Goal: Task Accomplishment & Management: Complete application form

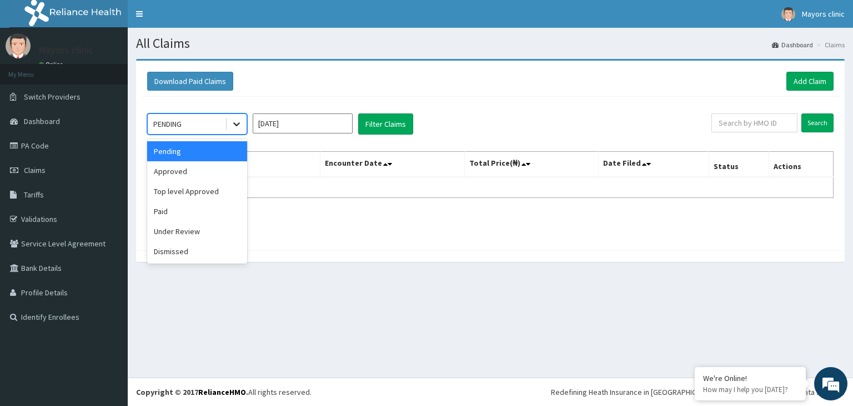
click at [240, 125] on icon at bounding box center [236, 123] width 11 height 11
click at [180, 164] on div "Approved" at bounding box center [197, 171] width 100 height 20
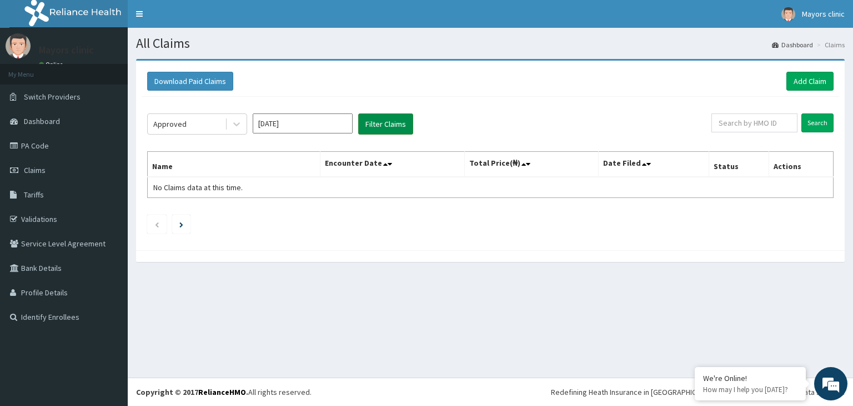
click at [381, 126] on button "Filter Claims" at bounding box center [385, 123] width 55 height 21
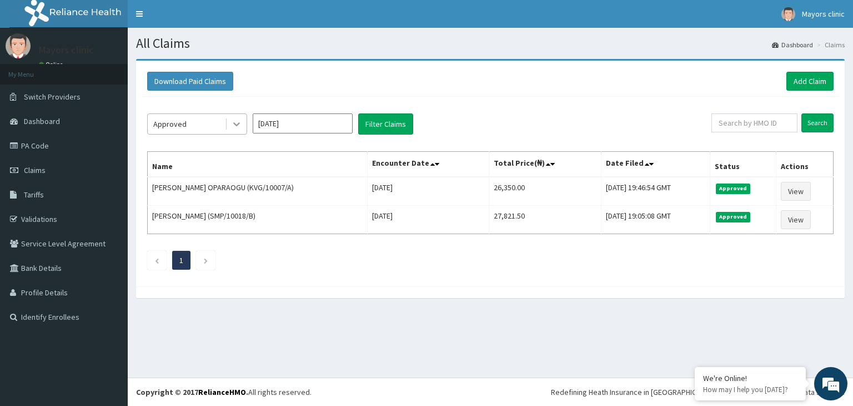
click at [240, 127] on icon at bounding box center [236, 123] width 11 height 11
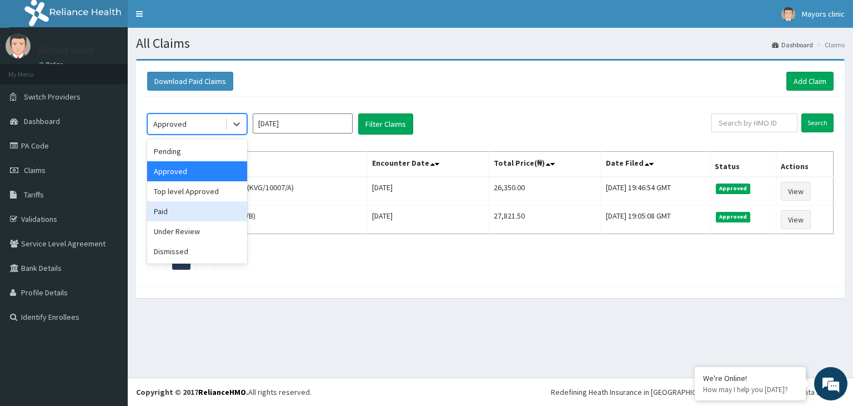
click at [171, 204] on div "Paid" at bounding box center [197, 211] width 100 height 20
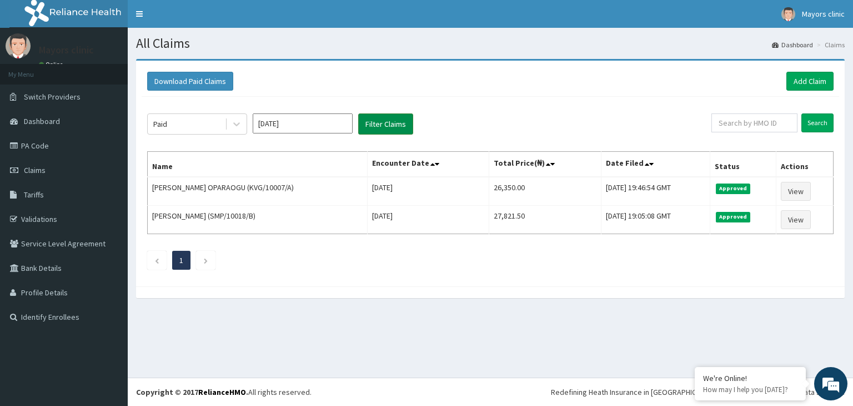
click at [371, 121] on button "Filter Claims" at bounding box center [385, 123] width 55 height 21
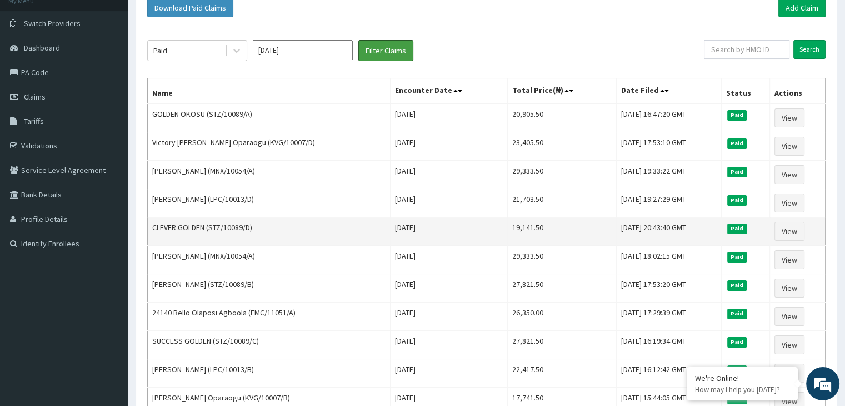
scroll to position [74, 0]
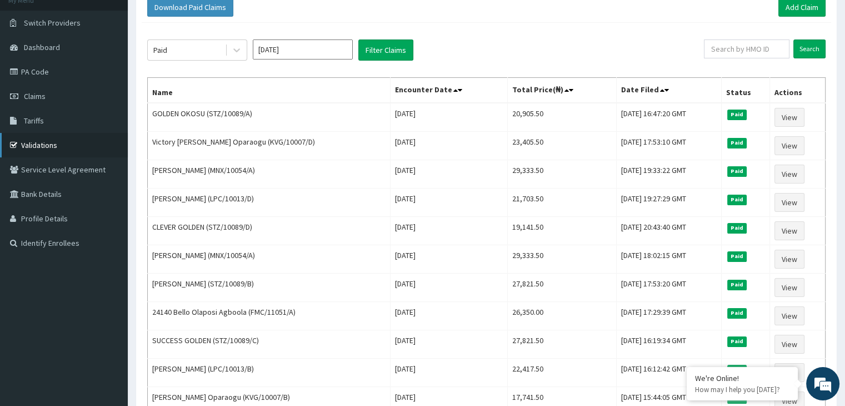
click at [48, 145] on link "Validations" at bounding box center [64, 145] width 128 height 24
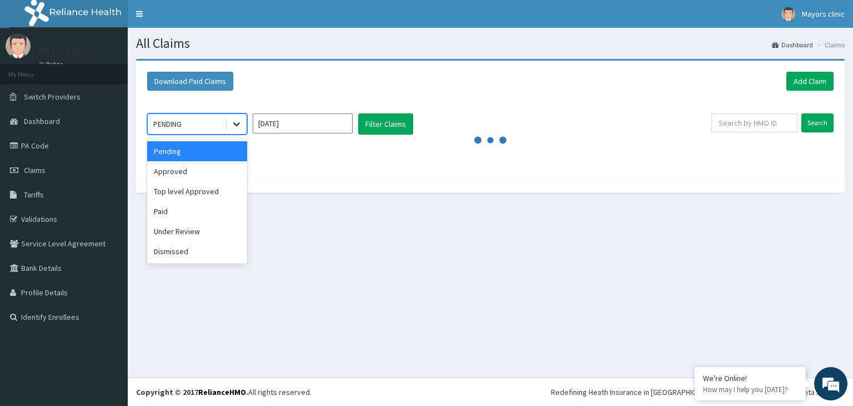
click at [238, 125] on icon at bounding box center [236, 123] width 11 height 11
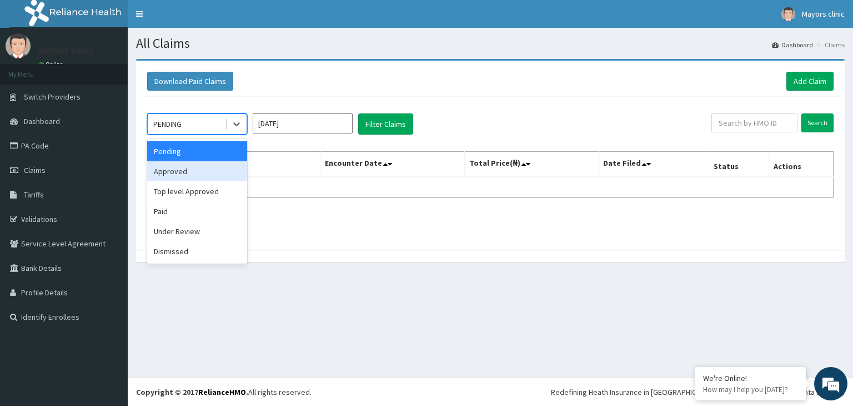
click at [175, 173] on div "Approved" at bounding box center [197, 171] width 100 height 20
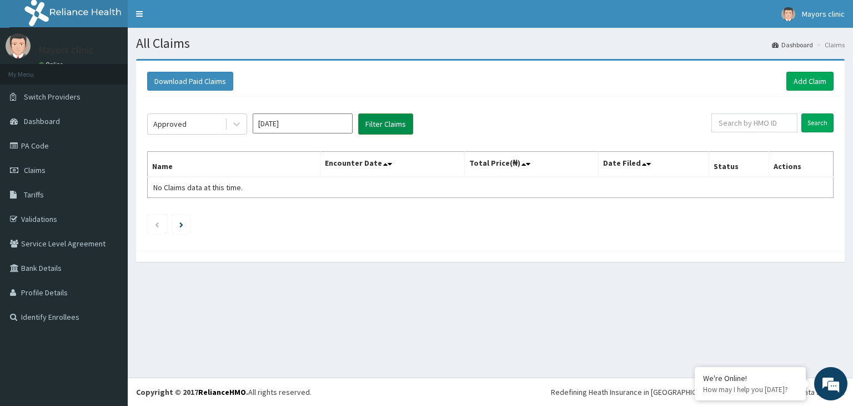
click at [393, 115] on button "Filter Claims" at bounding box center [385, 123] width 55 height 21
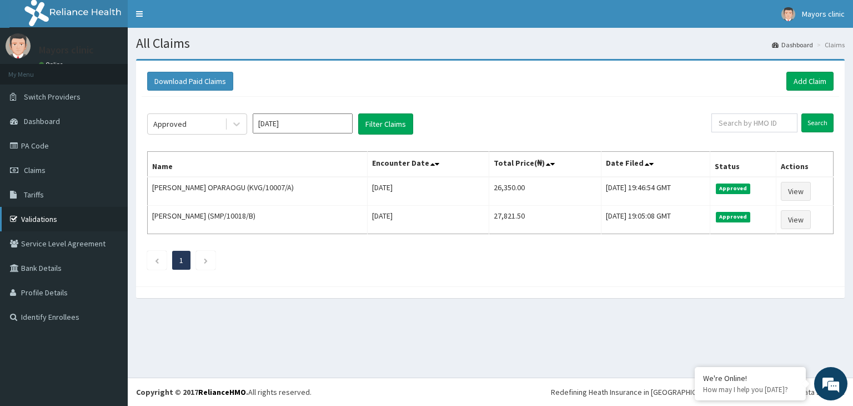
click at [39, 215] on link "Validations" at bounding box center [64, 219] width 128 height 24
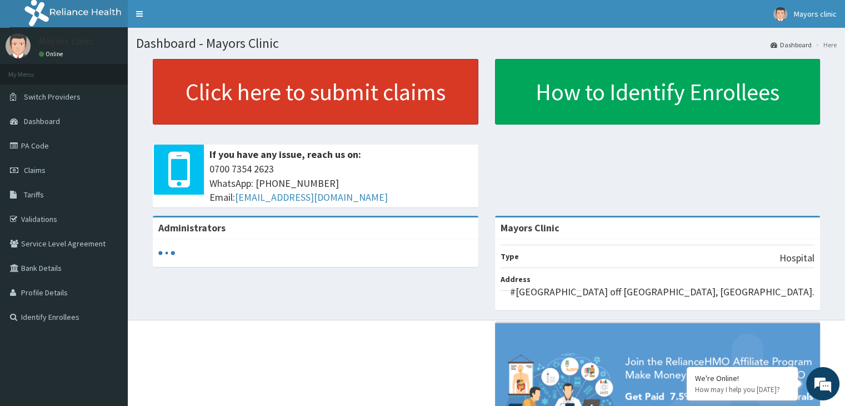
click at [248, 84] on link "Click here to submit claims" at bounding box center [316, 92] width 326 height 66
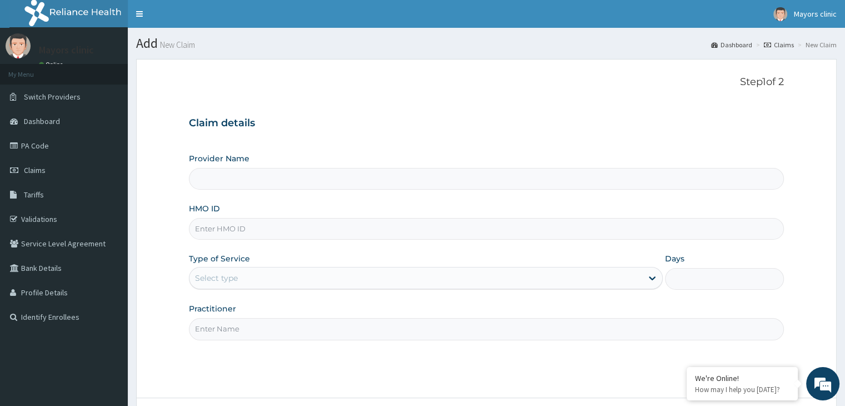
click at [269, 227] on input "HMO ID" at bounding box center [486, 229] width 594 height 22
type input "K"
type input "Mayors Clinic"
click at [269, 227] on input "KVG/1" at bounding box center [486, 229] width 594 height 22
type input "KVG/10007/C"
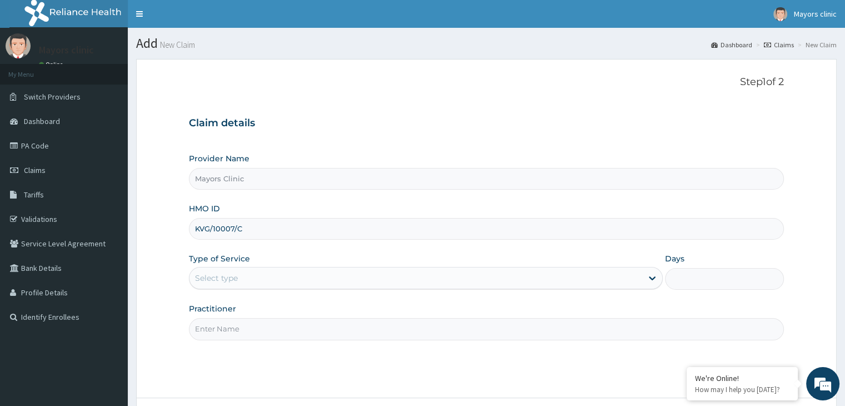
click at [244, 278] on div "Select type" at bounding box center [415, 278] width 453 height 18
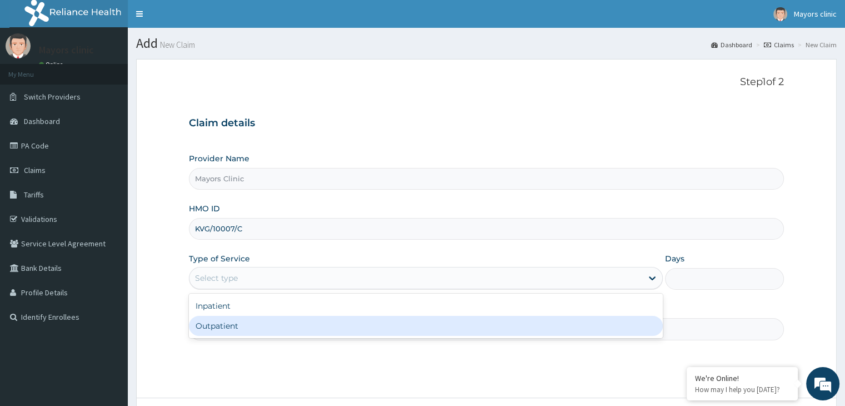
click at [218, 324] on div "Outpatient" at bounding box center [426, 326] width 474 height 20
type input "1"
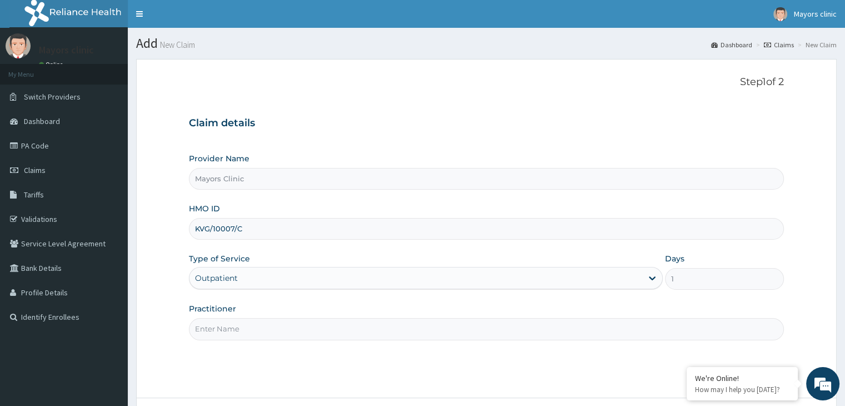
click at [234, 324] on input "Practitioner" at bounding box center [486, 329] width 594 height 22
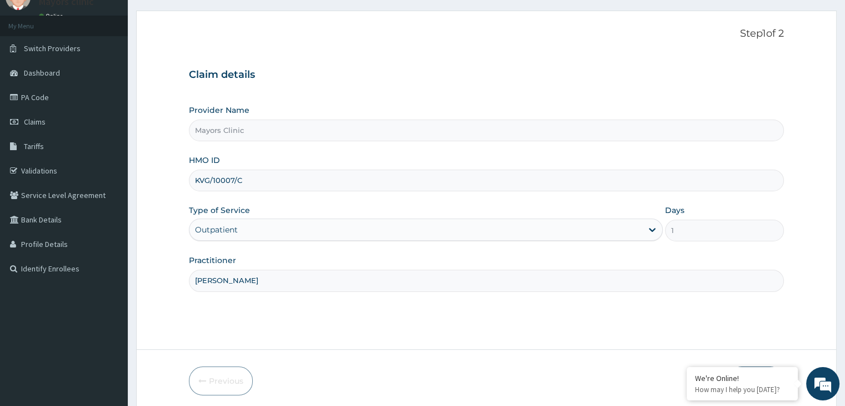
scroll to position [91, 0]
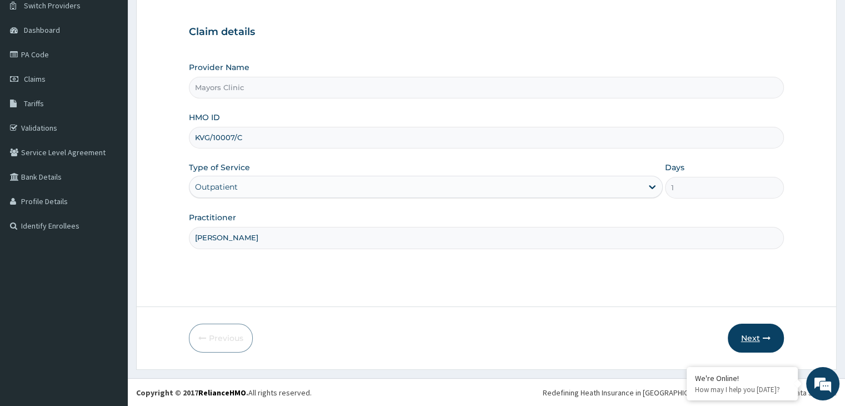
type input "DR ONUORAH REMIGIUS TOCHUKWU"
click at [763, 337] on icon "button" at bounding box center [767, 338] width 8 height 8
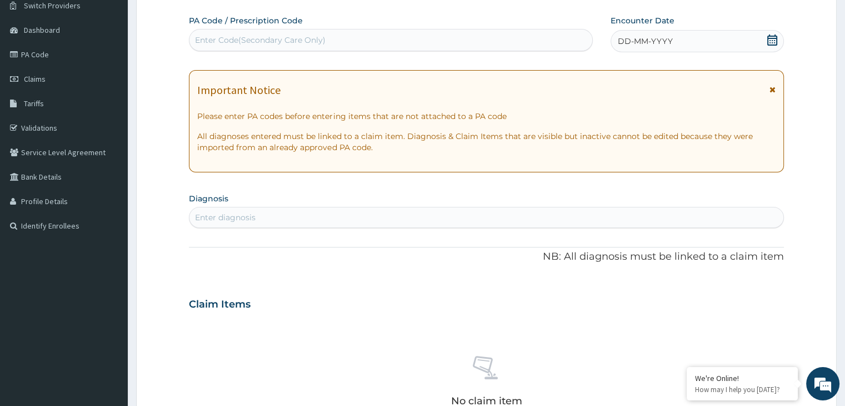
click at [698, 37] on div "DD-MM-YYYY" at bounding box center [697, 41] width 173 height 22
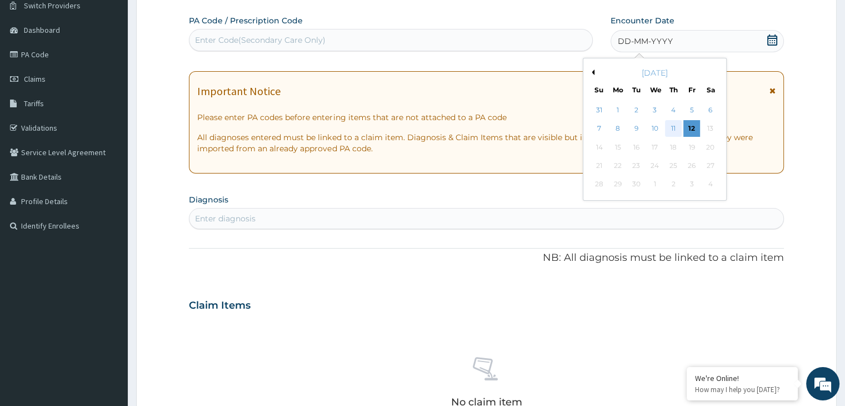
click at [670, 126] on div "11" at bounding box center [673, 129] width 17 height 17
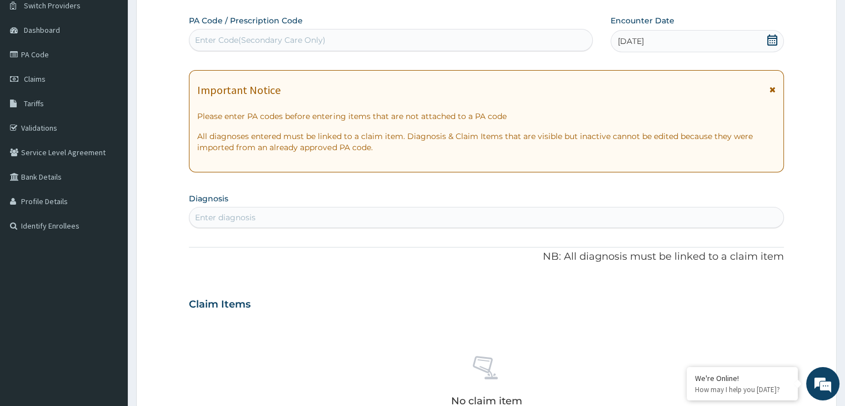
click at [239, 222] on div "Enter diagnosis" at bounding box center [225, 217] width 61 height 11
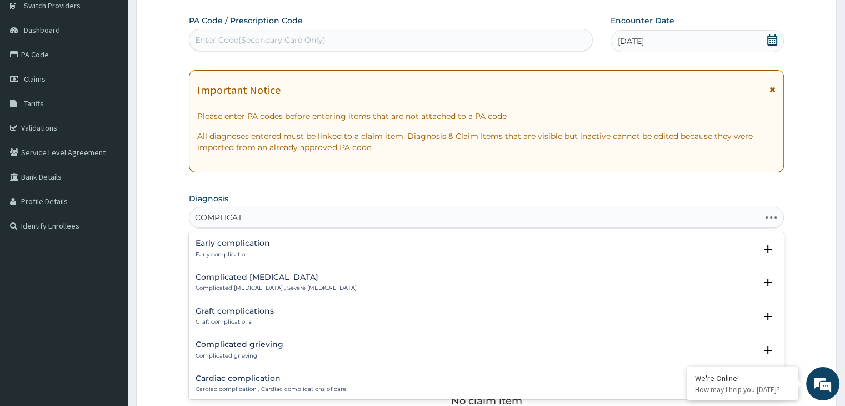
type input "COMPLICATE"
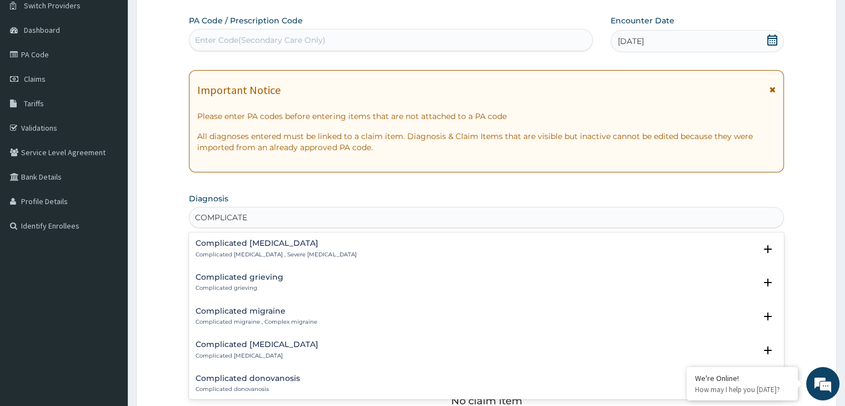
click at [240, 239] on h4 "Complicated malaria" at bounding box center [276, 243] width 161 height 8
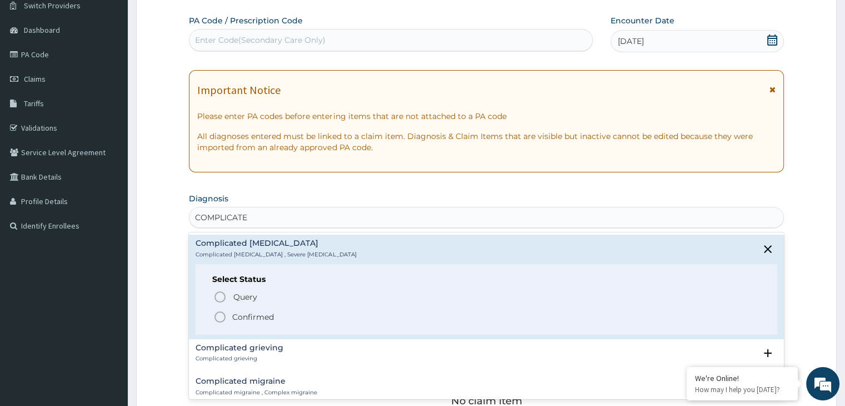
click at [224, 318] on circle "status option filled" at bounding box center [220, 317] width 10 height 10
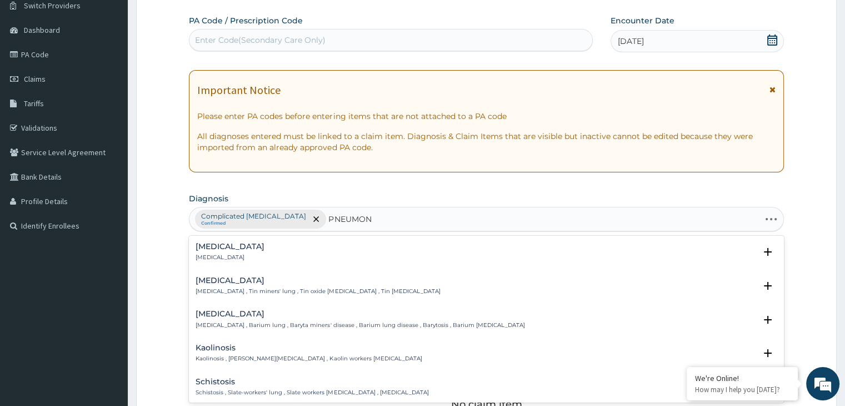
type input "PNEUMONI"
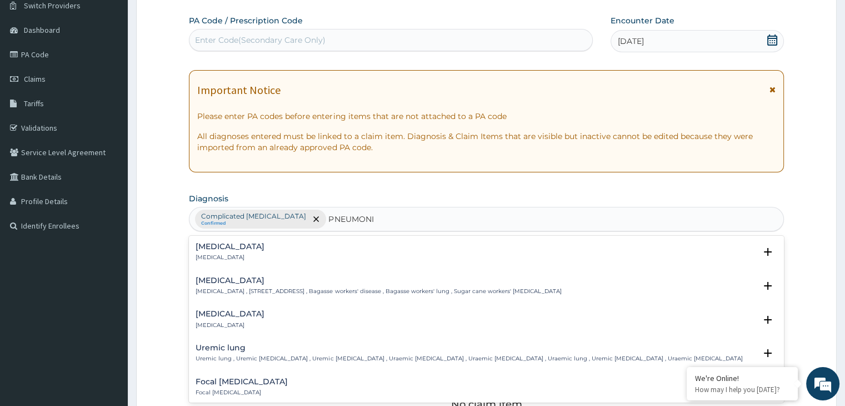
click at [233, 252] on div "Pneumonia Pneumonia" at bounding box center [230, 251] width 69 height 19
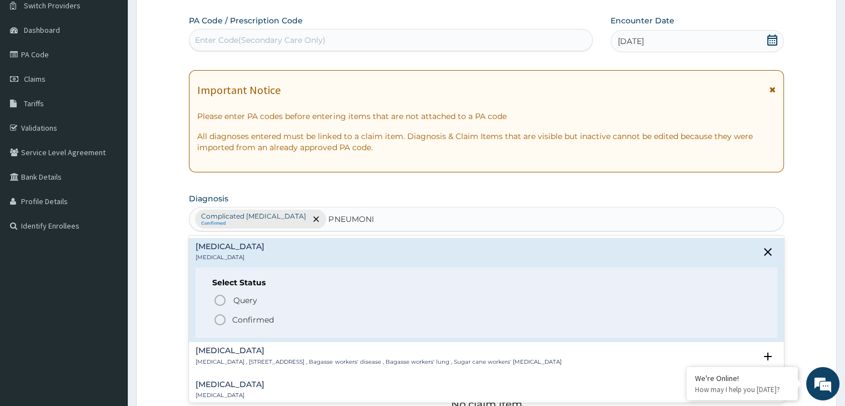
click at [224, 316] on circle "status option filled" at bounding box center [220, 319] width 10 height 10
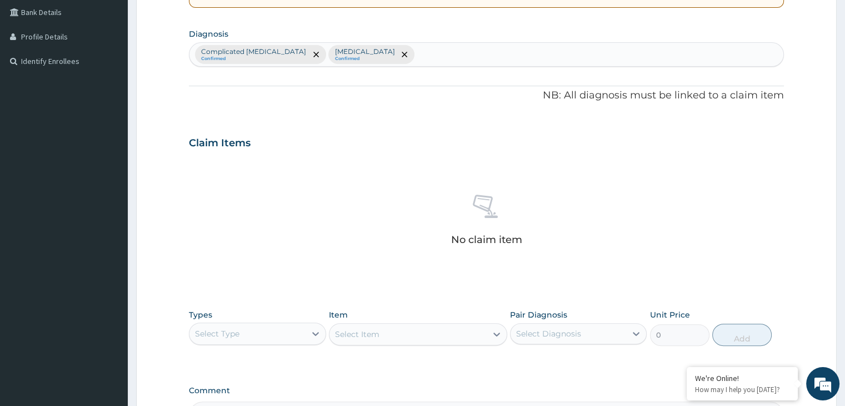
scroll to position [256, 0]
click at [254, 327] on div "Select Type" at bounding box center [247, 333] width 116 height 18
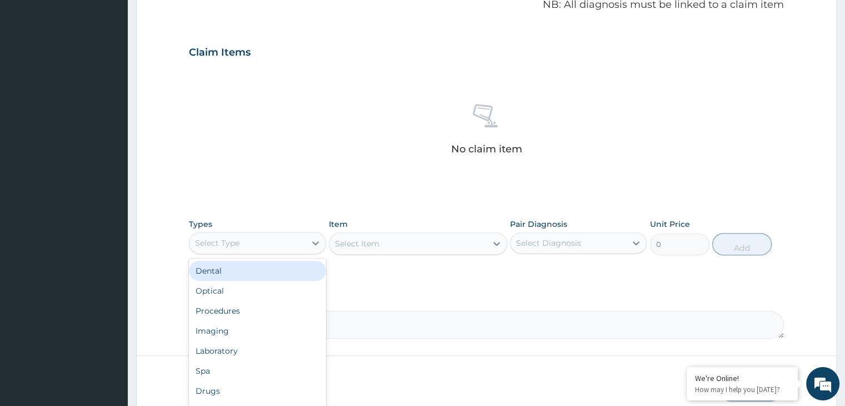
scroll to position [394, 0]
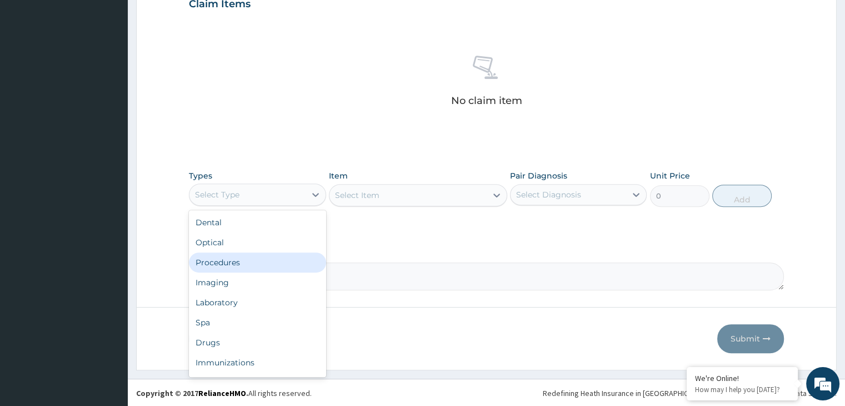
click at [238, 258] on div "Procedures" at bounding box center [257, 262] width 137 height 20
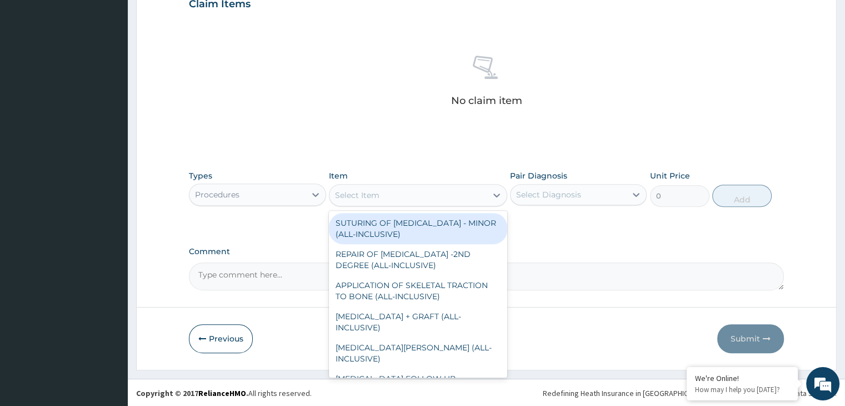
click at [385, 201] on div "Select Item" at bounding box center [407, 195] width 157 height 18
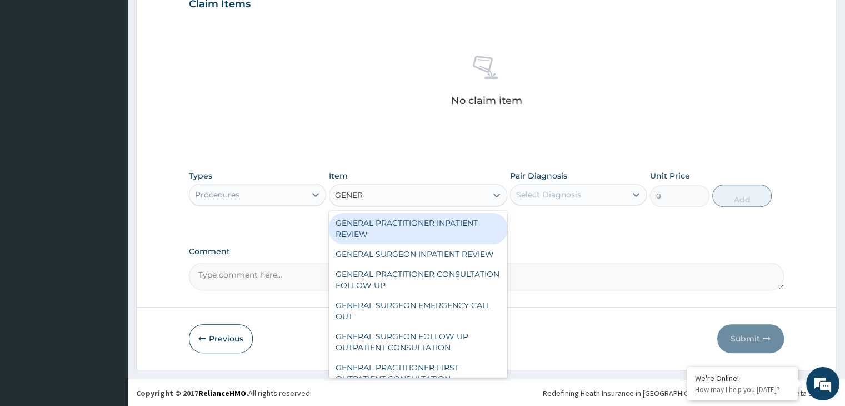
type input "GENERA"
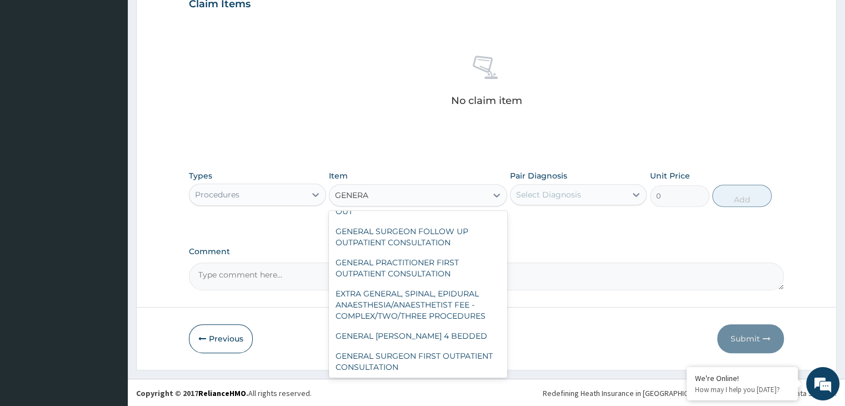
scroll to position [102, 0]
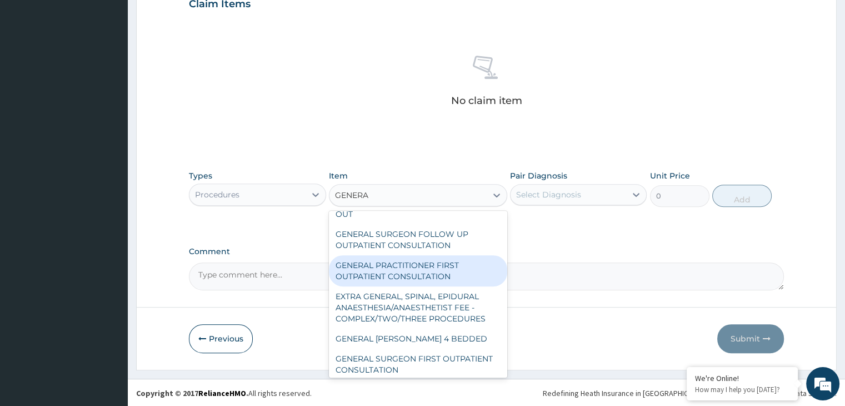
click at [401, 283] on div "GENERAL PRACTITIONER FIRST OUTPATIENT CONSULTATION" at bounding box center [418, 270] width 178 height 31
type input "3750"
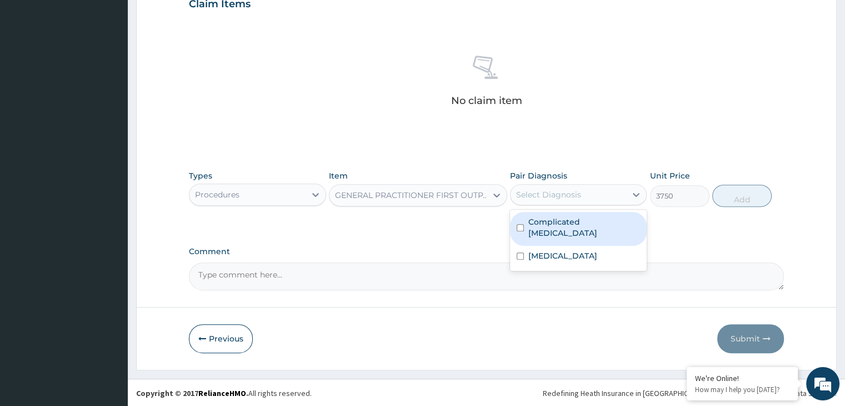
click at [552, 198] on div "Select Diagnosis" at bounding box center [548, 194] width 65 height 11
click at [536, 219] on label "Complicated malaria" at bounding box center [584, 227] width 112 height 22
checkbox input "true"
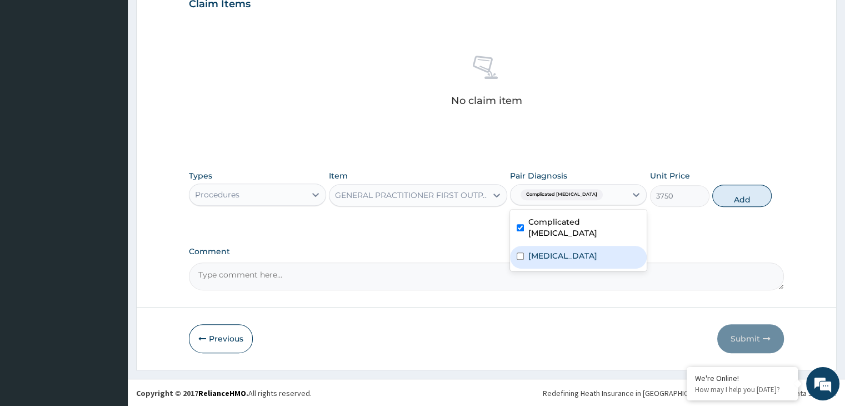
click at [529, 250] on label "Pneumonia" at bounding box center [562, 255] width 69 height 11
checkbox input "true"
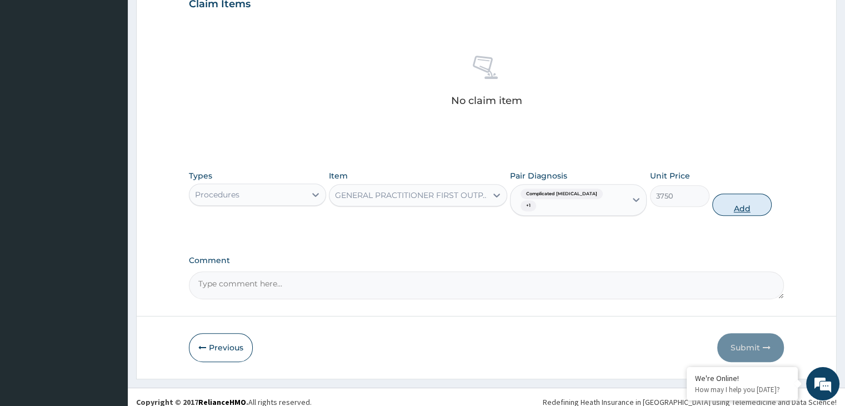
click at [737, 196] on button "Add" at bounding box center [741, 204] width 59 height 22
type input "0"
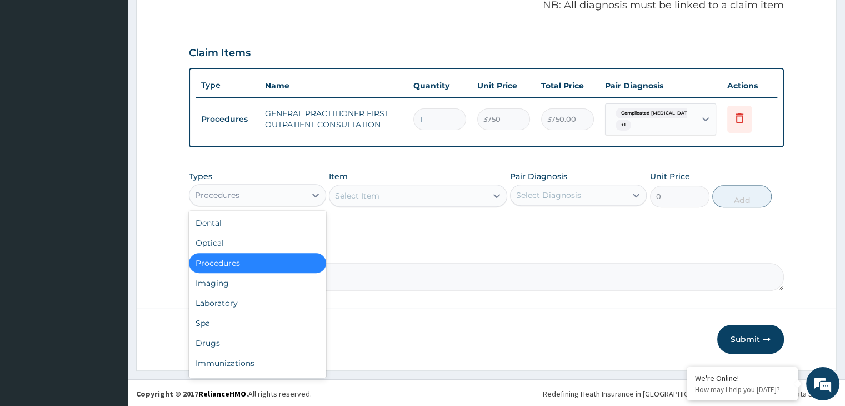
click at [304, 192] on div "Procedures" at bounding box center [247, 195] width 116 height 18
click at [242, 302] on div "Laboratory" at bounding box center [257, 303] width 137 height 20
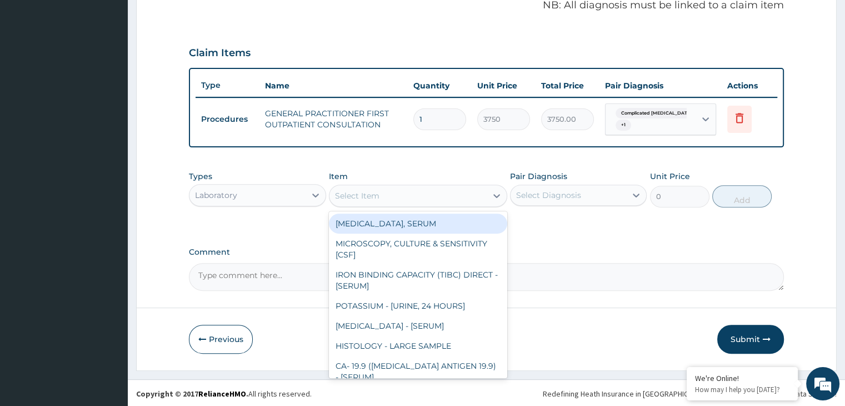
click at [411, 202] on div "Select Item" at bounding box center [407, 196] width 157 height 18
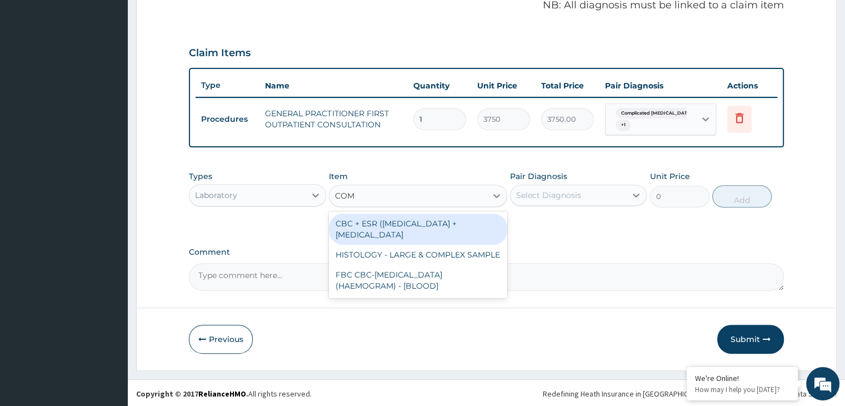
type input "COMP"
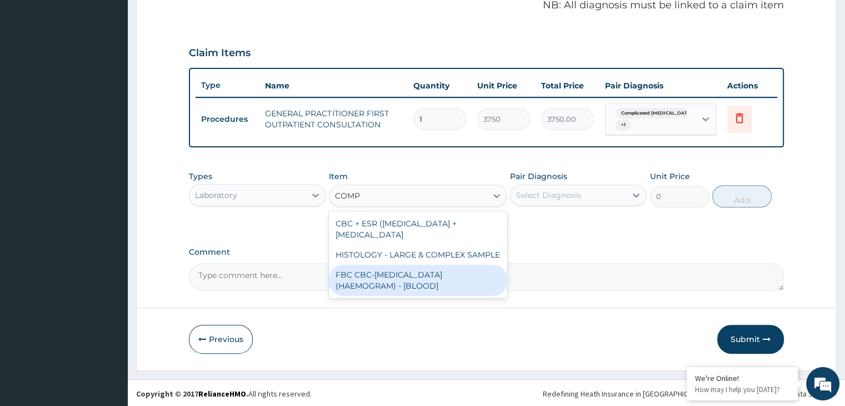
click at [405, 276] on div "FBC CBC-COMPLETE BLOOD COUNT (HAEMOGRAM) - [BLOOD]" at bounding box center [418, 279] width 178 height 31
type input "5000"
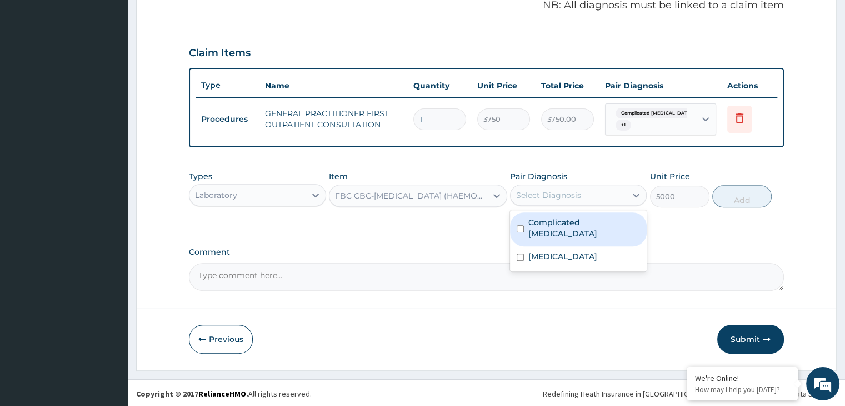
click at [567, 194] on div "Select Diagnosis" at bounding box center [548, 194] width 65 height 11
click at [523, 225] on input "checkbox" at bounding box center [520, 228] width 7 height 7
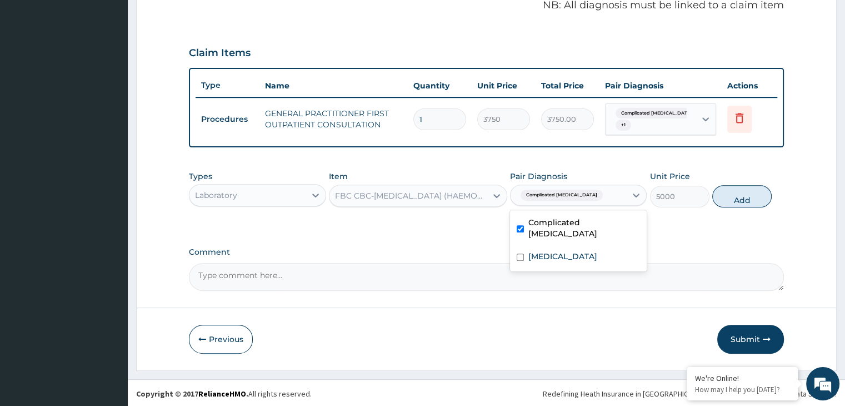
click at [523, 225] on input "checkbox" at bounding box center [520, 228] width 7 height 7
checkbox input "false"
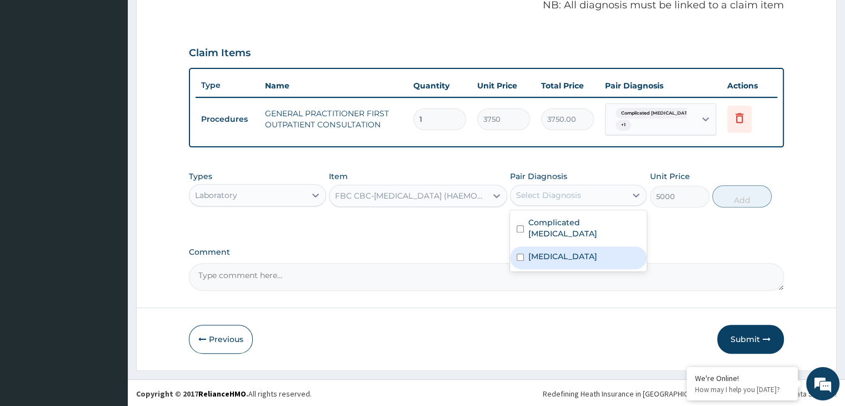
click at [521, 253] on input "checkbox" at bounding box center [520, 256] width 7 height 7
checkbox input "true"
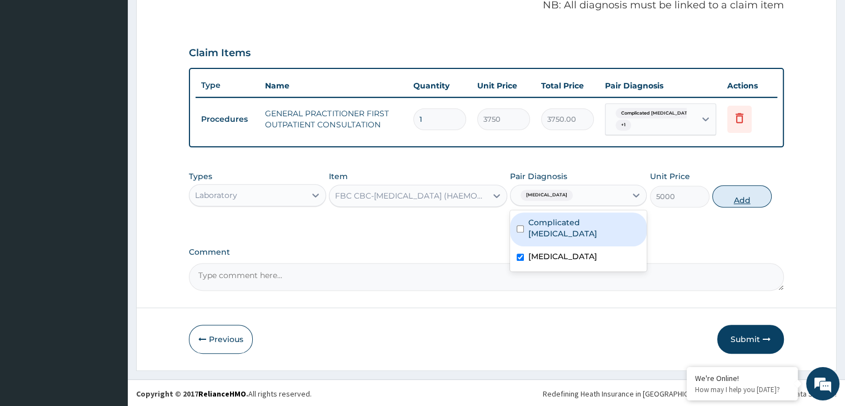
click at [733, 196] on button "Add" at bounding box center [741, 196] width 59 height 22
type input "0"
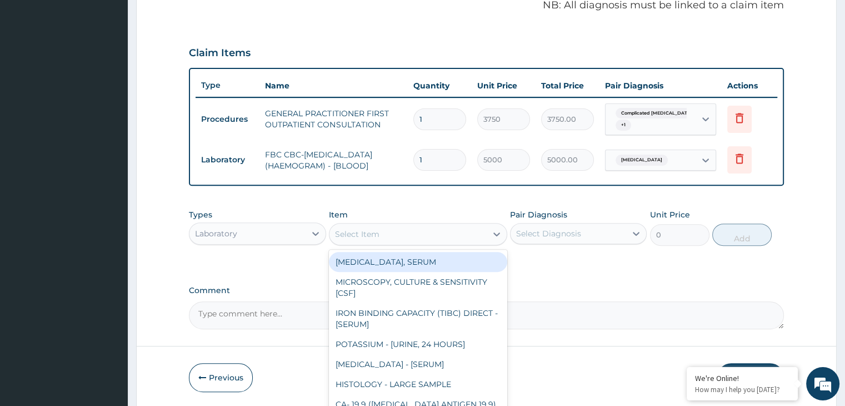
click at [393, 236] on div "Select Item" at bounding box center [407, 234] width 157 height 18
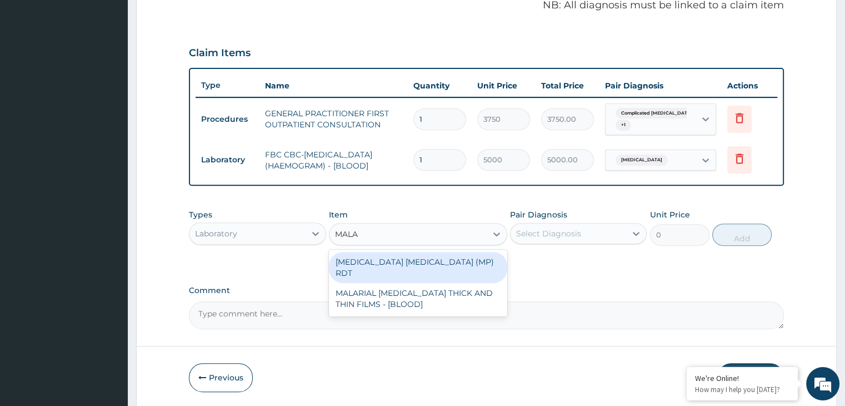
type input "MALAR"
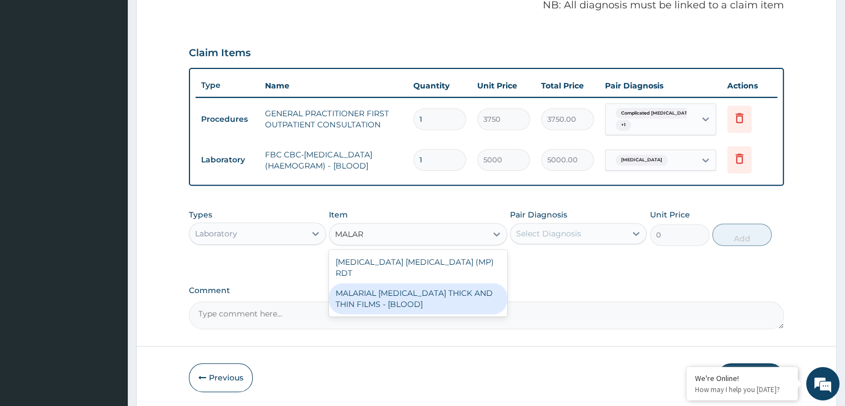
click at [399, 283] on div "MALARIAL PARASITE THICK AND THIN FILMS - [BLOOD]" at bounding box center [418, 298] width 178 height 31
type input "2187.5"
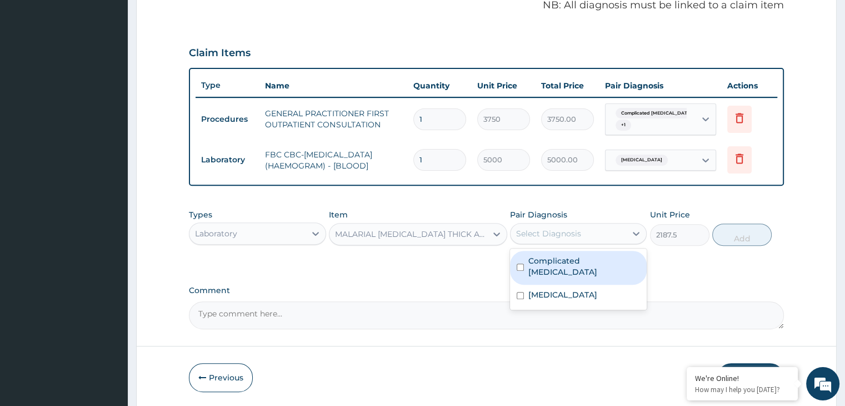
click at [584, 231] on div "Select Diagnosis" at bounding box center [569, 233] width 116 height 18
click at [554, 258] on label "Complicated malaria" at bounding box center [584, 266] width 112 height 22
checkbox input "true"
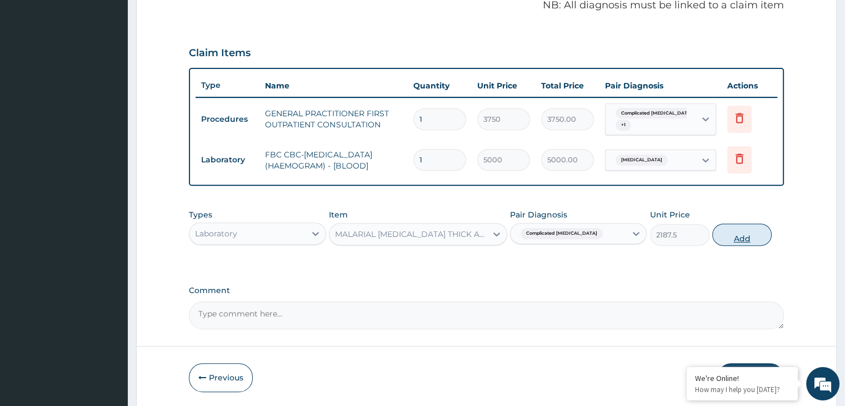
click at [733, 234] on button "Add" at bounding box center [741, 234] width 59 height 22
type input "0"
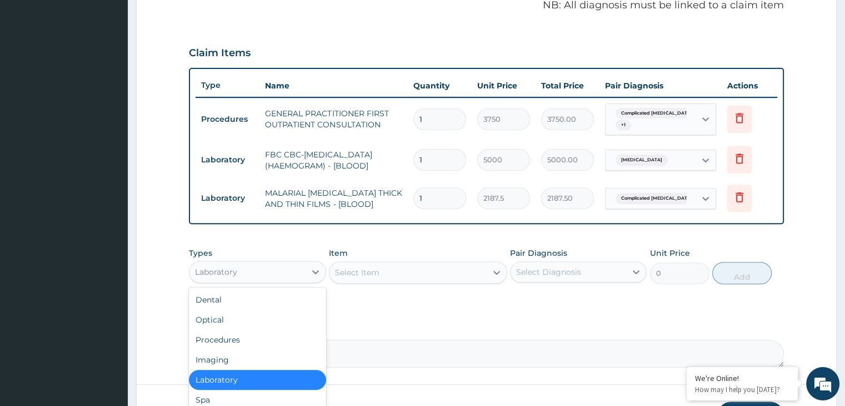
click at [286, 271] on div "Laboratory" at bounding box center [247, 272] width 116 height 18
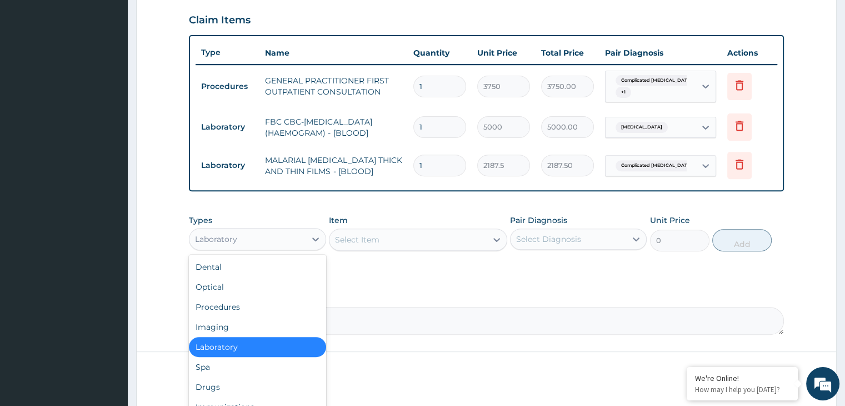
scroll to position [422, 0]
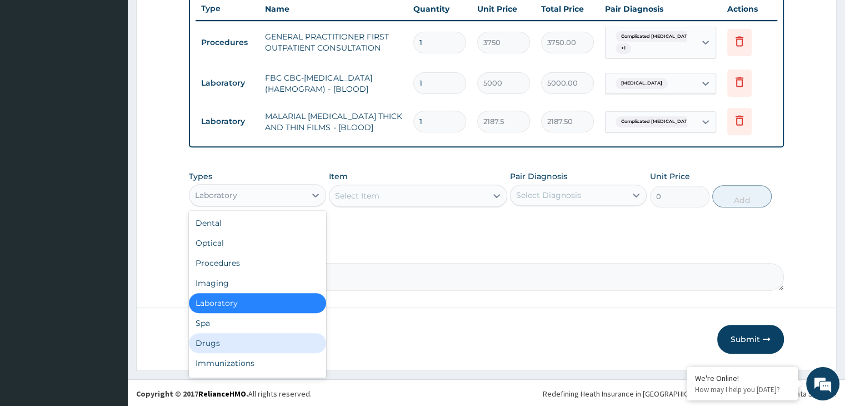
click at [222, 339] on div "Drugs" at bounding box center [257, 343] width 137 height 20
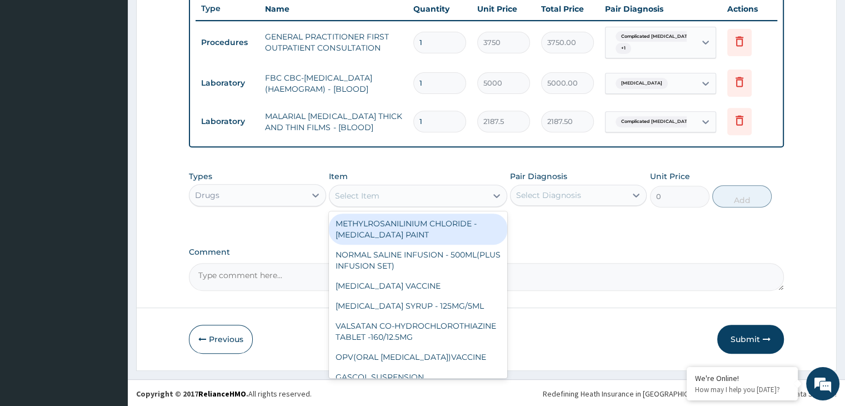
click at [477, 192] on div "Select Item" at bounding box center [407, 196] width 157 height 18
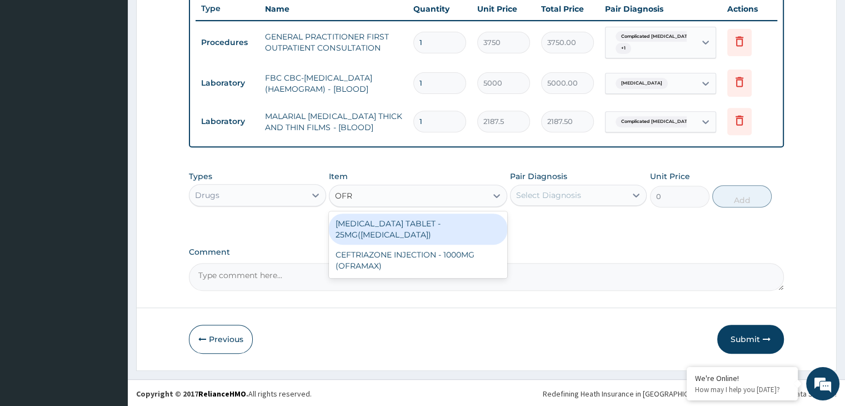
type input "OFRA"
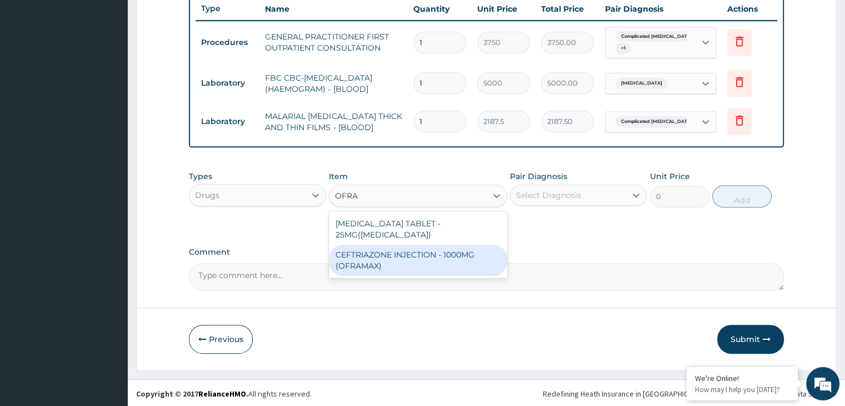
click at [424, 244] on div "CEFTRIAZONE INJECTION - 1000MG (OFRAMAX)" at bounding box center [418, 259] width 178 height 31
type input "2520"
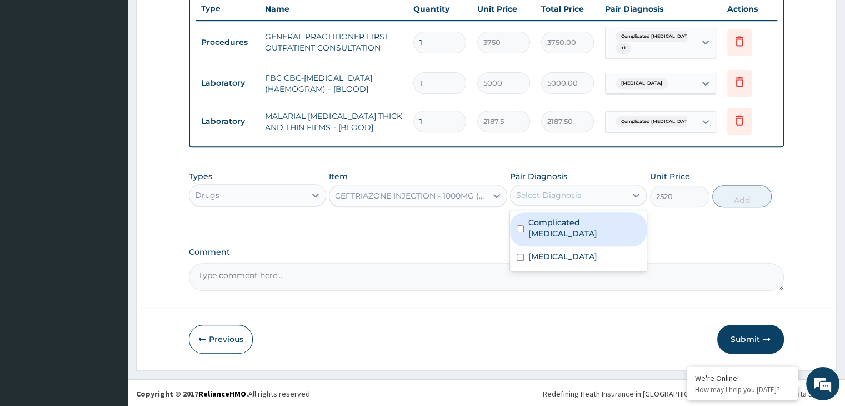
click at [578, 189] on div "Select Diagnosis" at bounding box center [548, 194] width 65 height 11
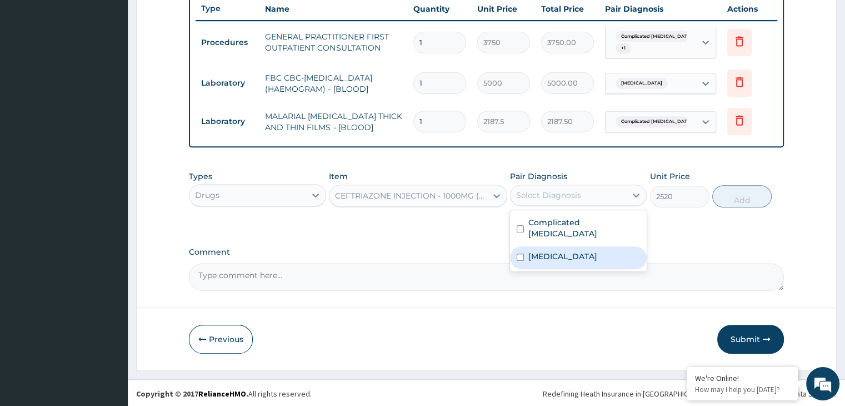
click at [533, 251] on label "Pneumonia" at bounding box center [562, 256] width 69 height 11
checkbox input "true"
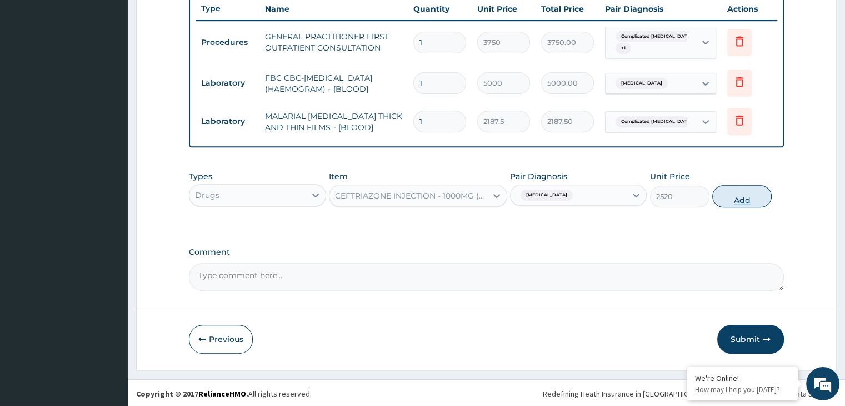
click at [728, 196] on button "Add" at bounding box center [741, 196] width 59 height 22
type input "0"
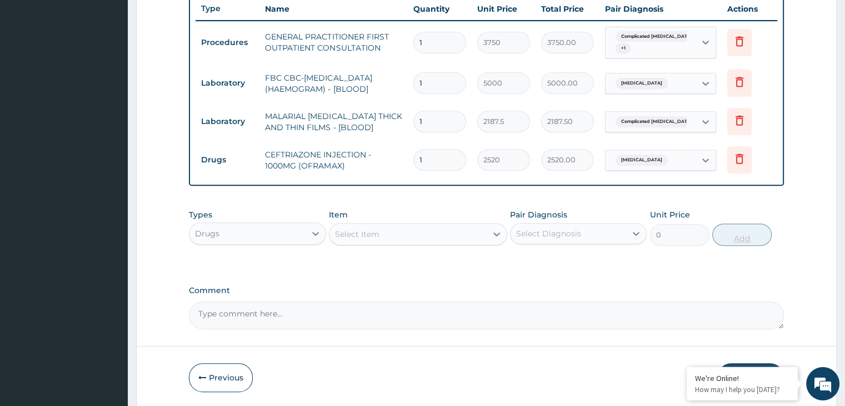
type input "0.00"
type input "5"
type input "12600.00"
type input "5"
drag, startPoint x: 728, startPoint y: 196, endPoint x: 534, endPoint y: 212, distance: 195.1
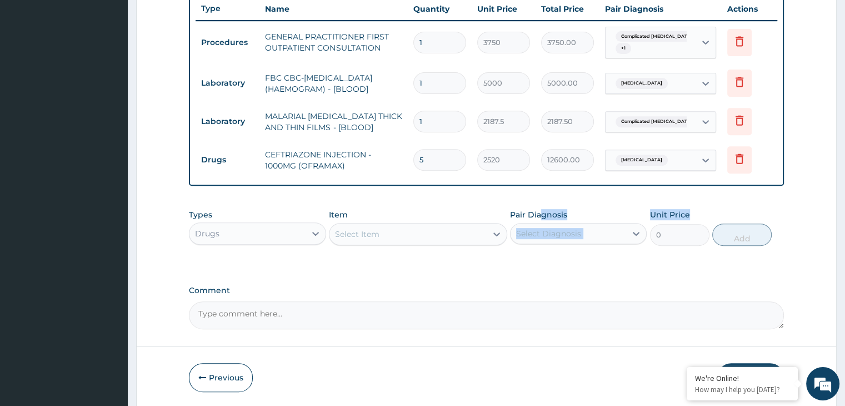
click at [534, 212] on div "PA Code / Prescription Code Enter Code(Secondary Care Only) Encounter Date 11-0…" at bounding box center [486, 6] width 594 height 645
click at [498, 297] on div "Comment" at bounding box center [486, 307] width 594 height 43
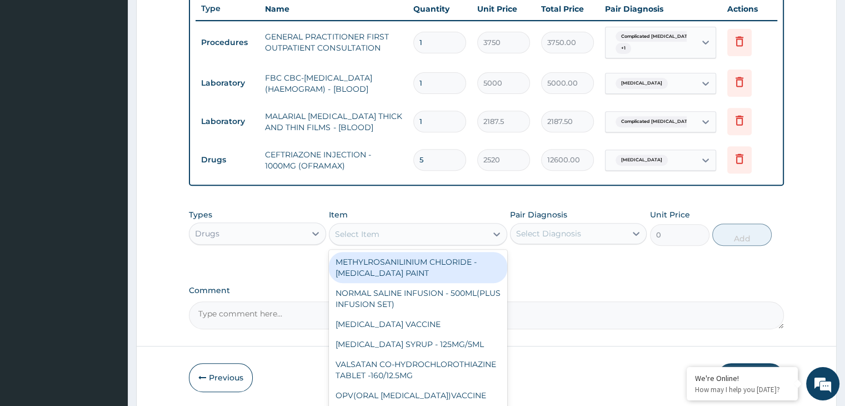
click at [396, 231] on div "Select Item" at bounding box center [407, 234] width 157 height 18
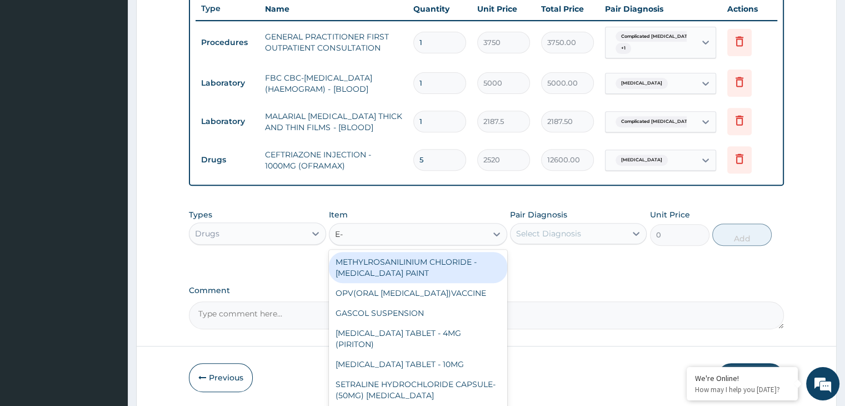
type input "E-M"
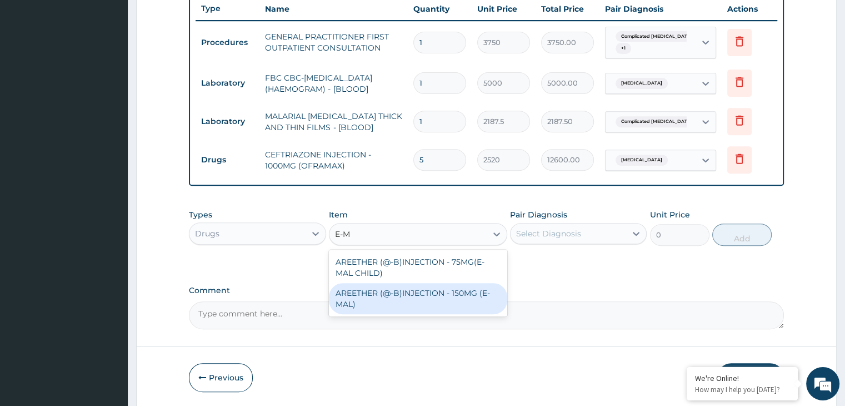
click at [406, 291] on div "AREETHER (@-B)INJECTION - 150MG (E-MAL)" at bounding box center [418, 298] width 178 height 31
type input "1680"
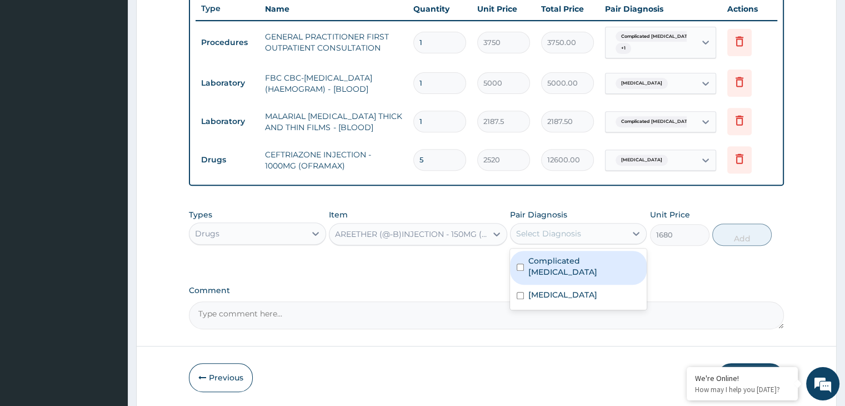
click at [569, 230] on div "Select Diagnosis" at bounding box center [548, 233] width 65 height 11
click at [542, 252] on div "Complicated malaria" at bounding box center [578, 268] width 137 height 34
checkbox input "true"
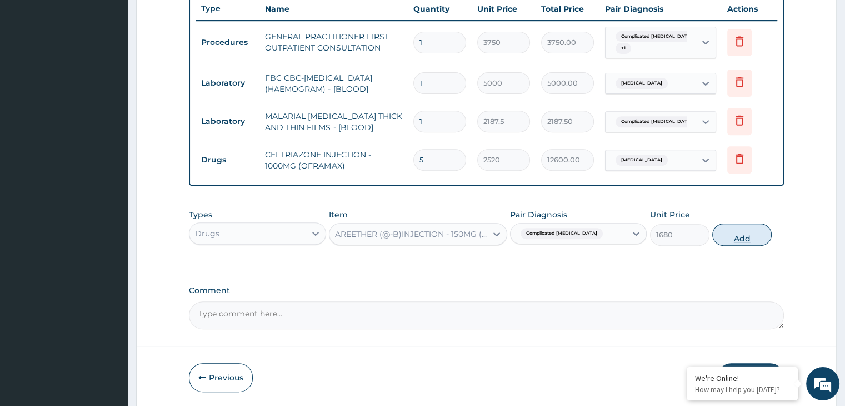
click at [738, 234] on button "Add" at bounding box center [741, 234] width 59 height 22
type input "0"
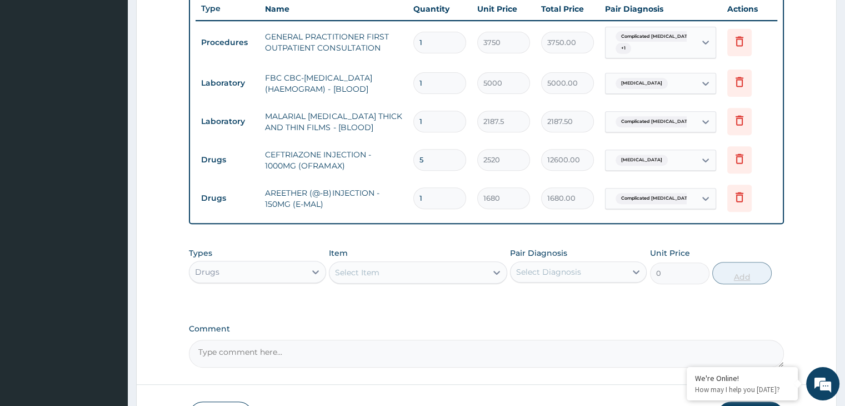
type input "0.00"
type input "3"
type input "5040.00"
type input "3"
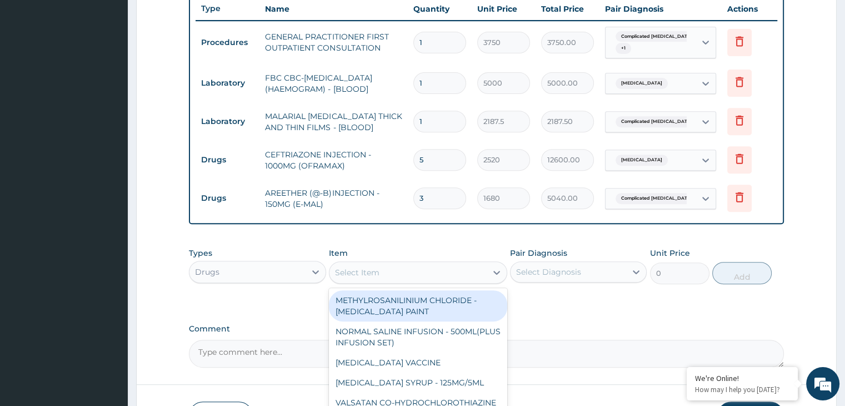
click at [411, 263] on div "Select Item" at bounding box center [407, 272] width 157 height 18
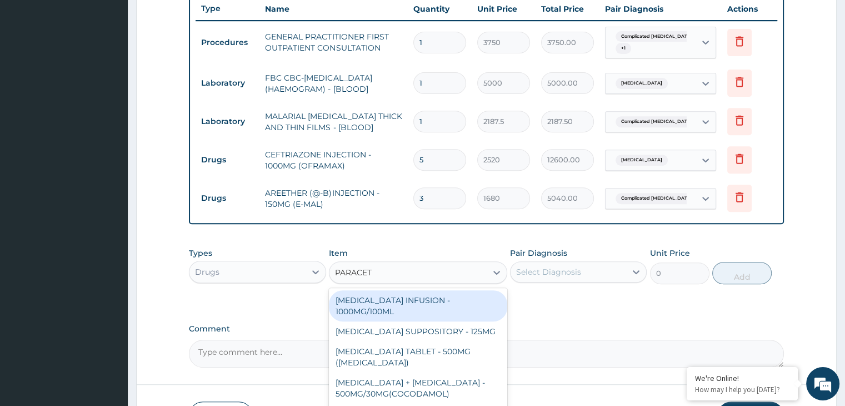
type input "PARACETA"
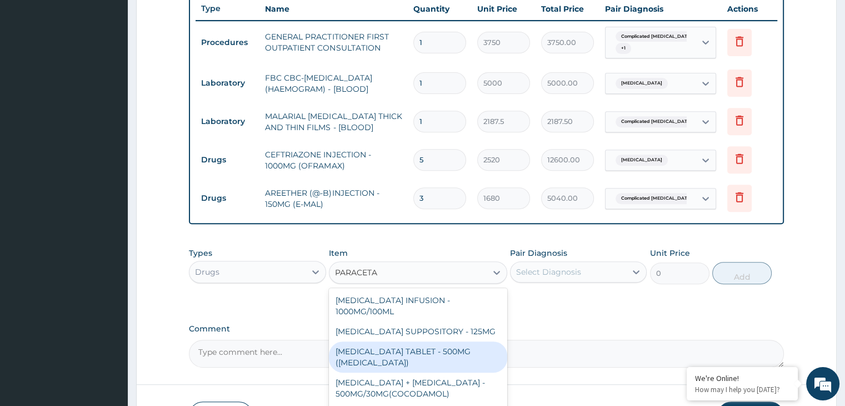
click at [390, 344] on div "PARACETAMOL TABLET - 500MG (PANADOL)" at bounding box center [418, 356] width 178 height 31
type input "42"
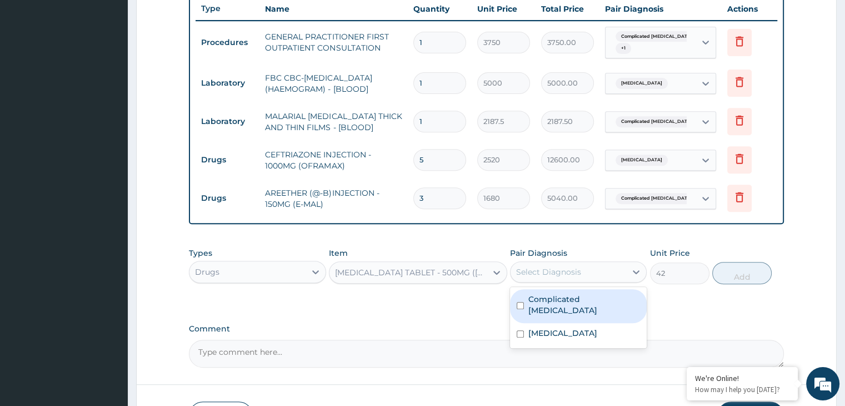
click at [571, 276] on div "Select Diagnosis" at bounding box center [569, 272] width 116 height 18
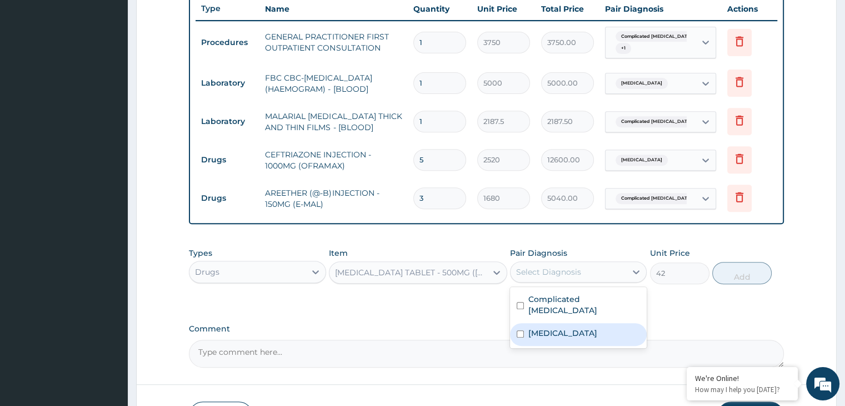
click at [545, 323] on div "Pneumonia" at bounding box center [578, 334] width 137 height 23
checkbox input "true"
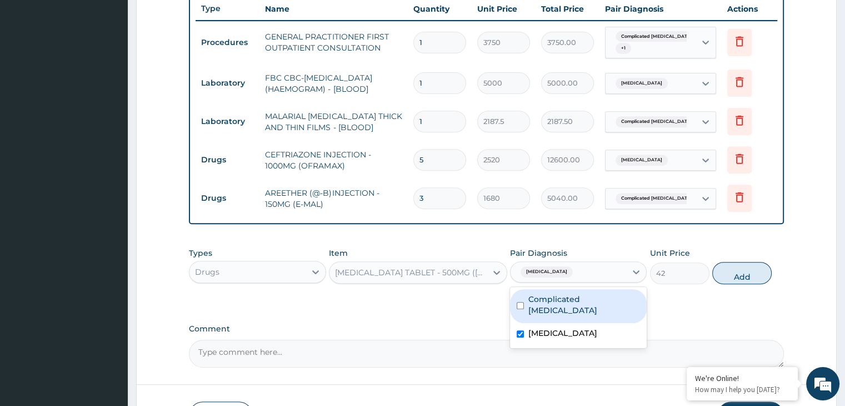
click at [543, 305] on div "Complicated malaria" at bounding box center [578, 306] width 137 height 34
checkbox input "true"
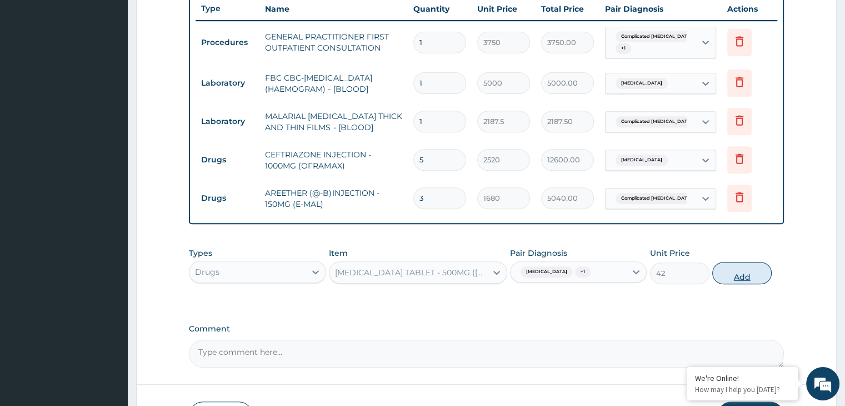
click at [739, 268] on button "Add" at bounding box center [741, 273] width 59 height 22
type input "0"
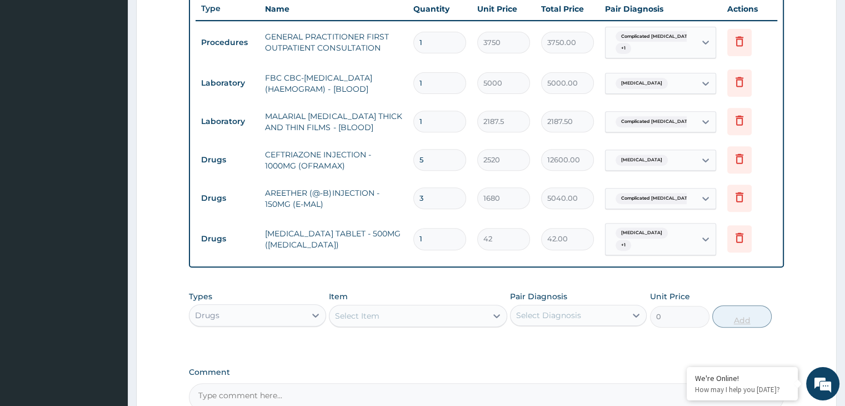
type input "18"
type input "756.00"
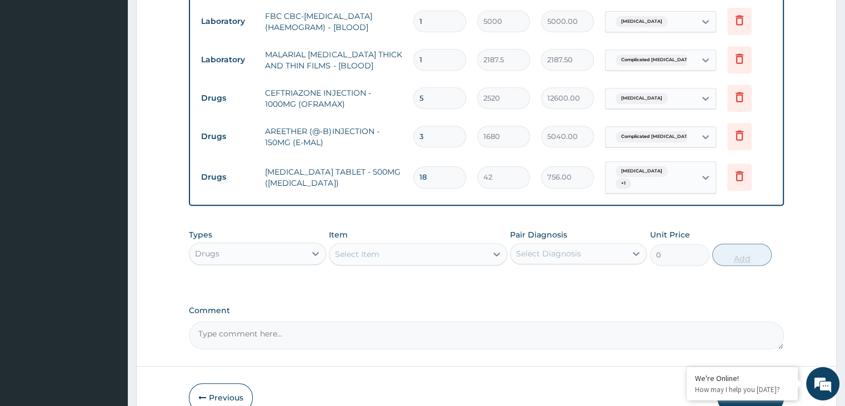
scroll to position [537, 0]
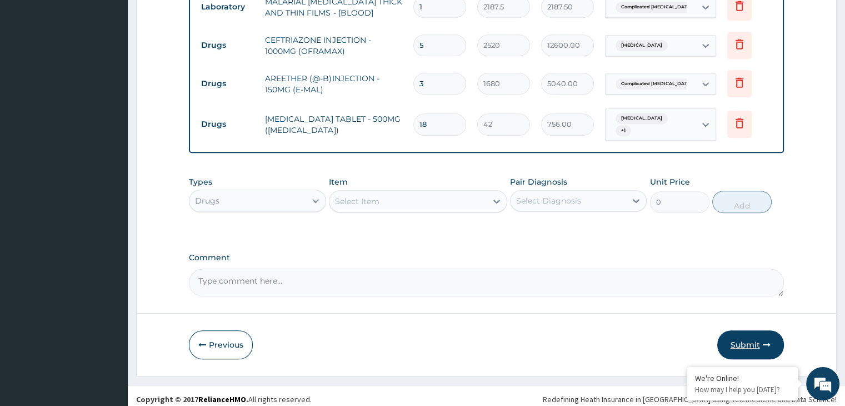
type input "18"
click at [752, 334] on button "Submit" at bounding box center [750, 344] width 67 height 29
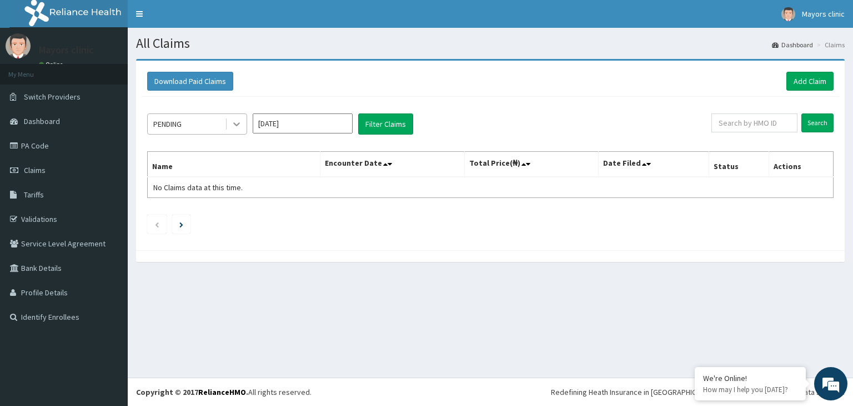
click at [233, 121] on icon at bounding box center [236, 123] width 11 height 11
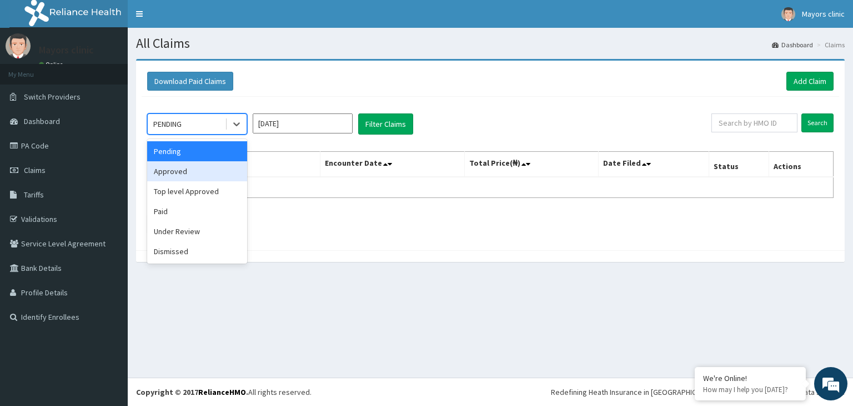
click at [194, 171] on div "Approved" at bounding box center [197, 171] width 100 height 20
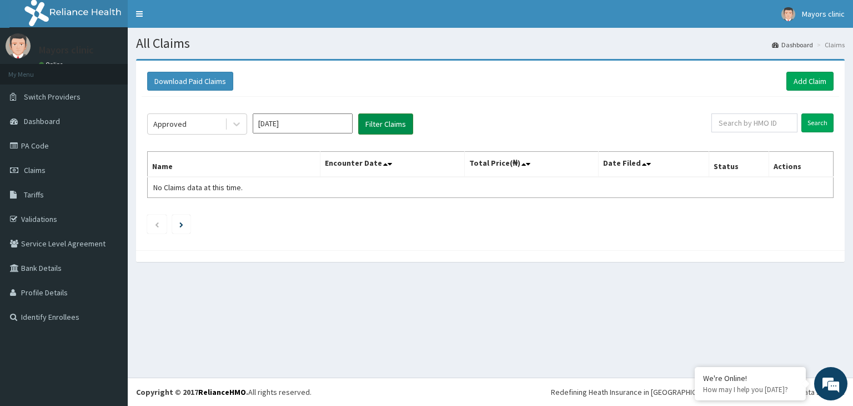
click at [399, 117] on button "Filter Claims" at bounding box center [385, 123] width 55 height 21
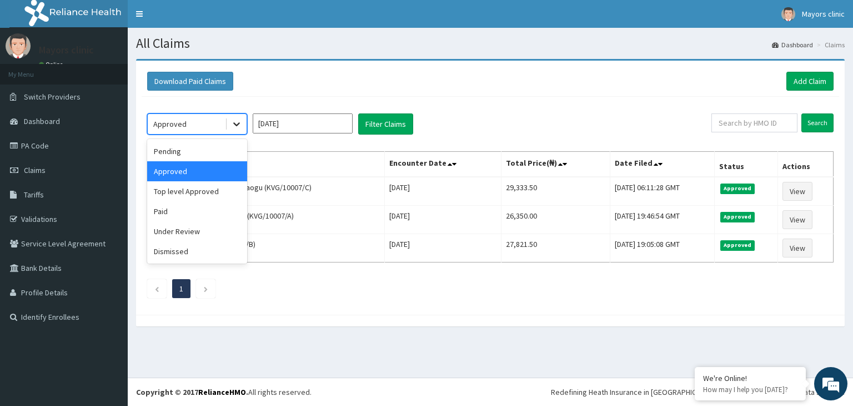
click at [243, 127] on div at bounding box center [237, 124] width 20 height 20
click at [187, 207] on div "Paid" at bounding box center [197, 211] width 100 height 20
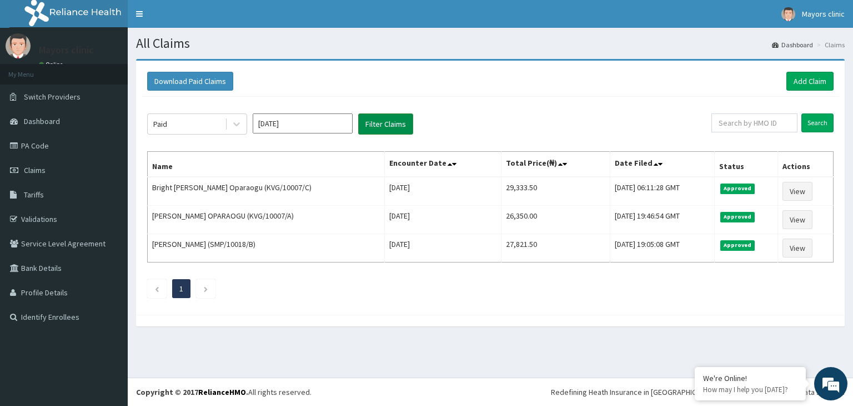
click at [362, 128] on button "Filter Claims" at bounding box center [385, 123] width 55 height 21
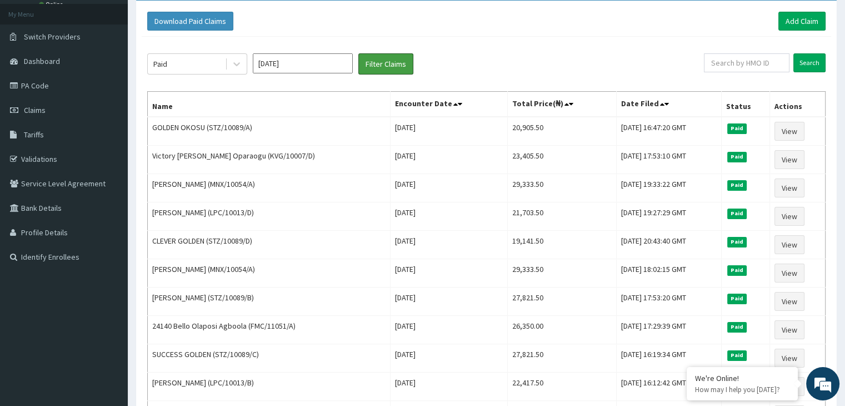
scroll to position [55, 0]
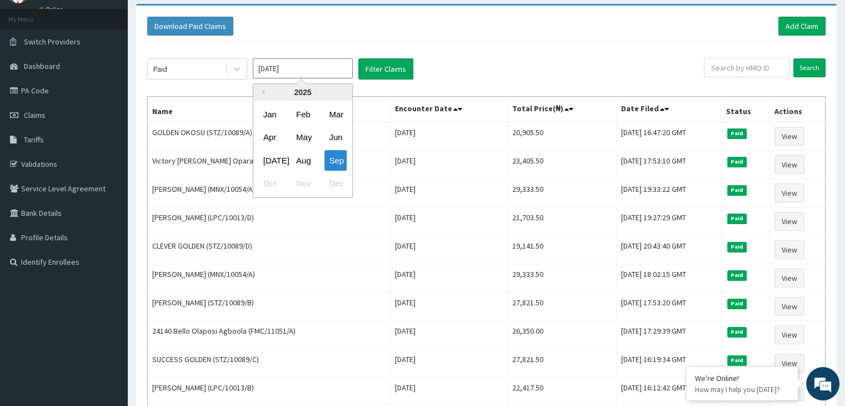
click at [273, 71] on input "Sep 2025" at bounding box center [303, 68] width 100 height 20
click at [308, 159] on div "Aug" at bounding box center [303, 160] width 22 height 21
type input "Aug 2025"
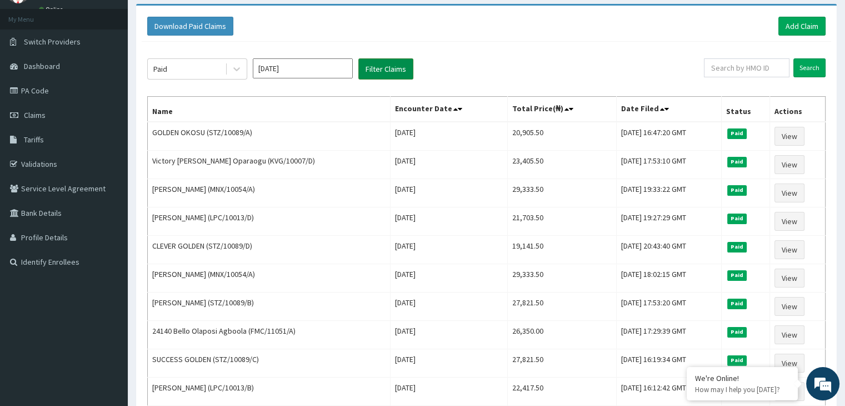
click at [391, 66] on button "Filter Claims" at bounding box center [385, 68] width 55 height 21
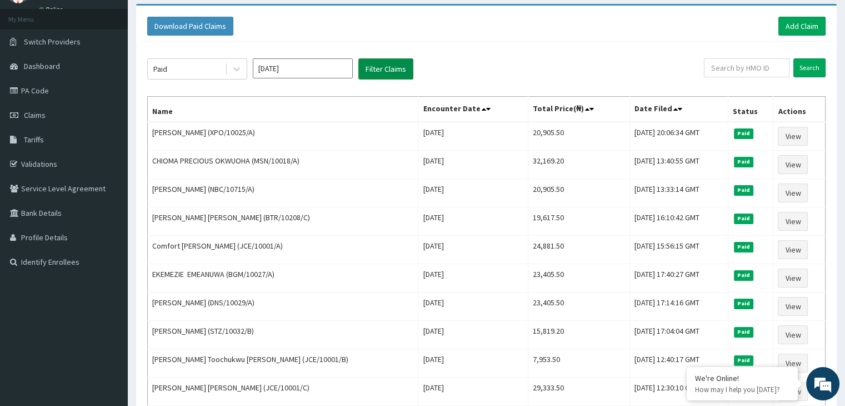
click at [391, 66] on button "Filter Claims" at bounding box center [385, 68] width 55 height 21
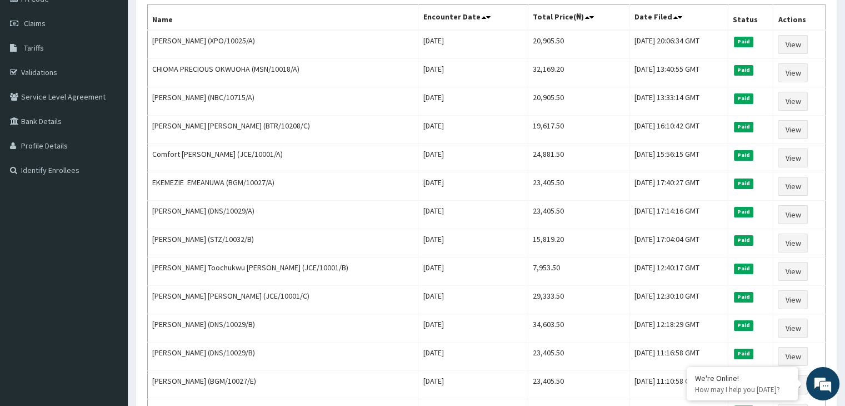
scroll to position [147, 0]
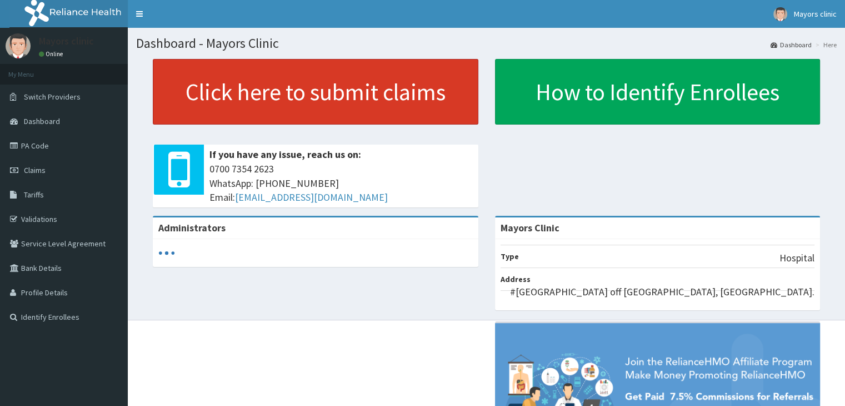
click at [267, 79] on link "Click here to submit claims" at bounding box center [316, 92] width 326 height 66
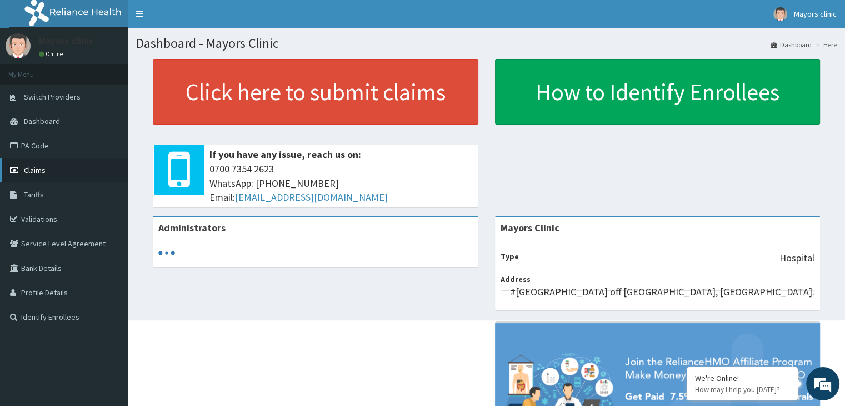
click at [34, 165] on span "Claims" at bounding box center [35, 170] width 22 height 10
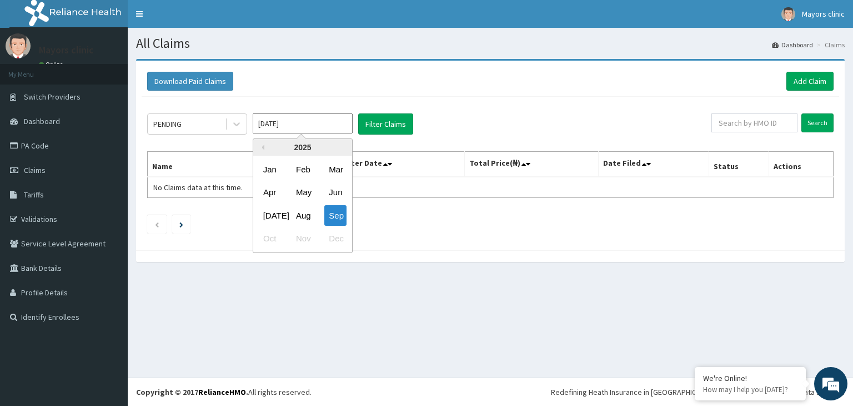
click at [281, 117] on input "[DATE]" at bounding box center [303, 123] width 100 height 20
click at [333, 214] on div "Sep" at bounding box center [335, 215] width 22 height 21
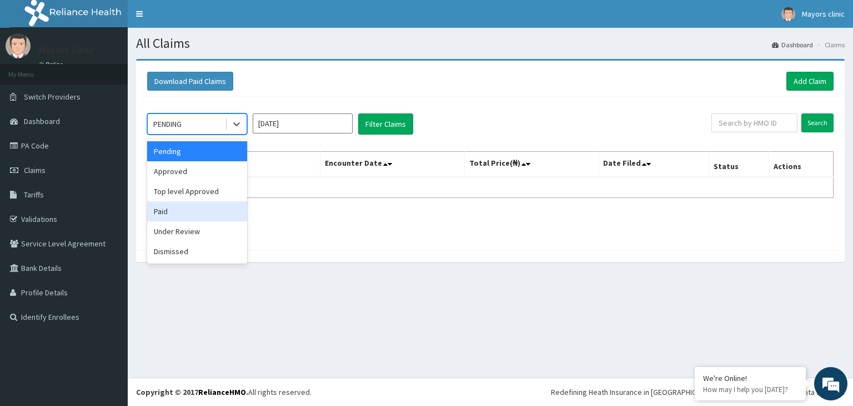
drag, startPoint x: 213, startPoint y: 126, endPoint x: 170, endPoint y: 206, distance: 90.7
click at [170, 134] on div "option Paid focused, 4 of 6. 6 results available. Use Up and Down to choose opt…" at bounding box center [197, 123] width 100 height 21
click at [170, 206] on div "Paid" at bounding box center [197, 211] width 100 height 20
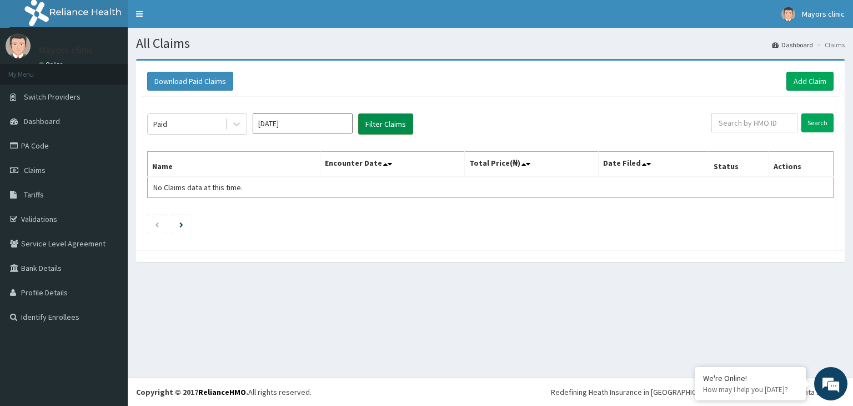
click at [389, 116] on button "Filter Claims" at bounding box center [385, 123] width 55 height 21
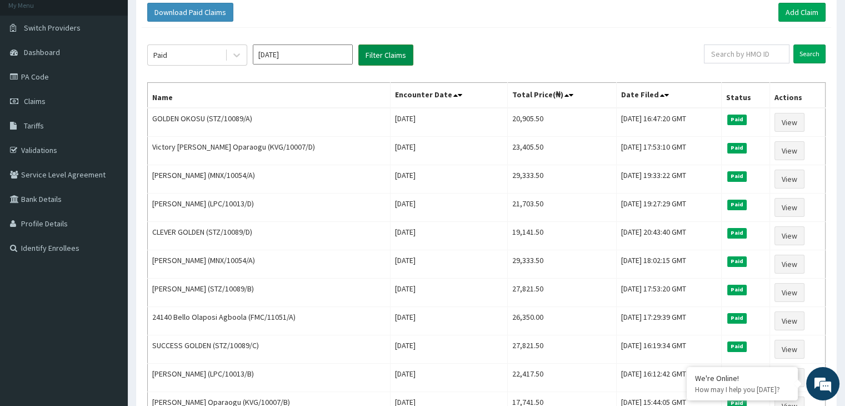
scroll to position [69, 0]
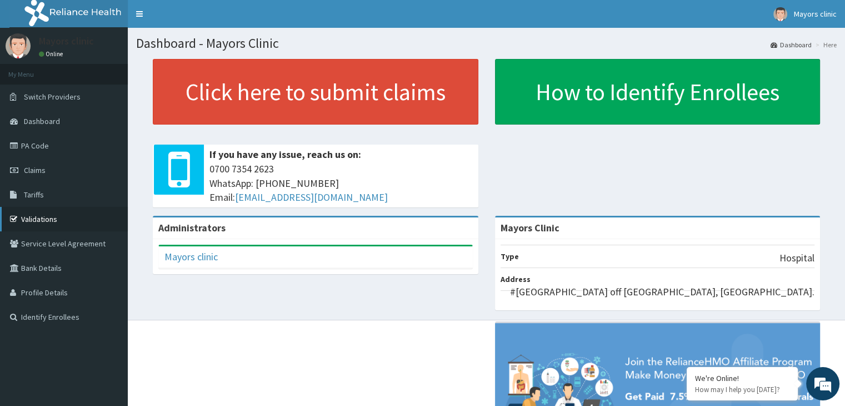
click at [42, 216] on link "Validations" at bounding box center [64, 219] width 128 height 24
click at [43, 172] on span "Claims" at bounding box center [35, 170] width 22 height 10
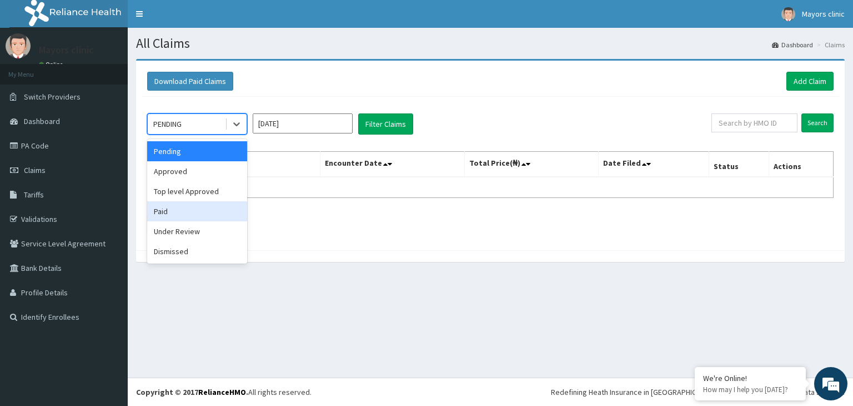
click at [169, 211] on div "Paid" at bounding box center [197, 211] width 100 height 20
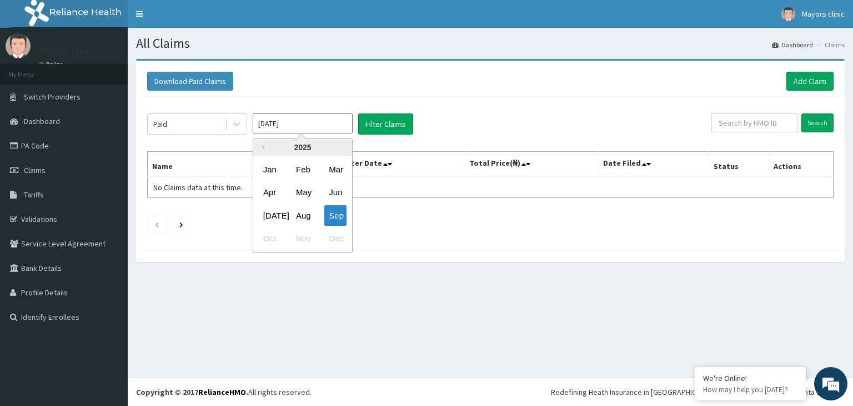
click at [318, 121] on input "[DATE]" at bounding box center [303, 123] width 100 height 20
click at [269, 213] on div "[DATE]" at bounding box center [270, 215] width 22 height 21
type input "[DATE]"
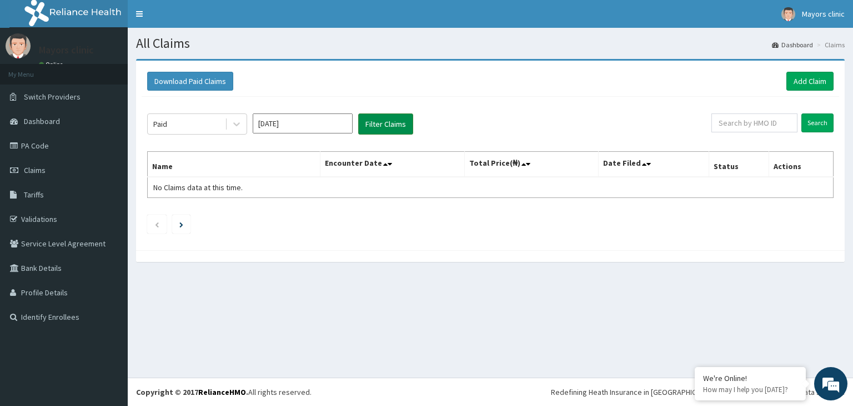
click at [403, 121] on button "Filter Claims" at bounding box center [385, 123] width 55 height 21
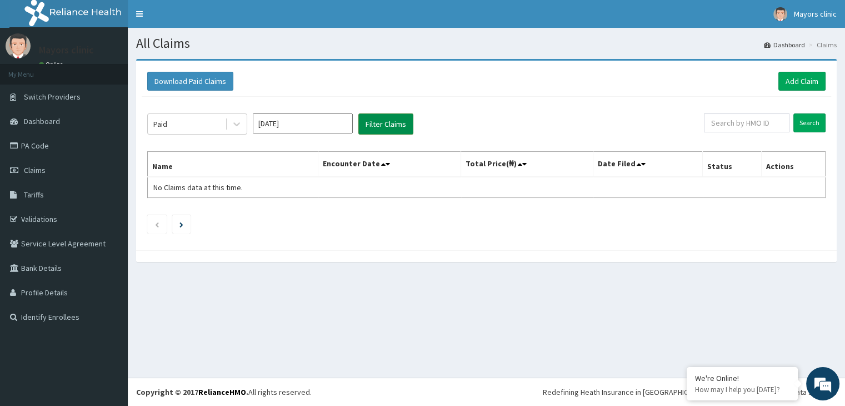
click at [387, 118] on button "Filter Claims" at bounding box center [385, 123] width 55 height 21
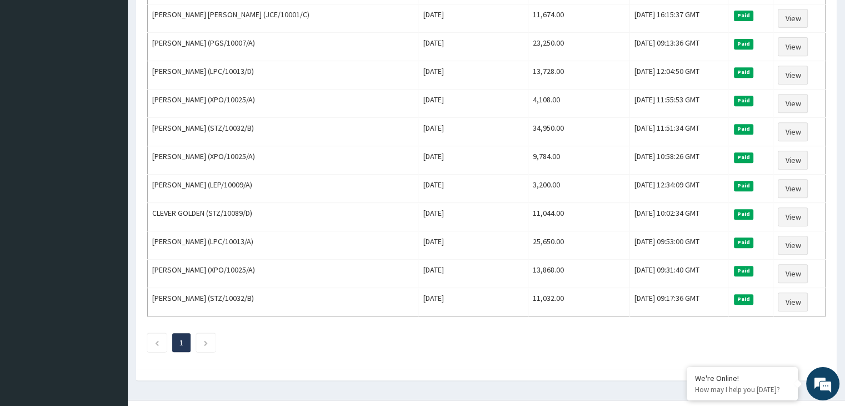
scroll to position [498, 0]
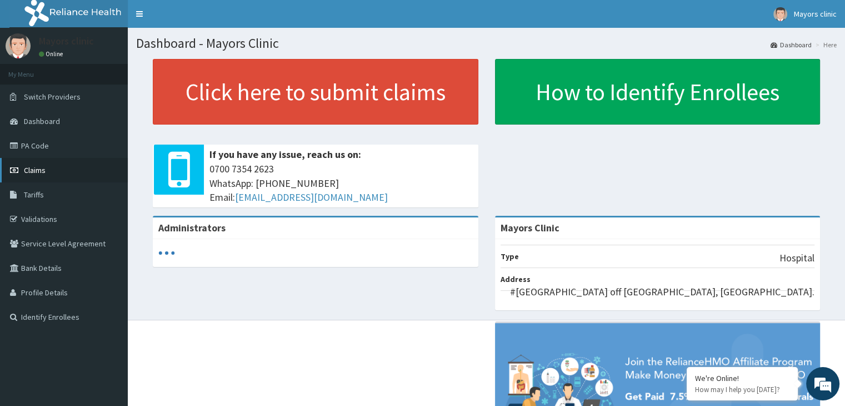
drag, startPoint x: 0, startPoint y: 0, endPoint x: 36, endPoint y: 175, distance: 178.6
click at [36, 175] on link "Claims" at bounding box center [64, 170] width 128 height 24
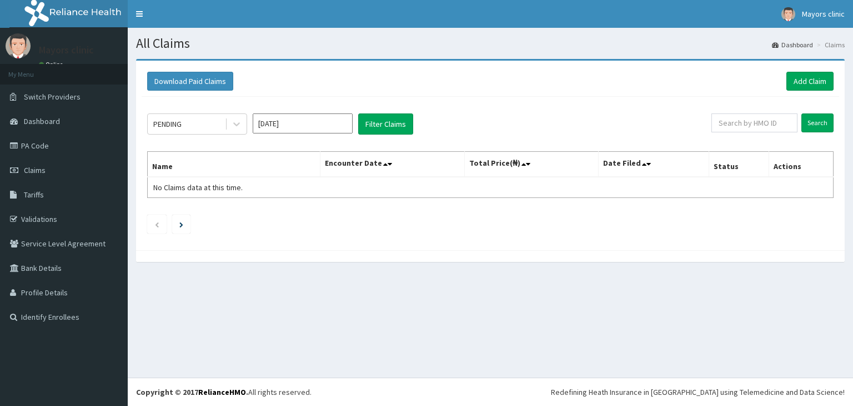
click at [211, 120] on div "PENDING" at bounding box center [186, 124] width 77 height 18
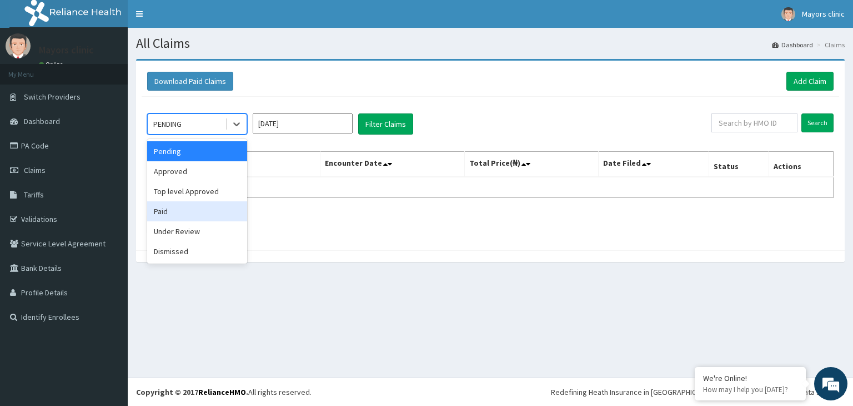
click at [176, 214] on div "Paid" at bounding box center [197, 211] width 100 height 20
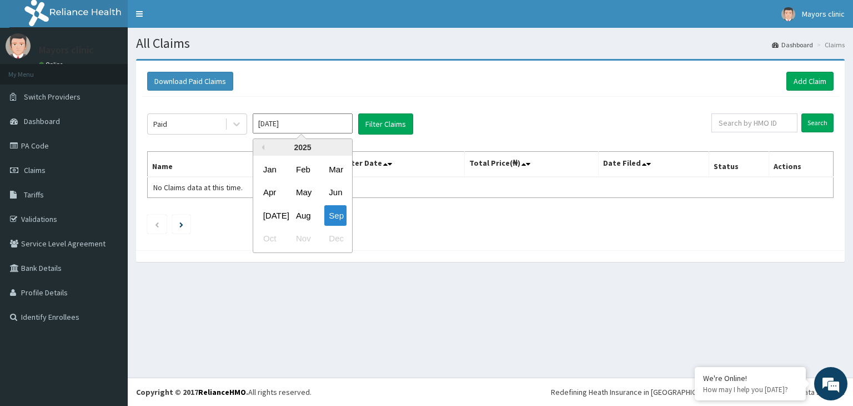
click at [322, 123] on input "[DATE]" at bounding box center [303, 123] width 100 height 20
click at [329, 187] on div "Jun" at bounding box center [335, 192] width 22 height 21
type input "Jun 2025"
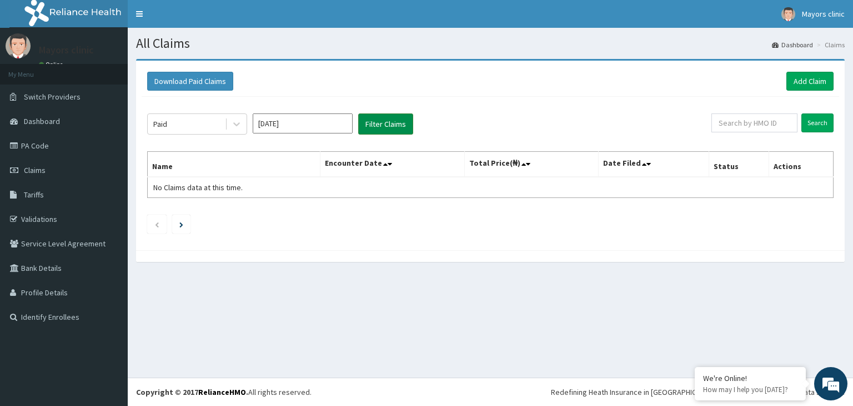
click at [392, 119] on button "Filter Claims" at bounding box center [385, 123] width 55 height 21
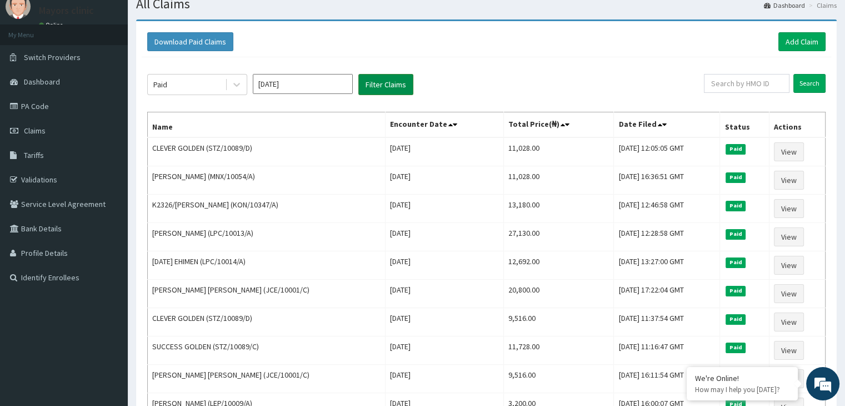
scroll to position [24, 0]
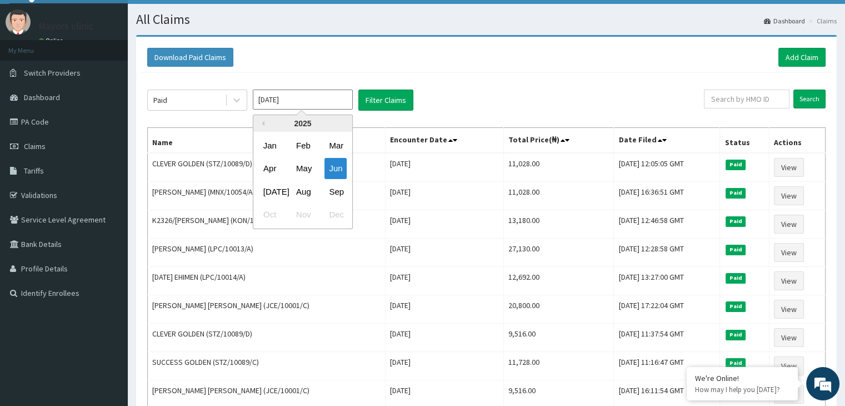
click at [284, 95] on input "Jun 2025" at bounding box center [303, 99] width 100 height 20
click at [309, 163] on div "May" at bounding box center [303, 168] width 22 height 21
type input "May 2025"
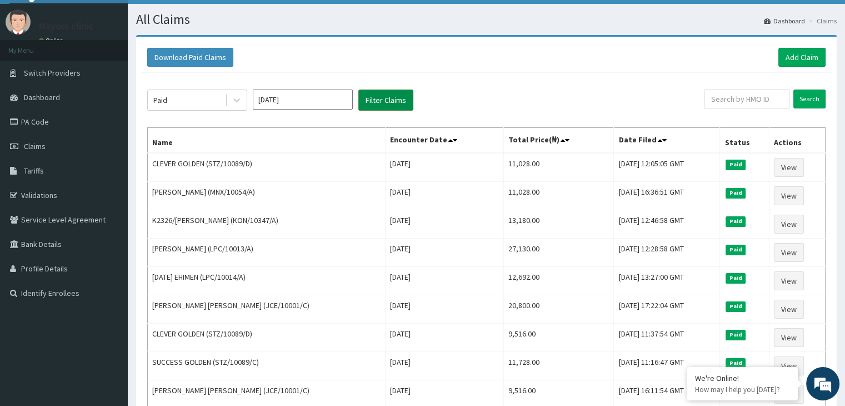
click at [393, 98] on button "Filter Claims" at bounding box center [385, 99] width 55 height 21
click at [381, 99] on button "Filter Claims" at bounding box center [385, 99] width 55 height 21
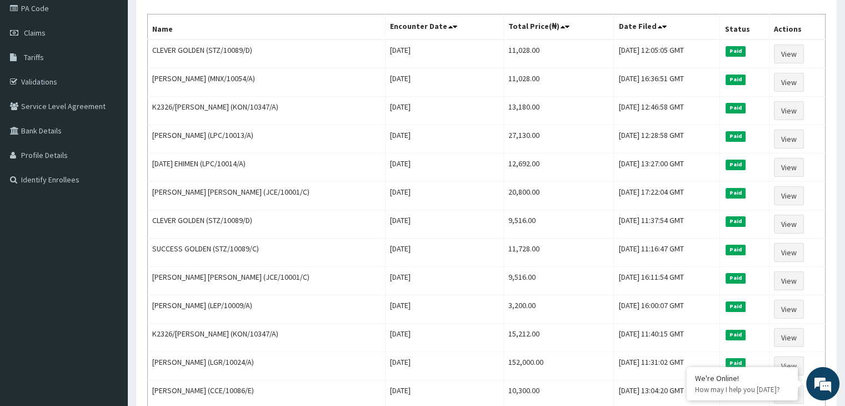
scroll to position [135, 0]
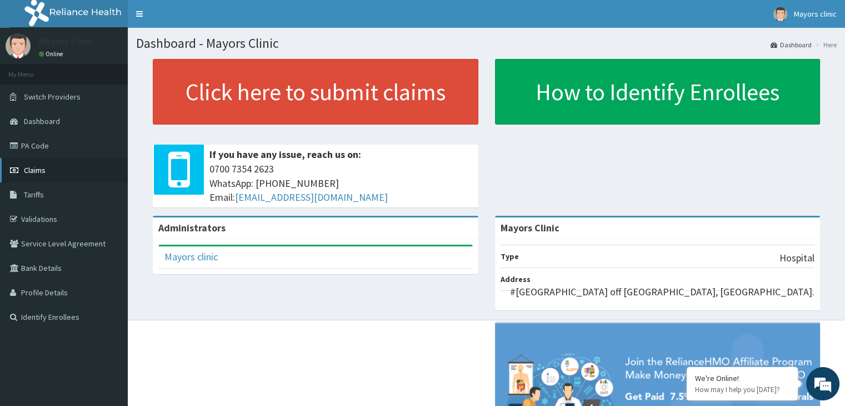
click at [37, 171] on span "Claims" at bounding box center [35, 170] width 22 height 10
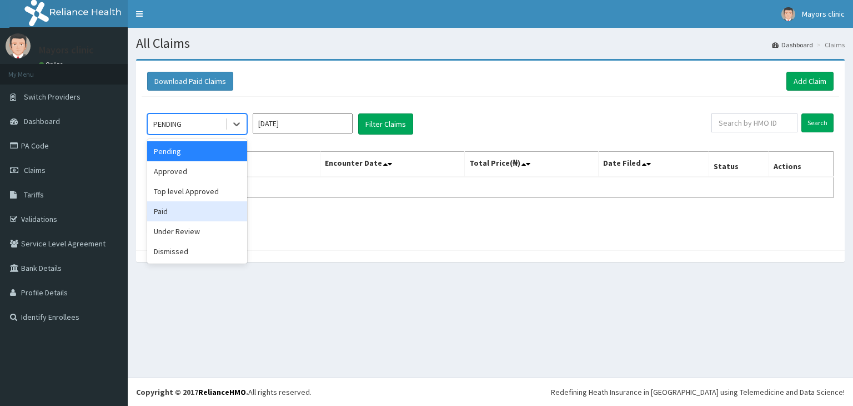
click at [167, 213] on div "Paid" at bounding box center [197, 211] width 100 height 20
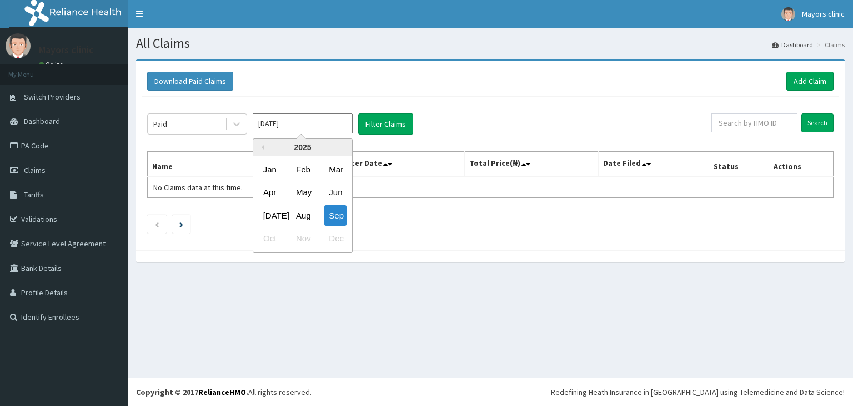
click at [299, 128] on input "[DATE]" at bounding box center [303, 123] width 100 height 20
click at [269, 192] on div "Apr" at bounding box center [270, 192] width 22 height 21
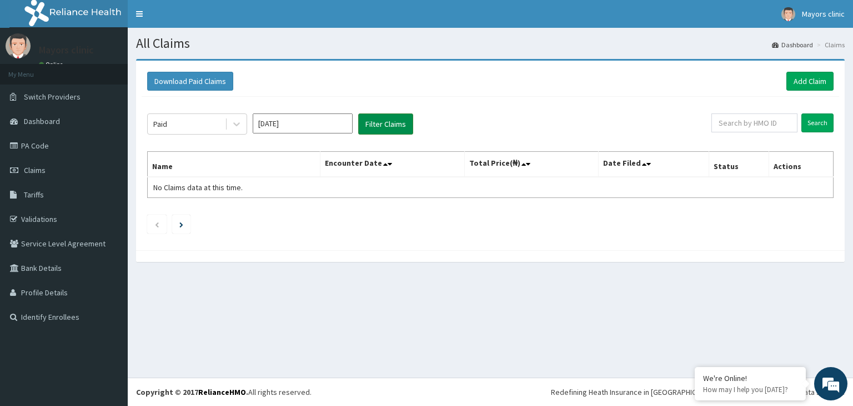
click at [392, 118] on button "Filter Claims" at bounding box center [385, 123] width 55 height 21
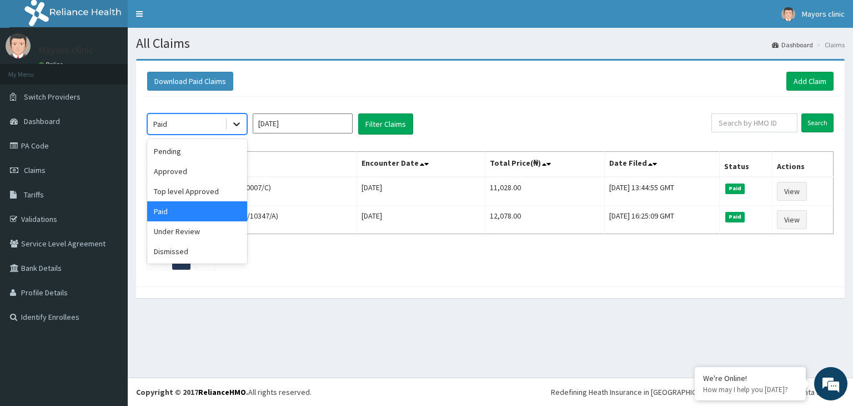
click at [232, 125] on icon at bounding box center [236, 123] width 11 height 11
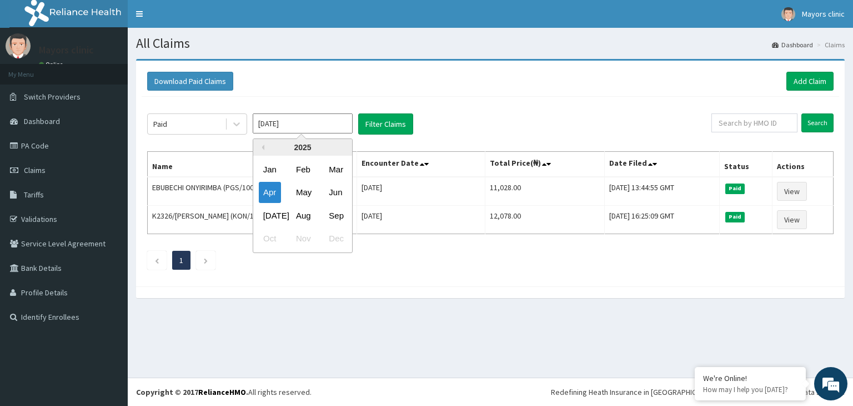
click at [312, 122] on input "[DATE]" at bounding box center [303, 123] width 100 height 20
click at [336, 164] on div "Mar" at bounding box center [335, 169] width 22 height 21
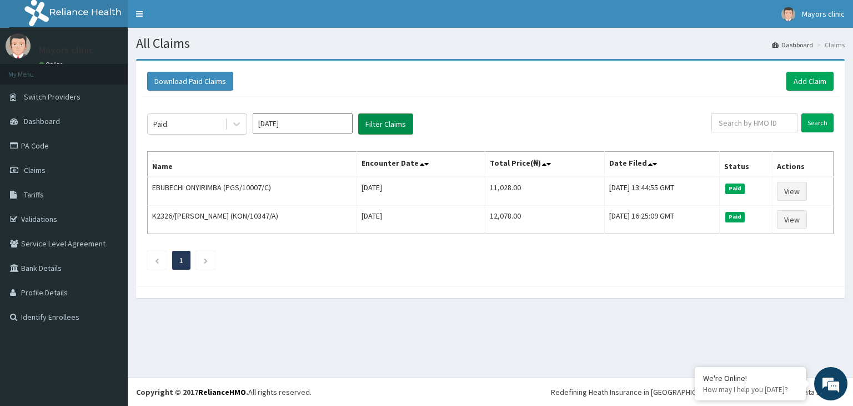
click at [389, 118] on button "Filter Claims" at bounding box center [385, 123] width 55 height 21
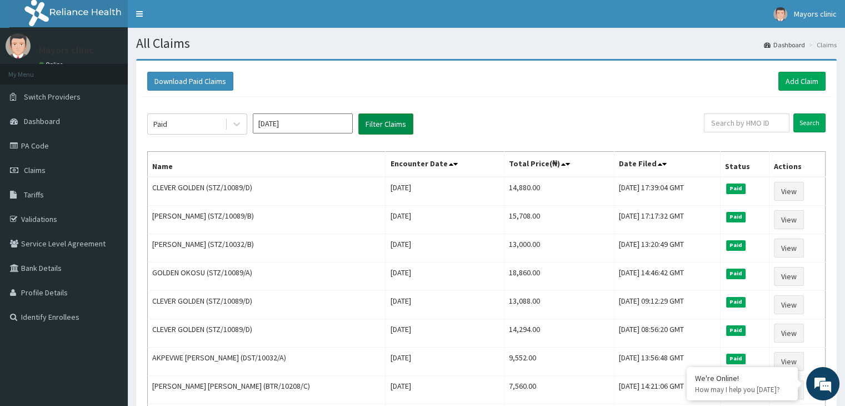
click at [389, 118] on button "Filter Claims" at bounding box center [385, 123] width 55 height 21
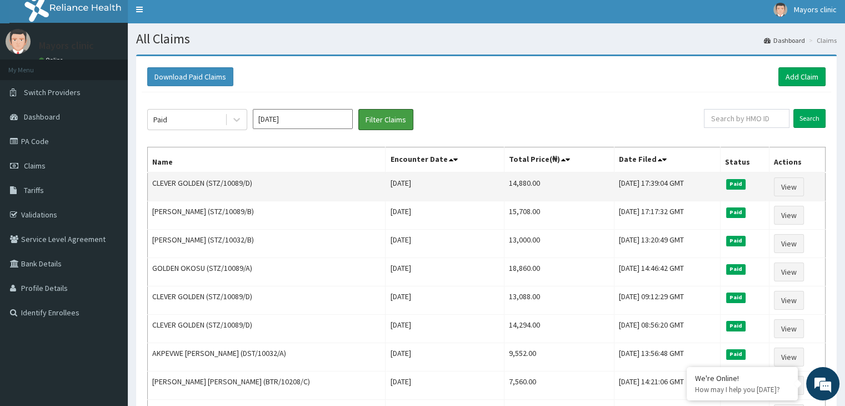
scroll to position [3, 0]
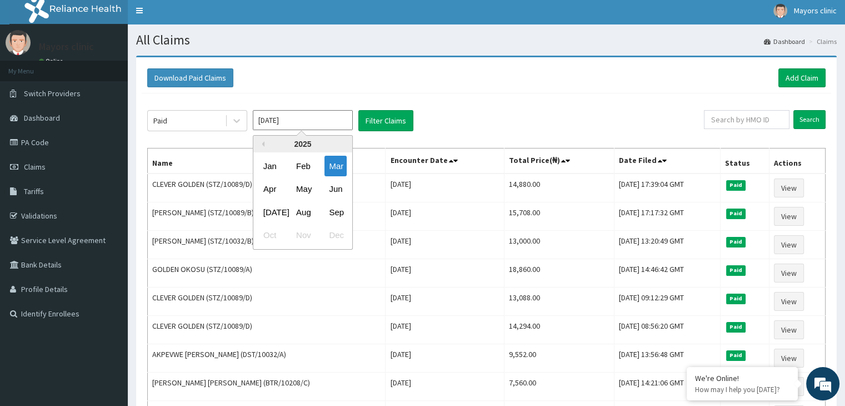
click at [263, 114] on input "Mar 2025" at bounding box center [303, 120] width 100 height 20
click at [304, 167] on div "Feb" at bounding box center [303, 166] width 22 height 21
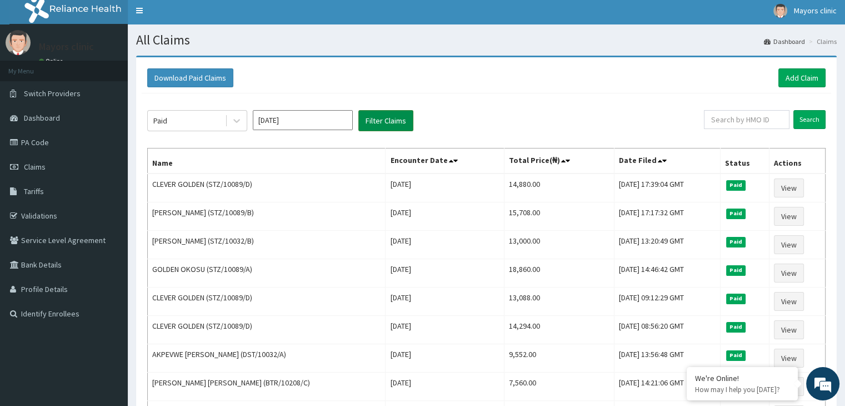
click at [372, 116] on button "Filter Claims" at bounding box center [385, 120] width 55 height 21
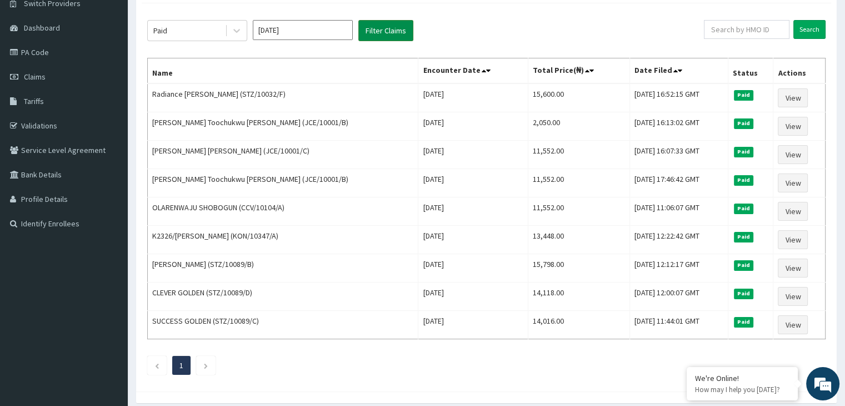
scroll to position [93, 0]
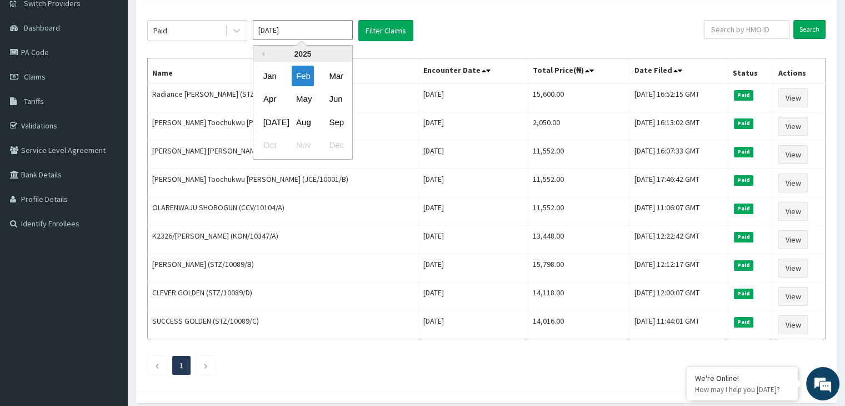
click at [306, 27] on input "Feb 2025" at bounding box center [303, 30] width 100 height 20
click at [274, 71] on div "Jan" at bounding box center [270, 76] width 22 height 21
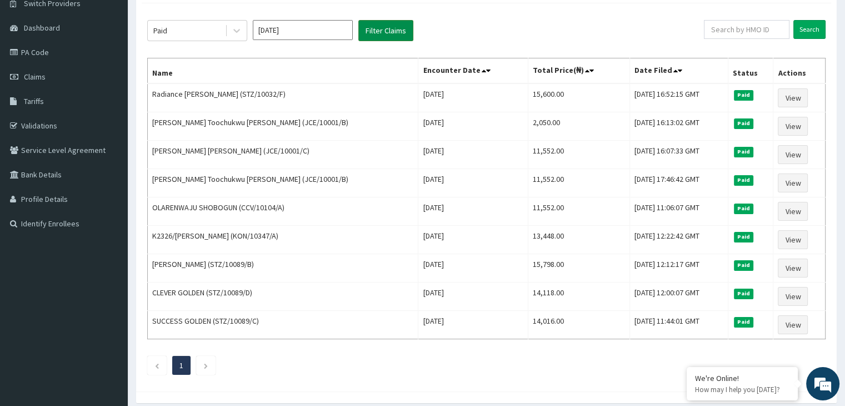
click at [386, 27] on button "Filter Claims" at bounding box center [385, 30] width 55 height 21
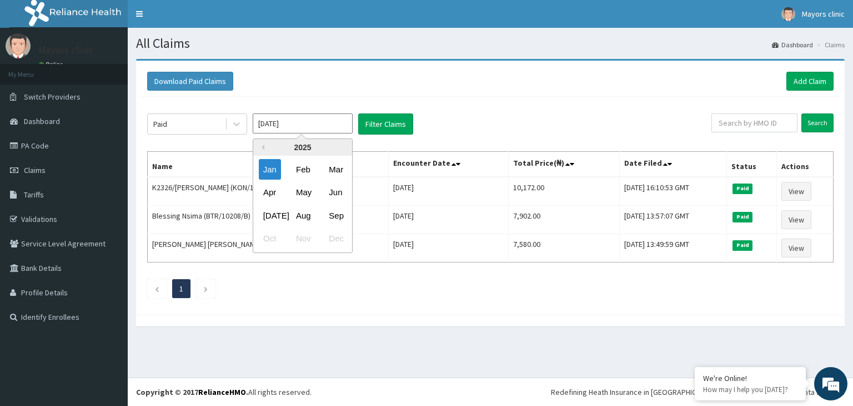
click at [284, 123] on input "Jan 2025" at bounding box center [303, 123] width 100 height 20
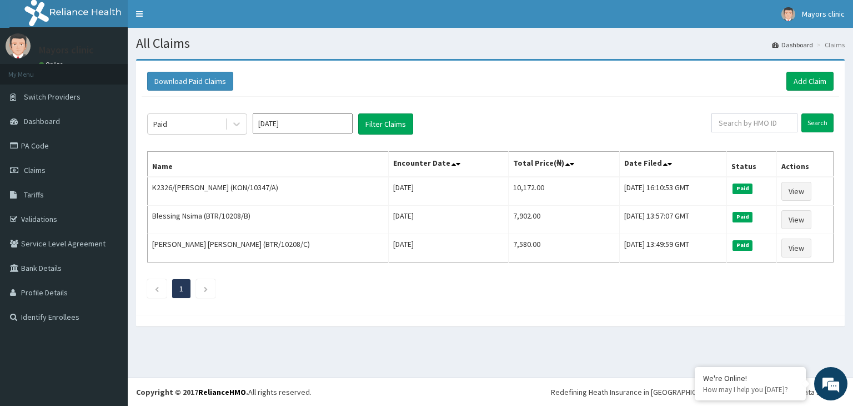
click at [387, 91] on div "Download Paid Claims Add Claim" at bounding box center [491, 81] width 698 height 31
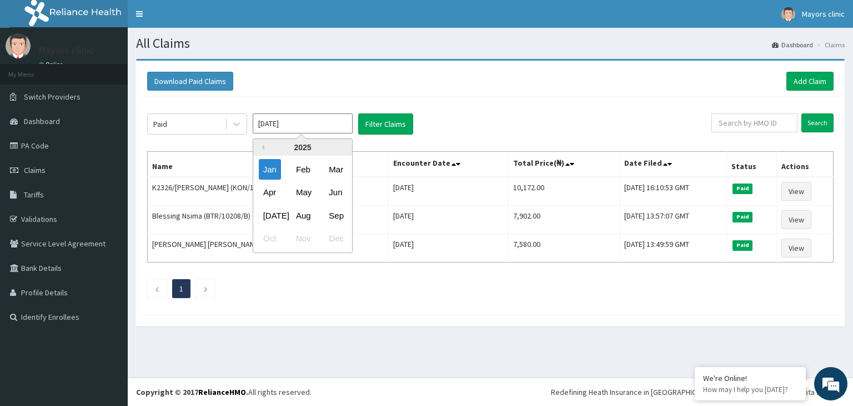
click at [320, 126] on input "Jan 2025" at bounding box center [303, 123] width 100 height 20
click at [309, 165] on div "Feb" at bounding box center [303, 169] width 22 height 21
type input "Feb 2025"
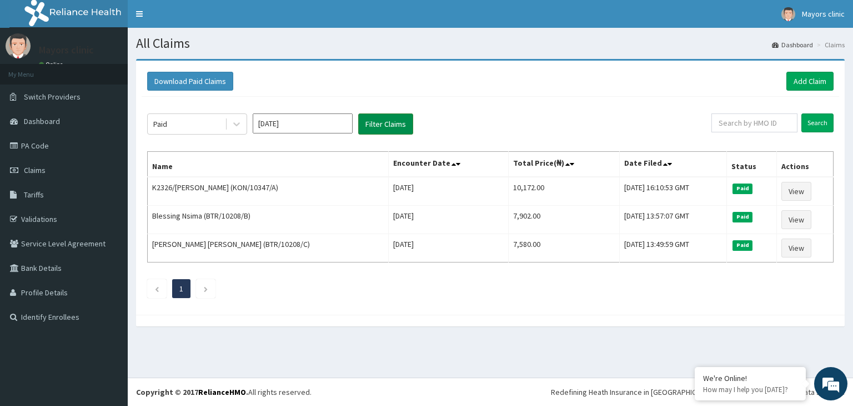
click at [389, 131] on button "Filter Claims" at bounding box center [385, 123] width 55 height 21
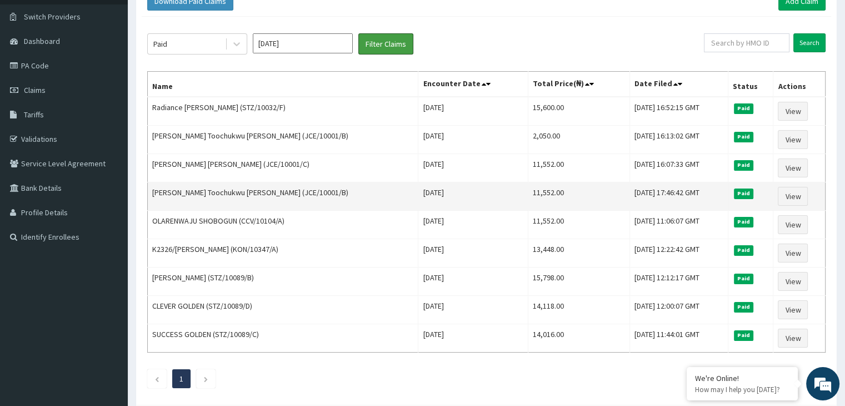
scroll to position [76, 0]
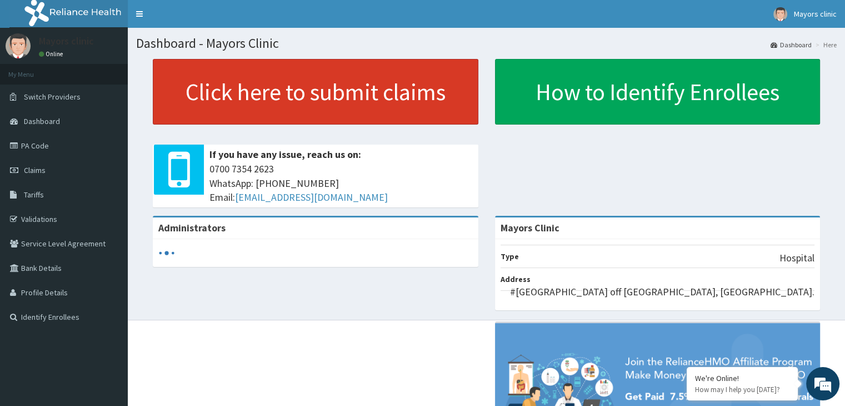
click at [236, 94] on link "Click here to submit claims" at bounding box center [316, 92] width 326 height 66
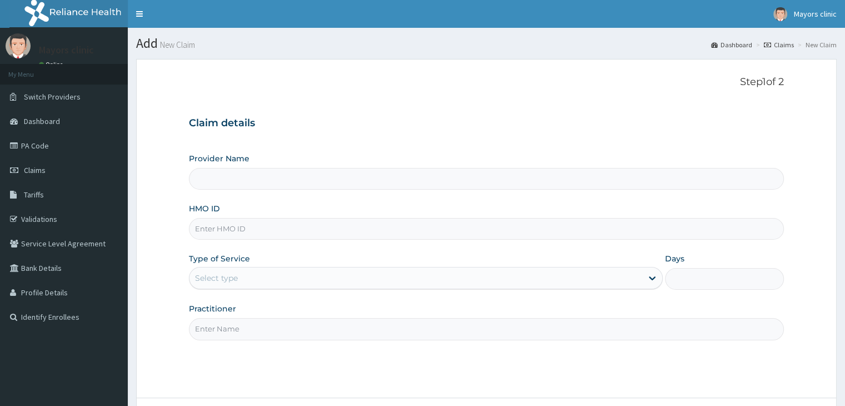
type input "Mayors Clinic"
click at [247, 237] on input "HMO ID" at bounding box center [486, 229] width 594 height 22
type input "JCE/10001/A"
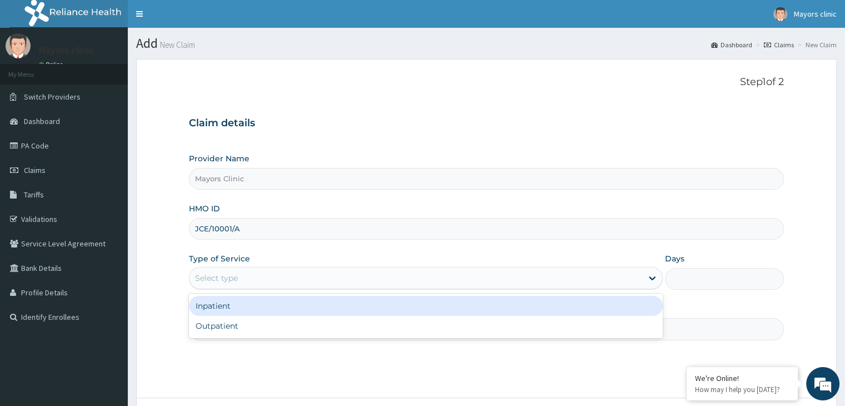
click at [309, 280] on div "Select type" at bounding box center [415, 278] width 453 height 18
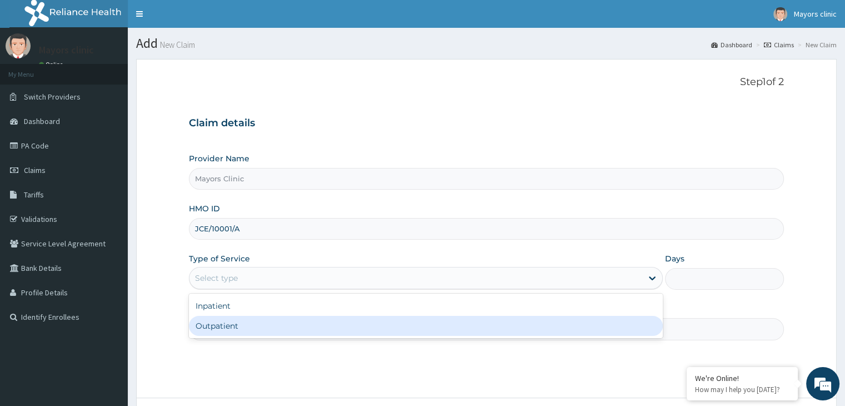
click at [244, 321] on div "Outpatient" at bounding box center [426, 326] width 474 height 20
type input "1"
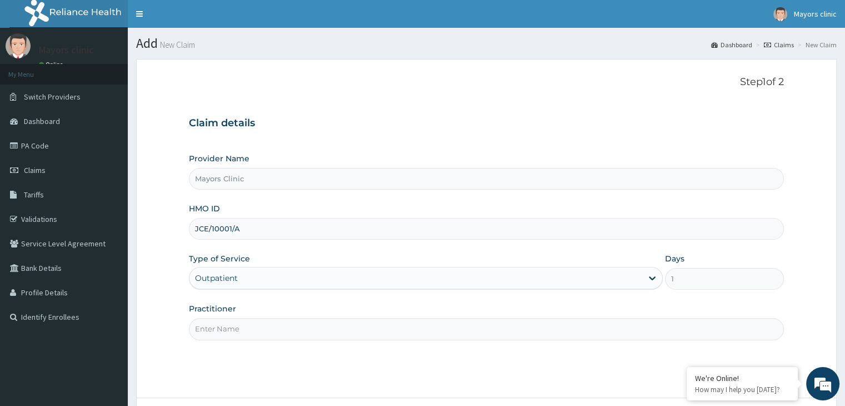
click at [236, 326] on input "Practitioner" at bounding box center [486, 329] width 594 height 22
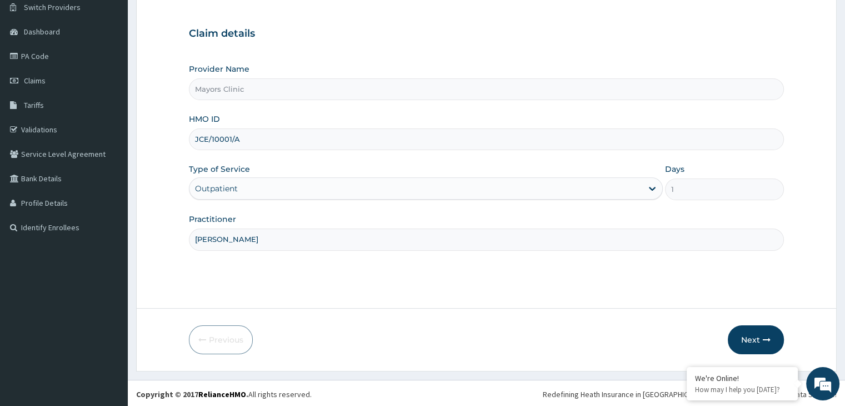
scroll to position [91, 0]
type input "[PERSON_NAME]"
click at [761, 336] on button "Next" at bounding box center [756, 337] width 56 height 29
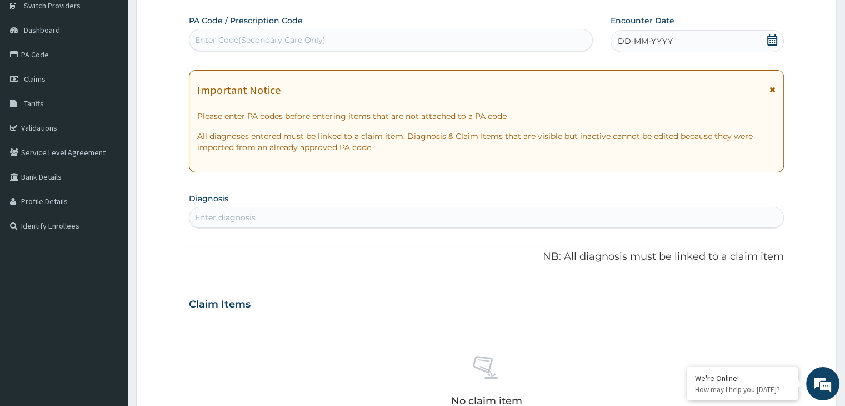
click at [697, 35] on div "DD-MM-YYYY" at bounding box center [697, 41] width 173 height 22
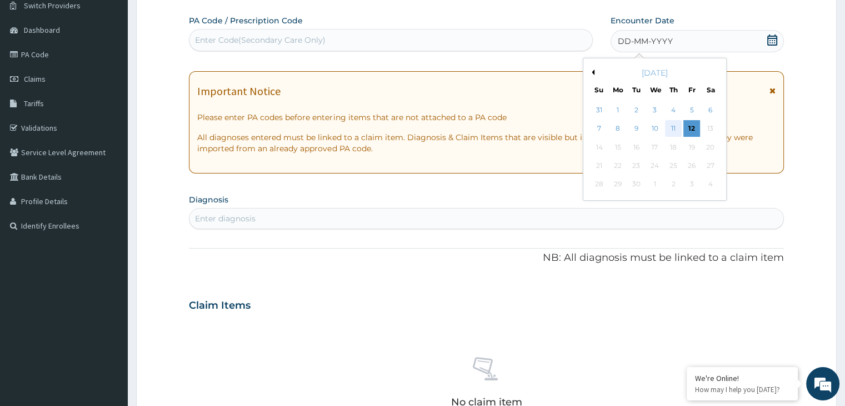
click at [676, 121] on div "11" at bounding box center [673, 129] width 17 height 17
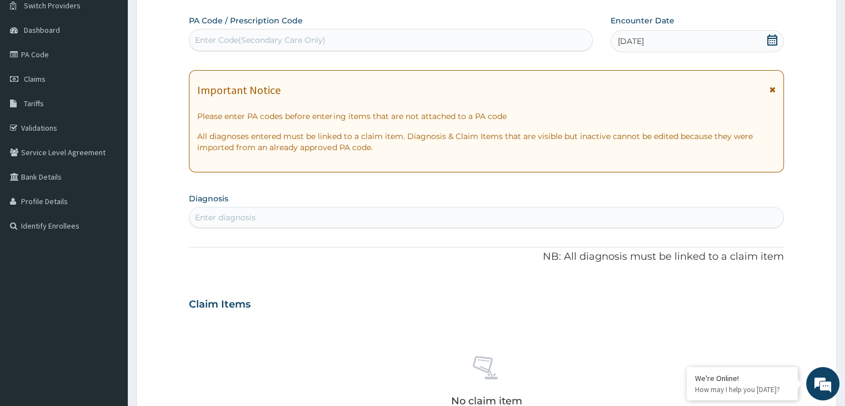
click at [257, 221] on div "Enter diagnosis" at bounding box center [485, 217] width 593 height 18
type input "[MEDICAL_DATA]"
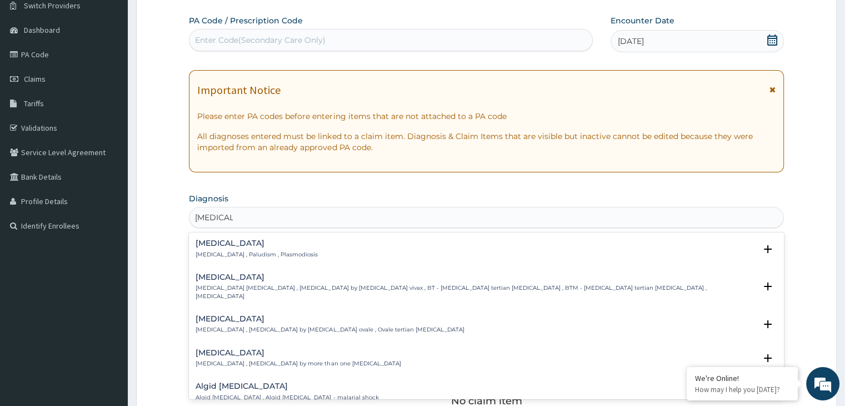
click at [211, 244] on h4 "[MEDICAL_DATA]" at bounding box center [257, 243] width 122 height 8
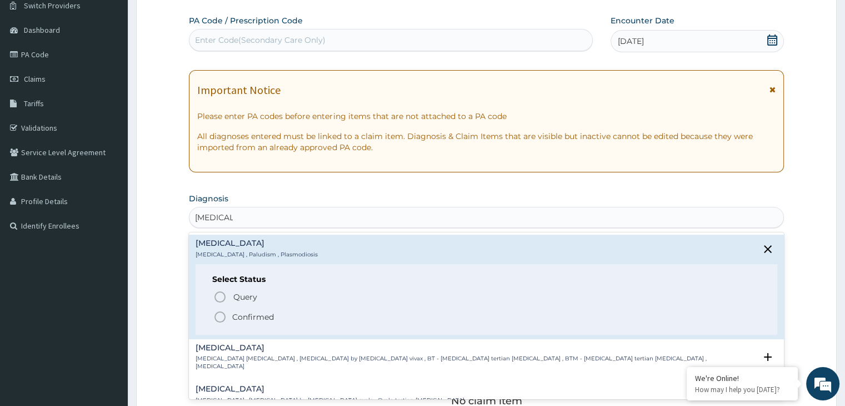
click at [224, 310] on icon "status option filled" at bounding box center [219, 316] width 13 height 13
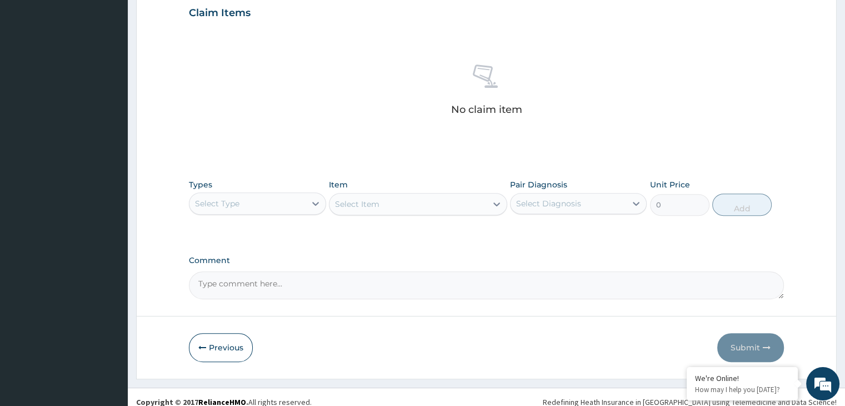
scroll to position [394, 0]
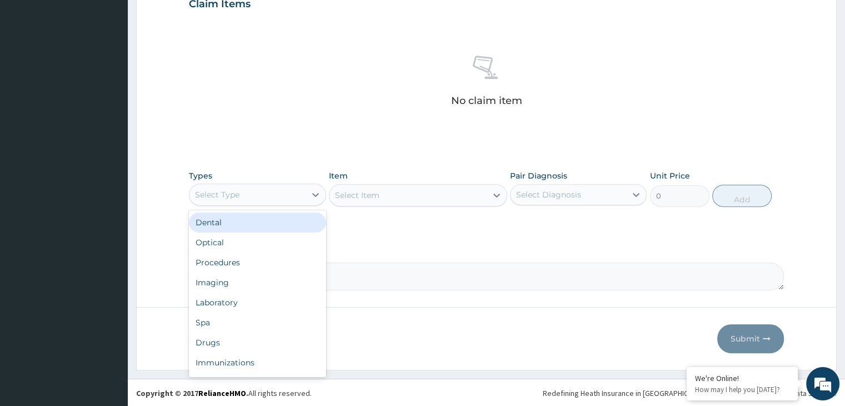
click at [266, 201] on div "Select Type" at bounding box center [247, 195] width 116 height 18
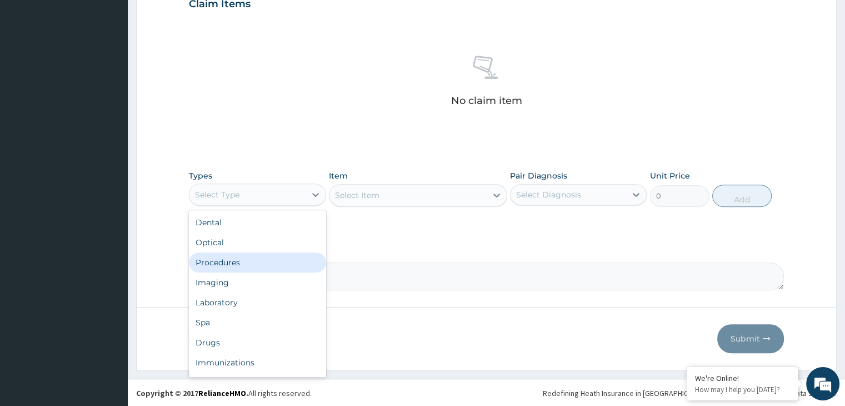
click at [240, 262] on div "Procedures" at bounding box center [257, 262] width 137 height 20
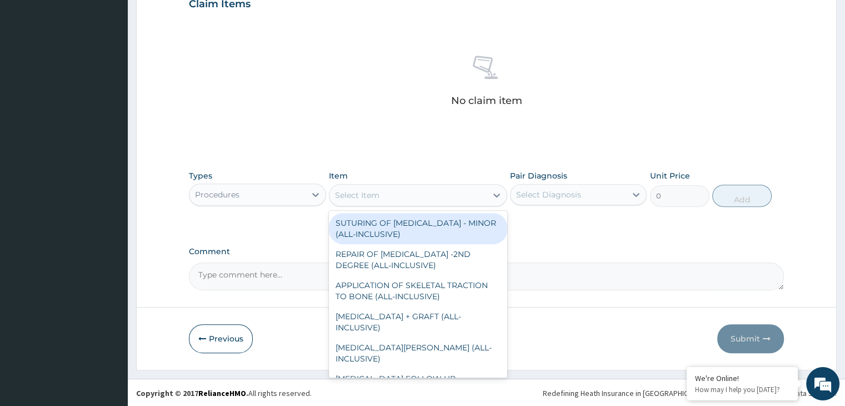
click at [405, 190] on div "Select Item" at bounding box center [407, 195] width 157 height 18
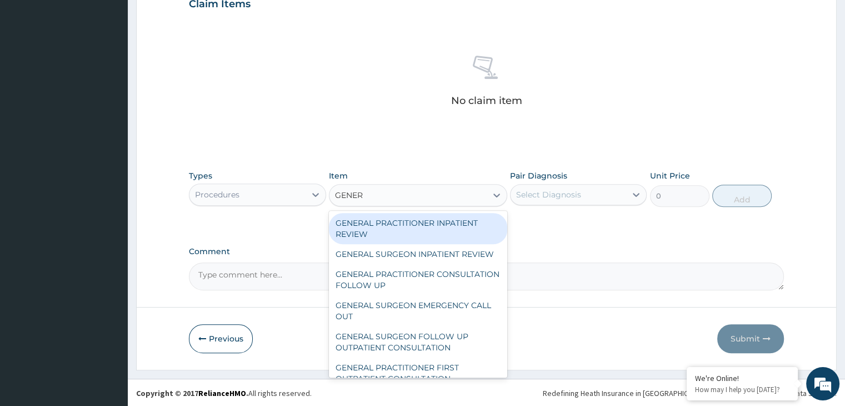
type input "GENERA"
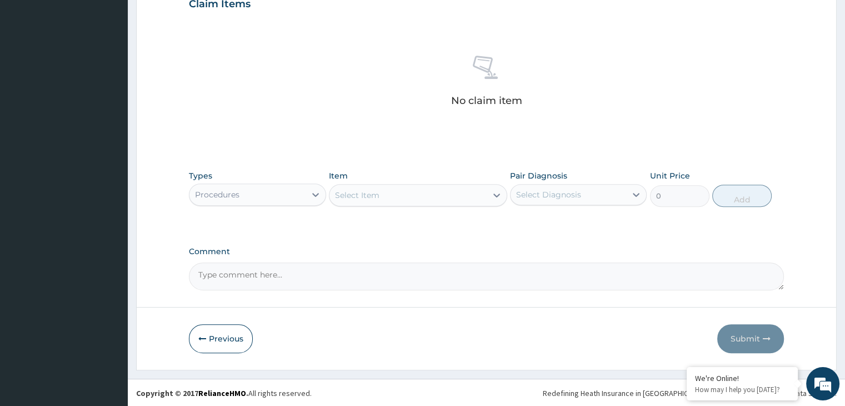
drag, startPoint x: 405, startPoint y: 190, endPoint x: 420, endPoint y: 196, distance: 16.2
click at [420, 196] on div "Select Item" at bounding box center [407, 195] width 157 height 18
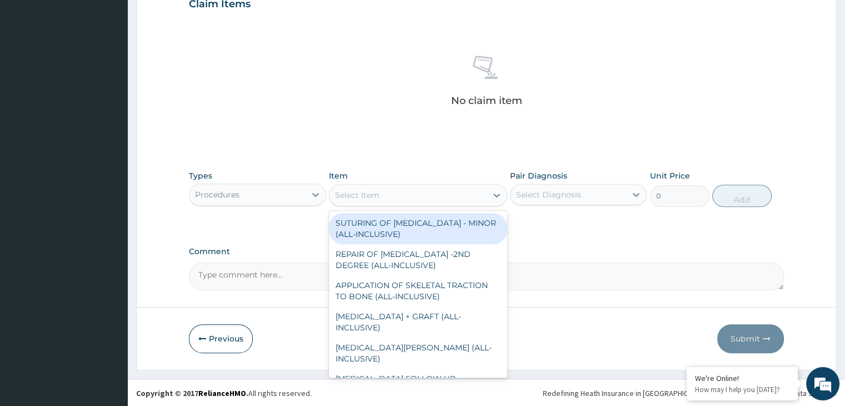
click at [420, 196] on div "Select Item" at bounding box center [407, 195] width 157 height 18
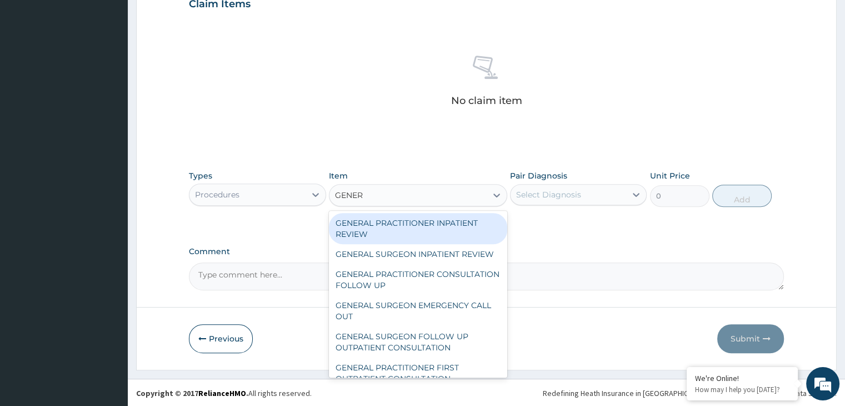
type input "GENERA"
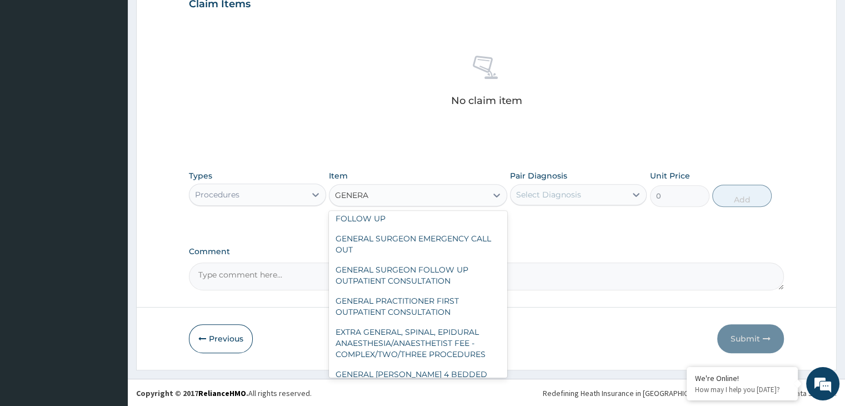
scroll to position [67, 0]
click at [448, 318] on div "GENERAL PRACTITIONER FIRST OUTPATIENT CONSULTATION" at bounding box center [418, 305] width 178 height 31
type input "3750"
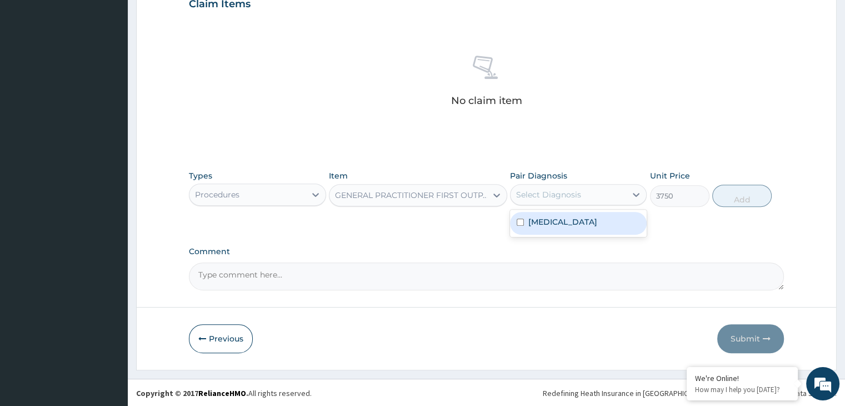
click at [543, 196] on div "Select Diagnosis" at bounding box center [548, 194] width 65 height 11
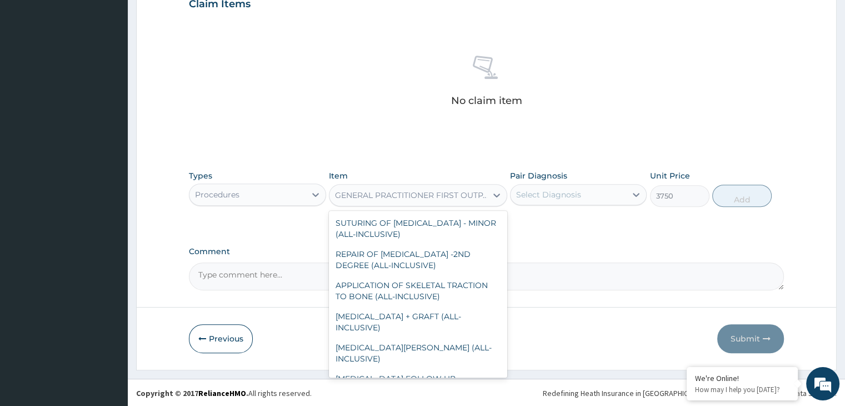
click at [469, 192] on div "GENERAL PRACTITIONER FIRST OUTPATIENT CONSULTATION" at bounding box center [411, 194] width 153 height 11
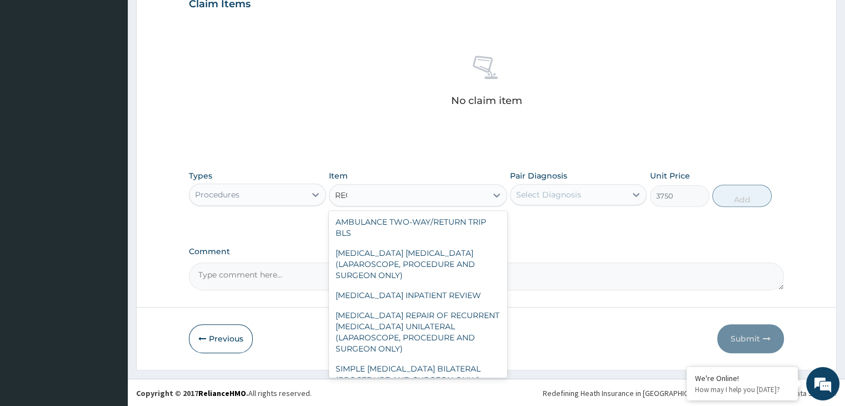
scroll to position [0, 0]
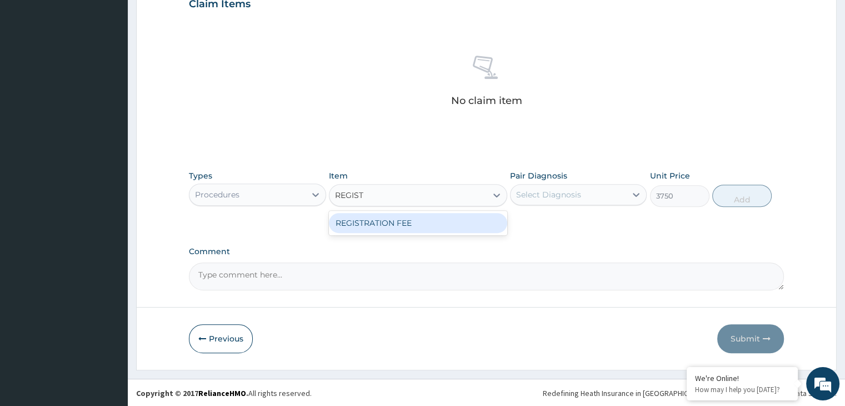
type input "REGISTR"
click at [426, 216] on div "REGISTRATION FEE" at bounding box center [418, 223] width 178 height 20
type input "2500"
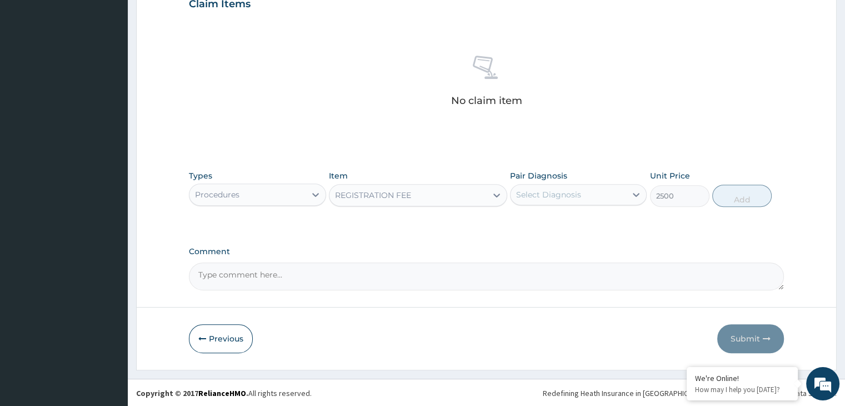
click at [549, 195] on div "Select Diagnosis" at bounding box center [548, 194] width 65 height 11
click at [537, 228] on div "Malaria" at bounding box center [578, 223] width 137 height 23
checkbox input "true"
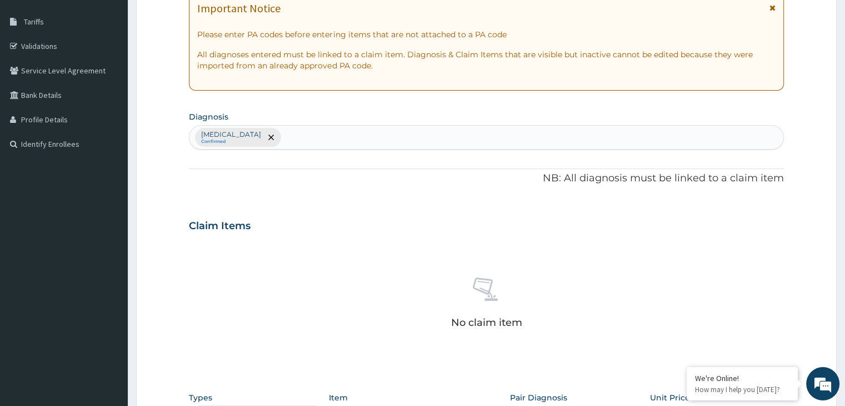
scroll to position [170, 0]
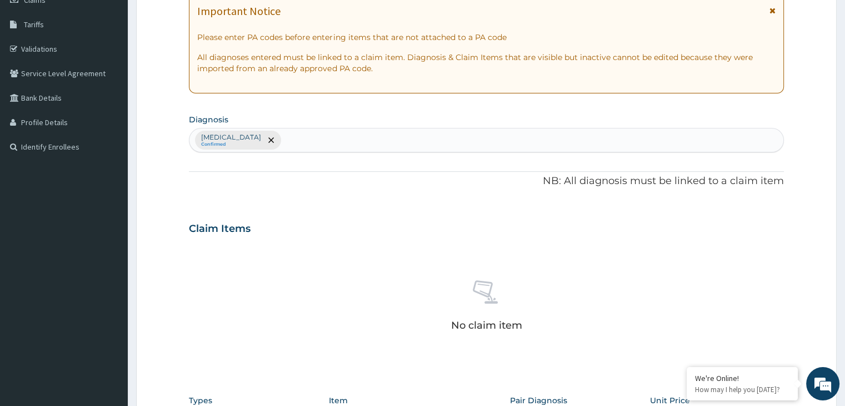
click at [283, 142] on div "Malaria Confirmed" at bounding box center [485, 139] width 593 height 23
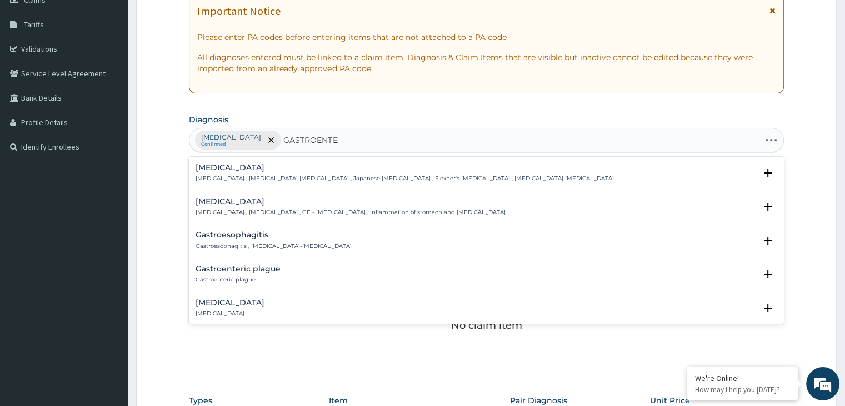
type input "GASTROENTER"
click at [236, 194] on div "Gastroenteritis Gastroenteritis , Gastroenteropathy , GE - Gastroenteritis , In…" at bounding box center [486, 210] width 594 height 34
click at [236, 204] on h4 "Gastroenteritis" at bounding box center [350, 201] width 309 height 8
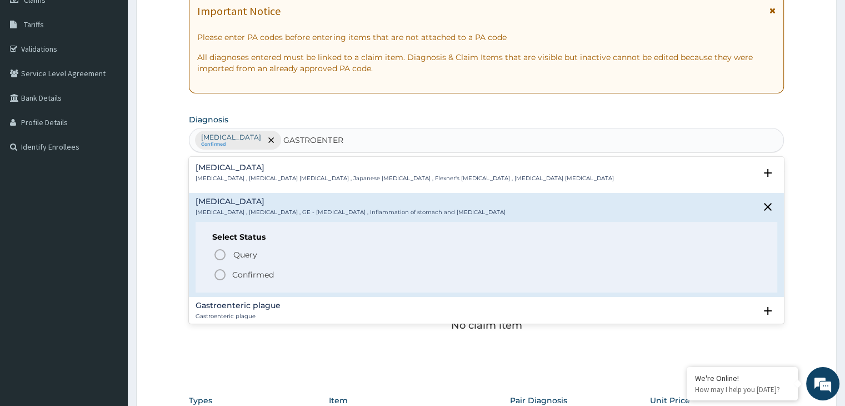
click at [224, 274] on icon "status option filled" at bounding box center [219, 274] width 13 height 13
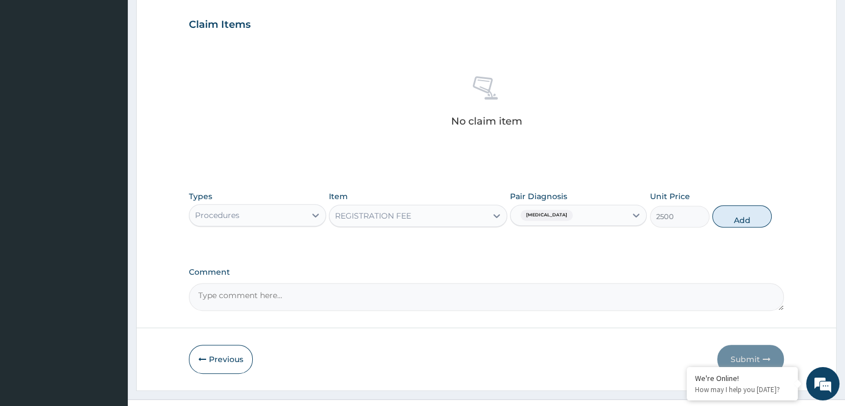
scroll to position [394, 0]
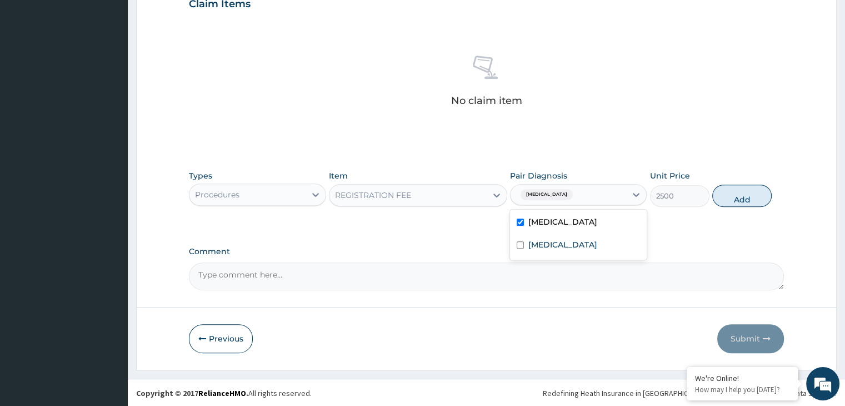
click at [593, 192] on div "Malaria" at bounding box center [569, 194] width 116 height 19
click at [527, 249] on div "Gastroenteritis" at bounding box center [578, 245] width 137 height 23
checkbox input "true"
click at [751, 193] on button "Add" at bounding box center [741, 195] width 59 height 22
type input "0"
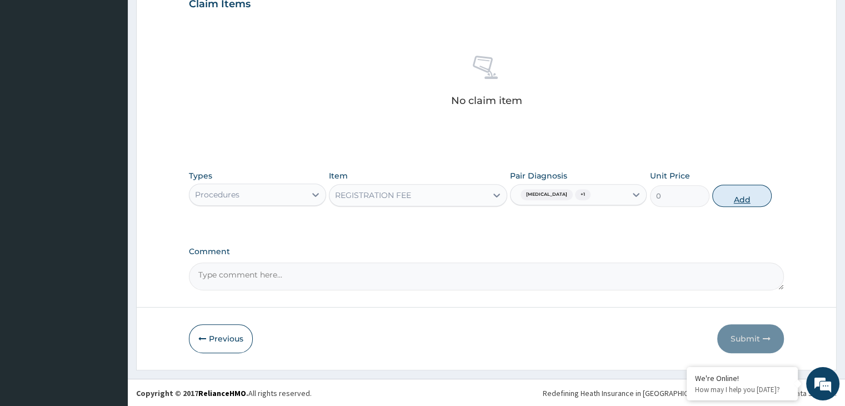
scroll to position [341, 0]
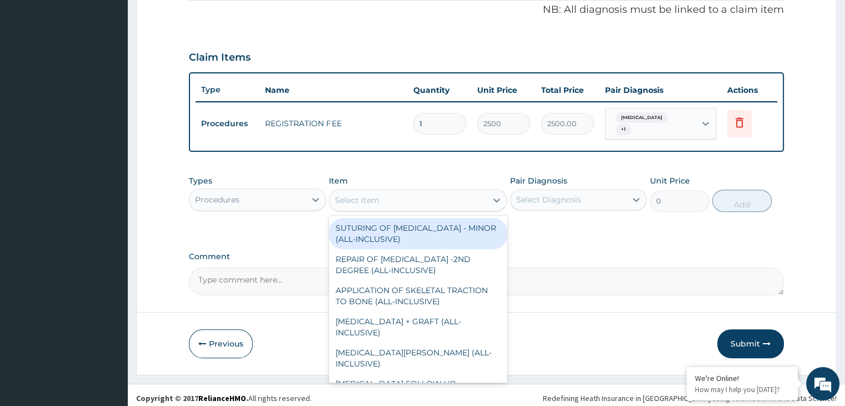
click at [383, 196] on div "Select Item" at bounding box center [407, 200] width 157 height 18
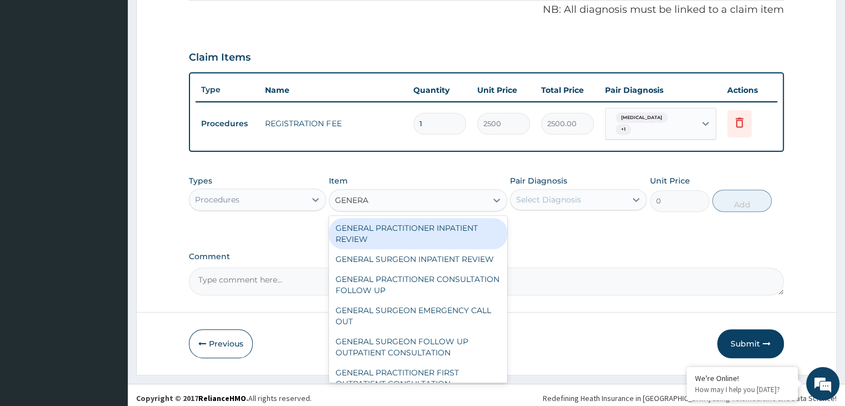
type input "GENERAL"
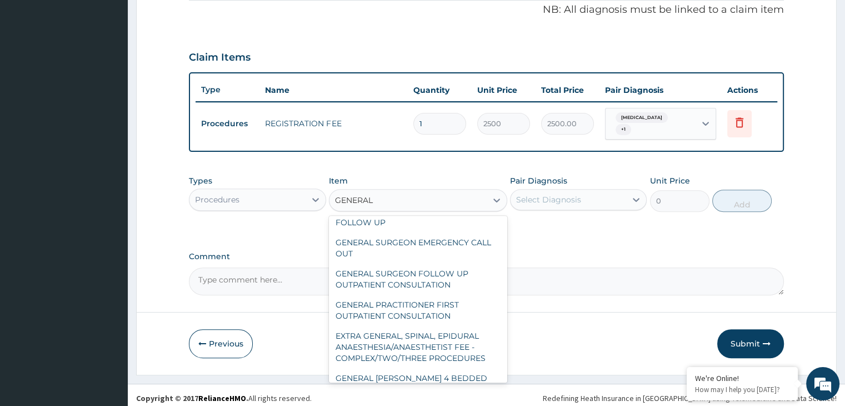
scroll to position [100, 0]
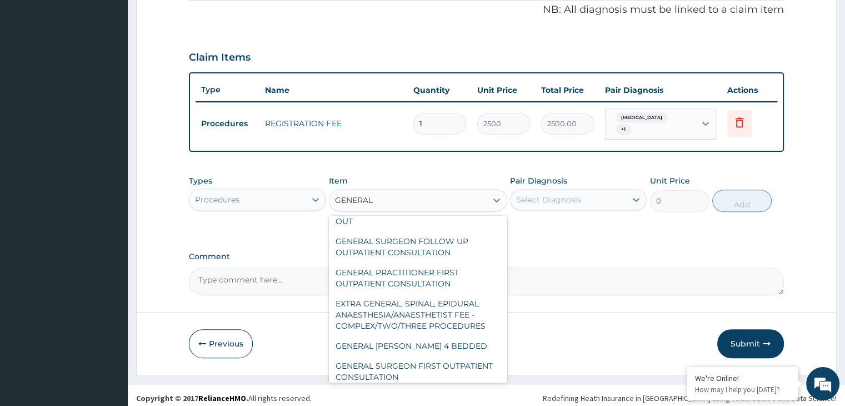
click at [448, 280] on div "GENERAL PRACTITIONER FIRST OUTPATIENT CONSULTATION" at bounding box center [418, 277] width 178 height 31
type input "3750"
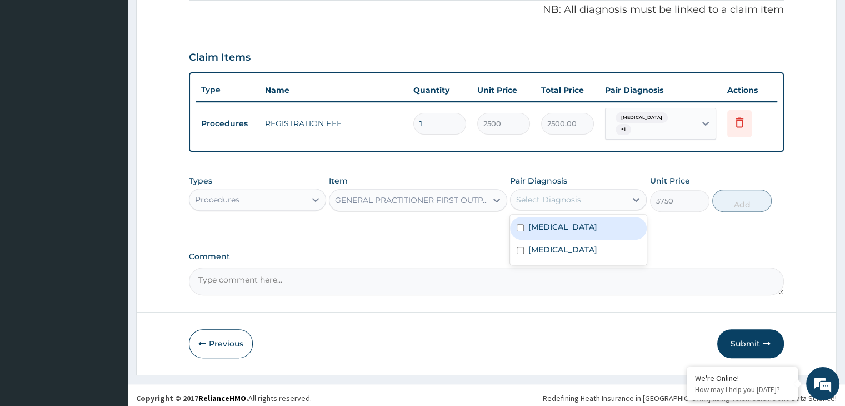
click at [584, 194] on div "Select Diagnosis" at bounding box center [569, 200] width 116 height 18
click at [561, 223] on div "Malaria" at bounding box center [578, 228] width 137 height 23
checkbox input "true"
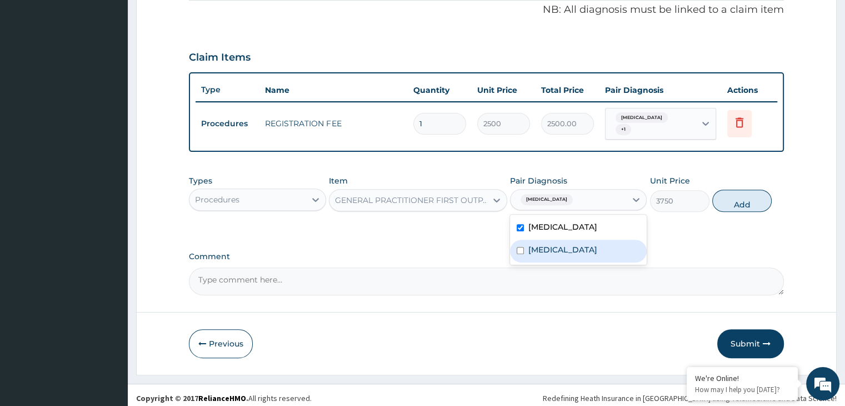
click at [553, 239] on div "Gastroenteritis" at bounding box center [578, 250] width 137 height 23
checkbox input "true"
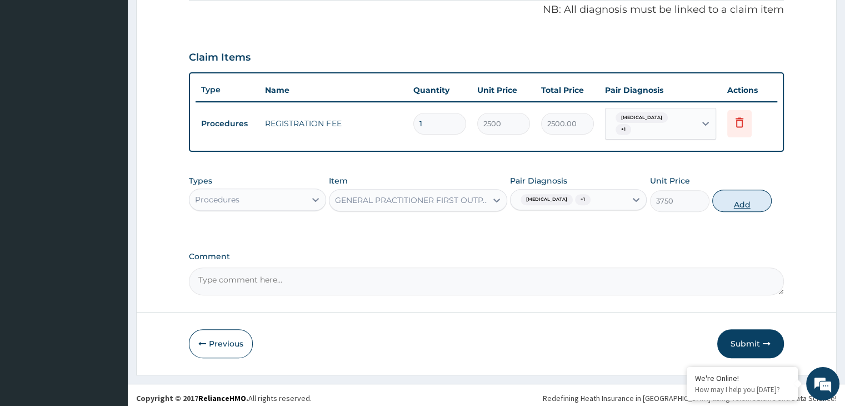
click at [735, 194] on button "Add" at bounding box center [741, 200] width 59 height 22
type input "0"
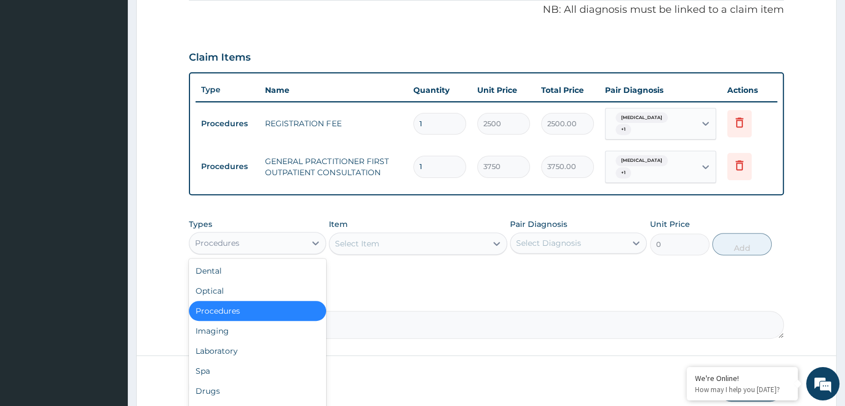
click at [304, 234] on div "Procedures" at bounding box center [247, 243] width 116 height 18
click at [230, 341] on div "Laboratory" at bounding box center [257, 351] width 137 height 20
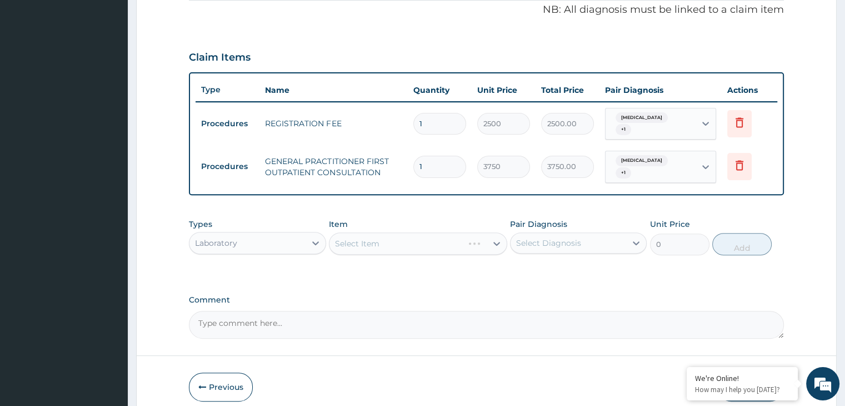
scroll to position [379, 0]
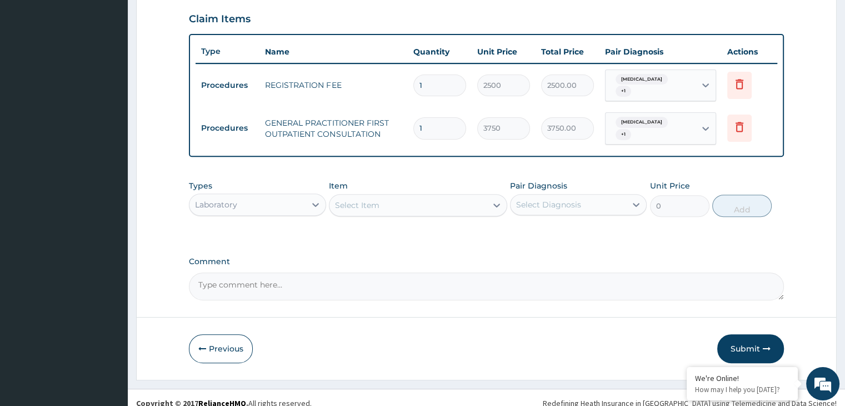
click at [438, 196] on div "Select Item" at bounding box center [407, 205] width 157 height 18
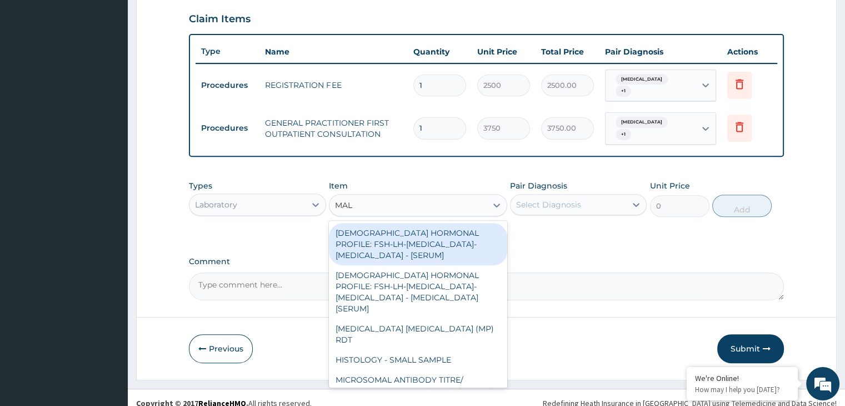
type input "MALA"
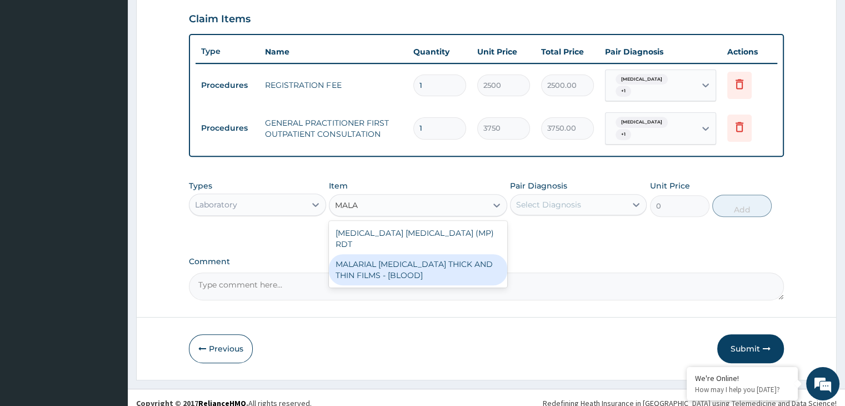
click at [422, 254] on div "MALARIAL PARASITE THICK AND THIN FILMS - [BLOOD]" at bounding box center [418, 269] width 178 height 31
type input "2187.5"
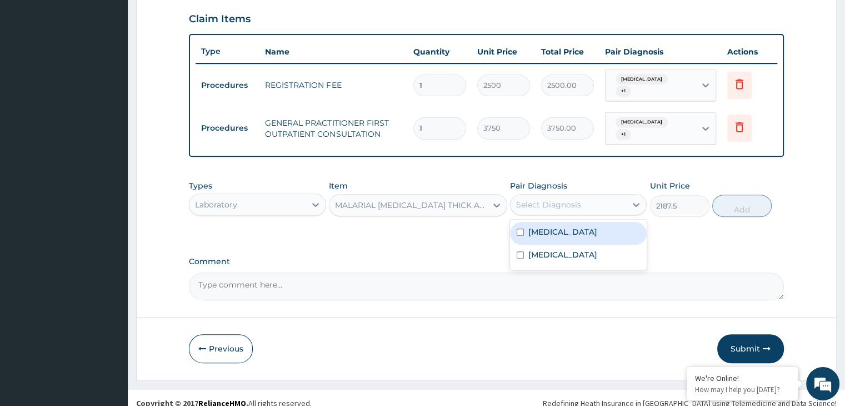
click at [577, 199] on div "Select Diagnosis" at bounding box center [548, 204] width 65 height 11
click at [532, 226] on label "Malaria" at bounding box center [562, 231] width 69 height 11
checkbox input "true"
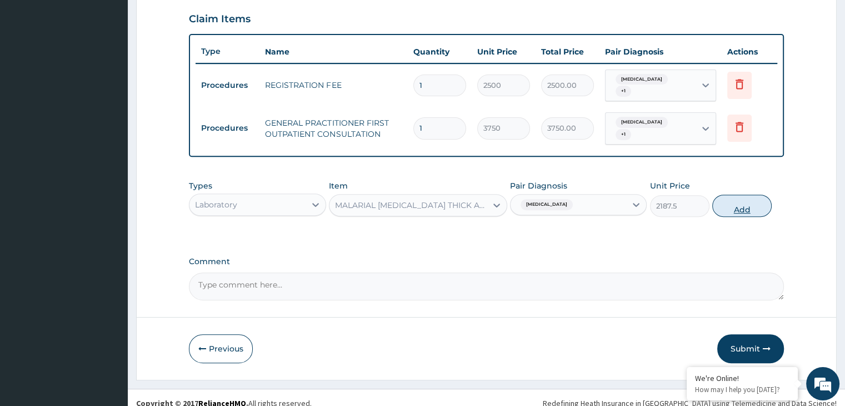
click at [734, 194] on button "Add" at bounding box center [741, 205] width 59 height 22
type input "0"
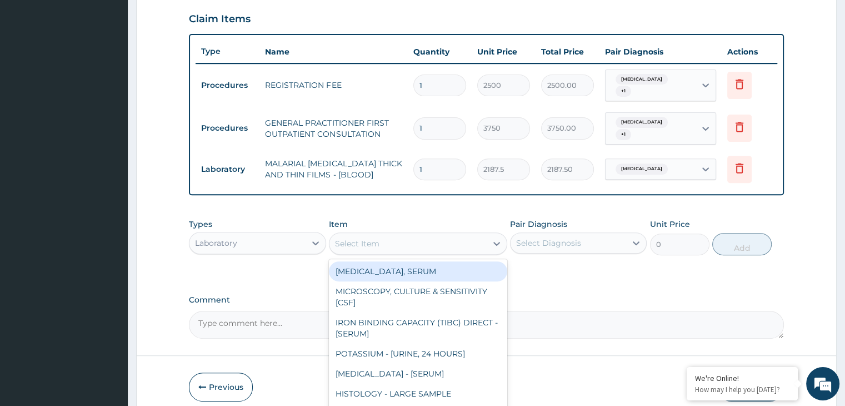
click at [456, 234] on div "Select Item" at bounding box center [407, 243] width 157 height 18
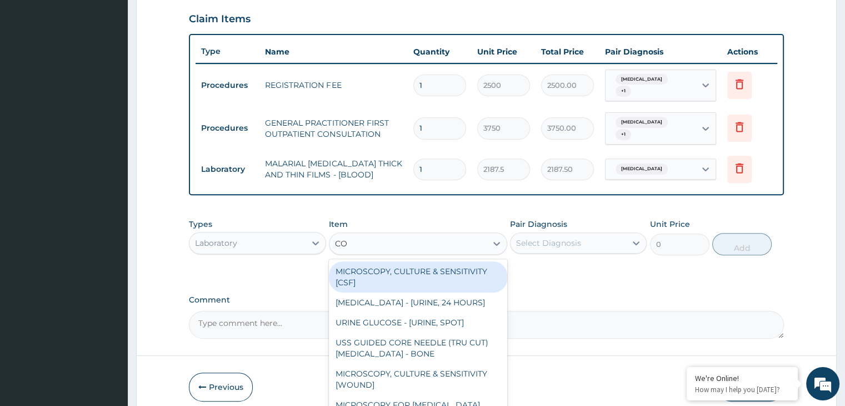
type input "COM"
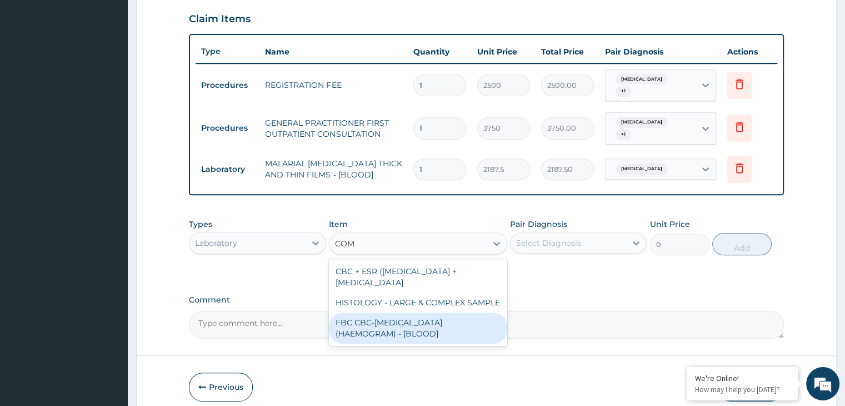
click at [393, 312] on div "FBC CBC-COMPLETE BLOOD COUNT (HAEMOGRAM) - [BLOOD]" at bounding box center [418, 327] width 178 height 31
type input "5000"
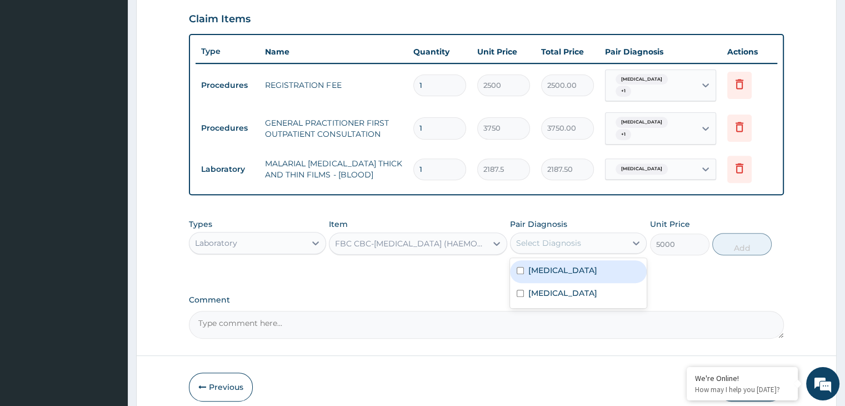
click at [600, 234] on div "Select Diagnosis" at bounding box center [569, 243] width 116 height 18
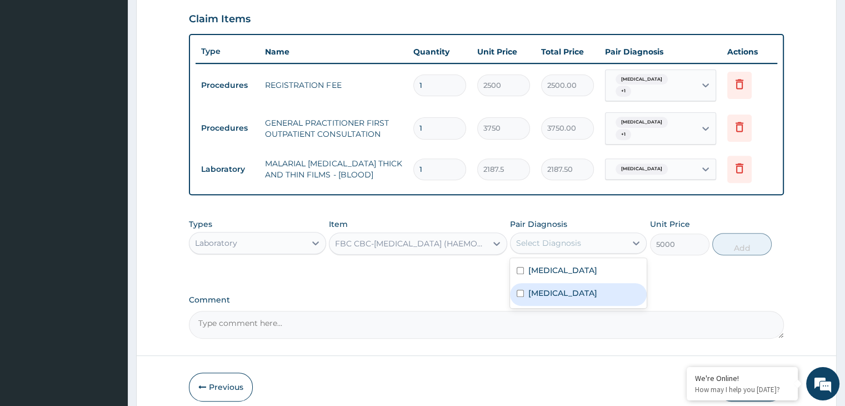
click at [543, 283] on div "Gastroenteritis" at bounding box center [578, 294] width 137 height 23
checkbox input "true"
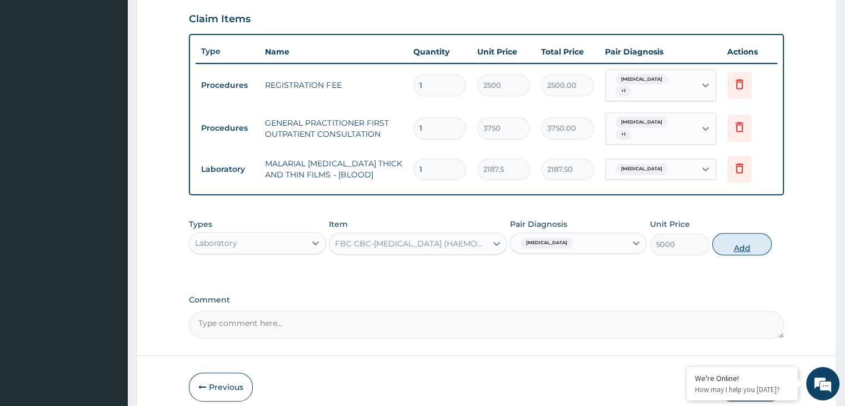
click at [726, 233] on button "Add" at bounding box center [741, 244] width 59 height 22
type input "0"
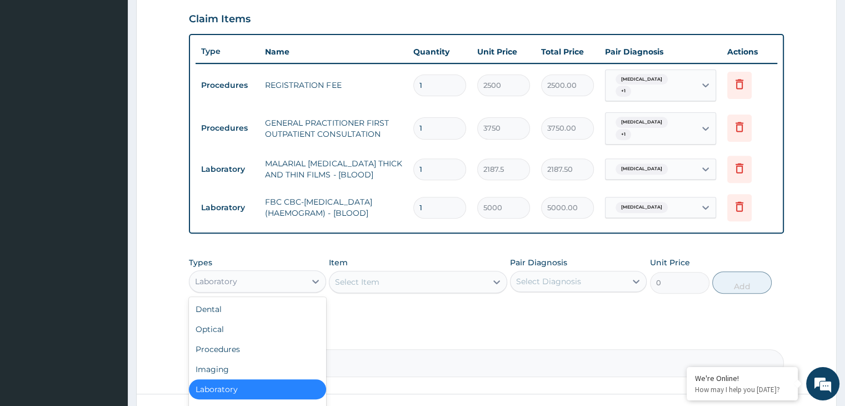
click at [304, 272] on div "Laboratory" at bounding box center [247, 281] width 116 height 18
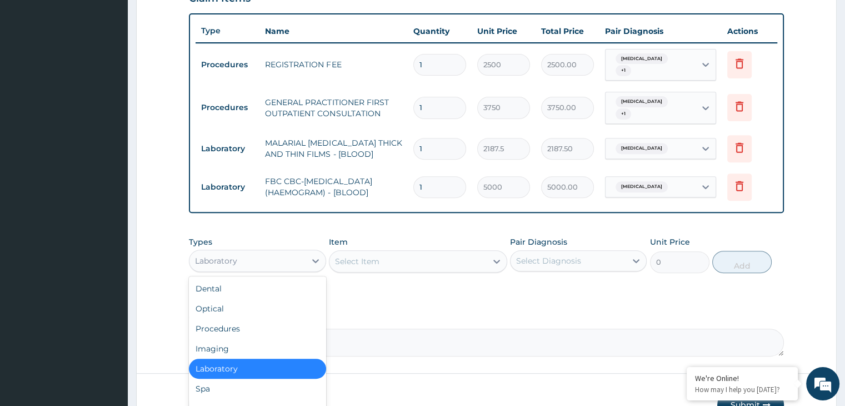
scroll to position [456, 0]
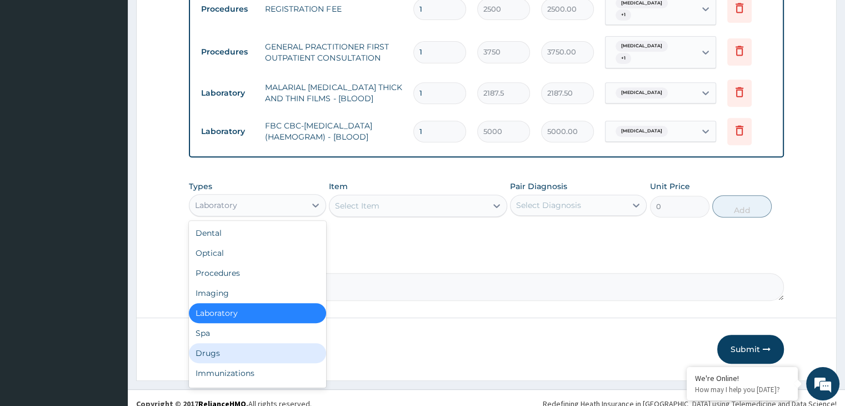
click at [210, 343] on div "Drugs" at bounding box center [257, 353] width 137 height 20
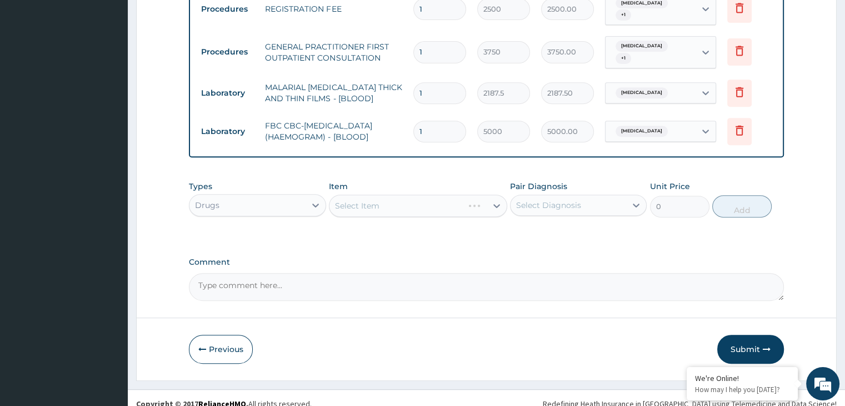
click at [393, 196] on div "Select Item" at bounding box center [418, 205] width 178 height 22
click at [393, 197] on div "Select Item" at bounding box center [407, 206] width 157 height 18
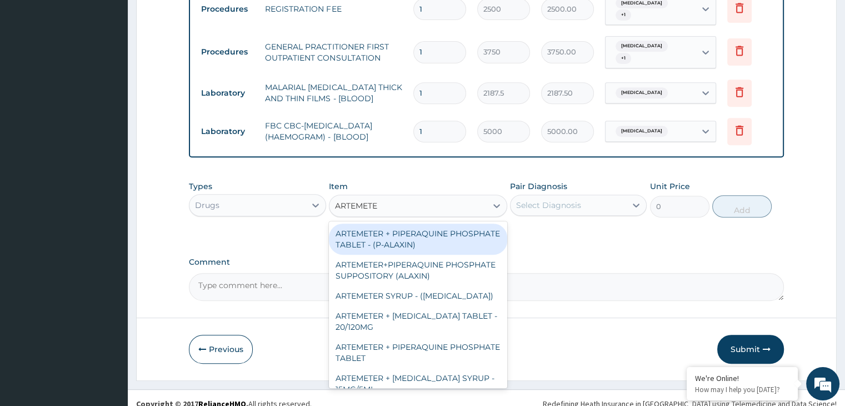
type input "ARTEMETER"
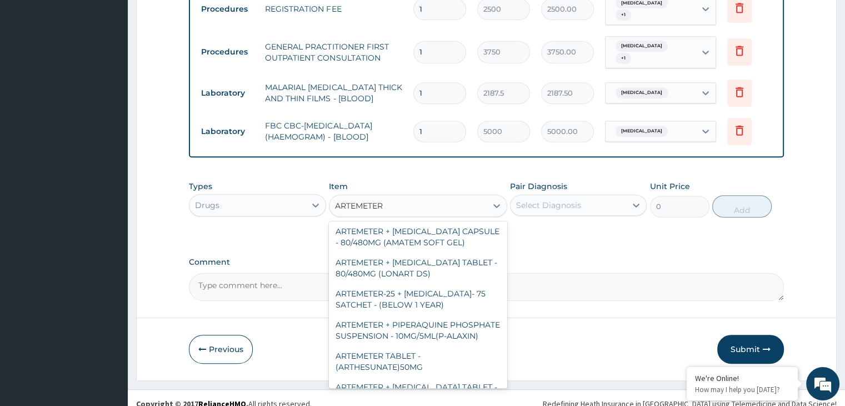
scroll to position [241, 0]
click at [440, 267] on div "ARTEMETER + LUMEFANTRINE TABLET - 80/480MG (LONART DS)" at bounding box center [418, 267] width 178 height 31
type input "588"
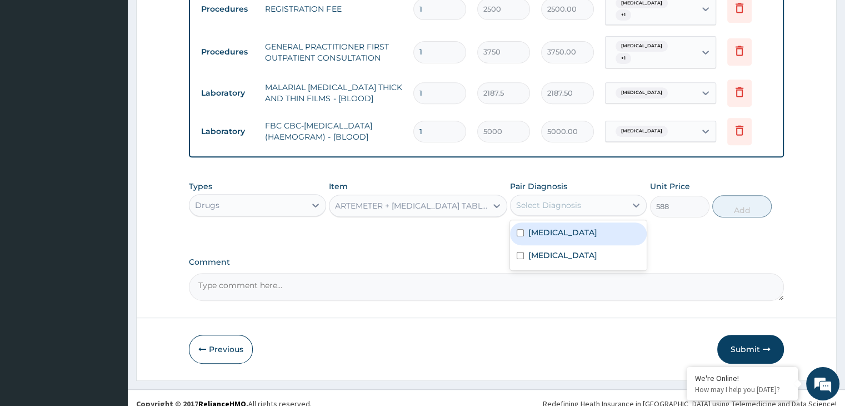
click at [593, 200] on div "Select Diagnosis" at bounding box center [569, 205] width 116 height 18
click at [573, 222] on div "Malaria" at bounding box center [578, 233] width 137 height 23
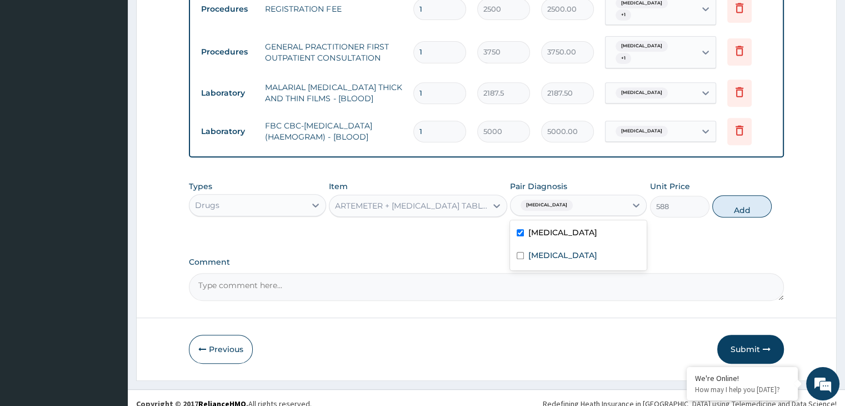
checkbox input "true"
click at [733, 199] on button "Add" at bounding box center [741, 206] width 59 height 22
type input "0"
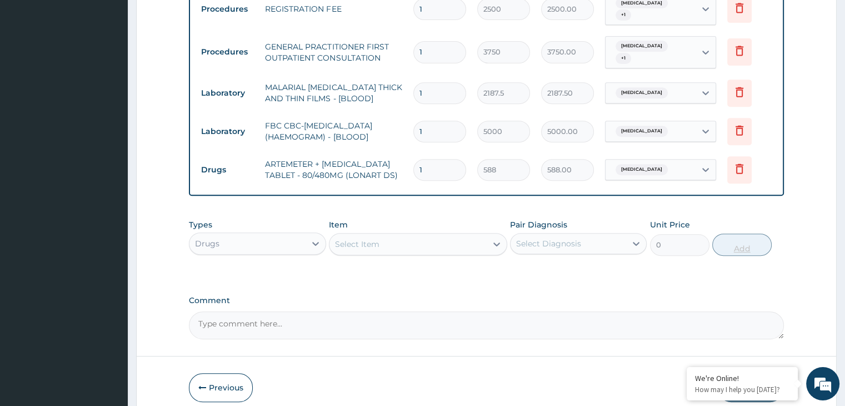
type input "0.00"
type input "6"
type input "3528.00"
type input "6"
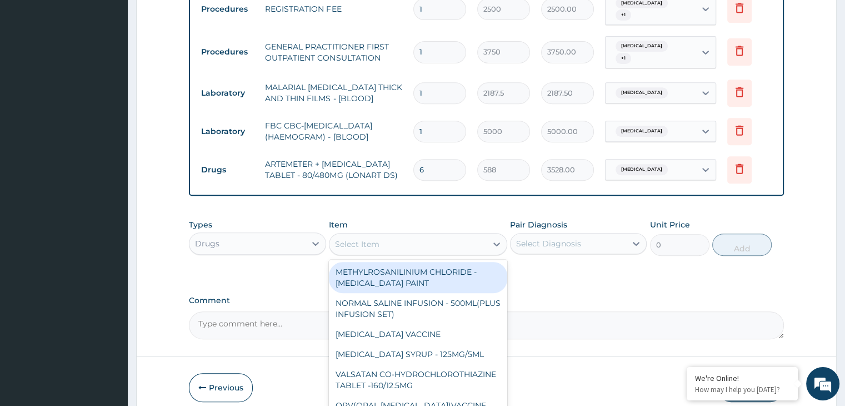
click at [440, 235] on div "Select Item" at bounding box center [407, 244] width 157 height 18
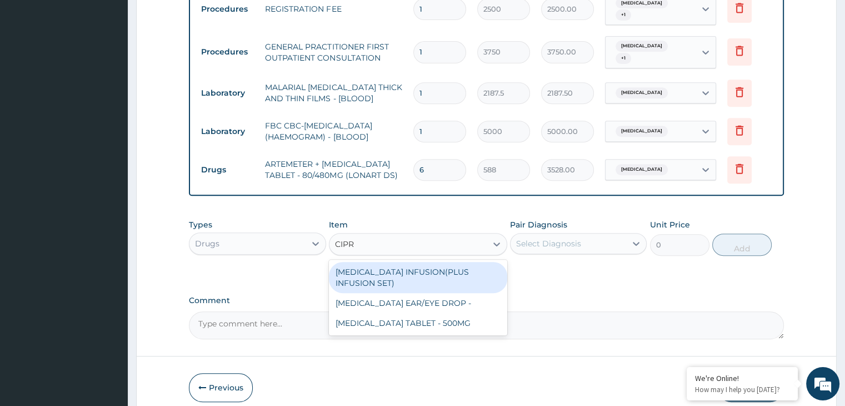
type input "CIPRO"
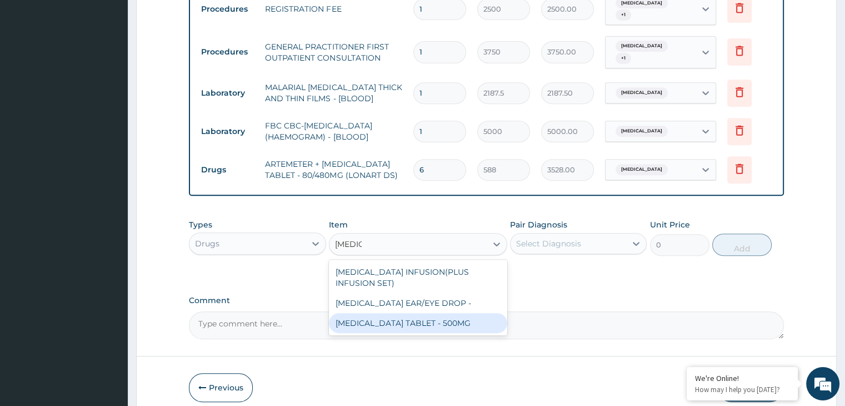
click at [429, 313] on div "CIPROFLOXACIN TABLET - 500MG" at bounding box center [418, 323] width 178 height 20
type input "196"
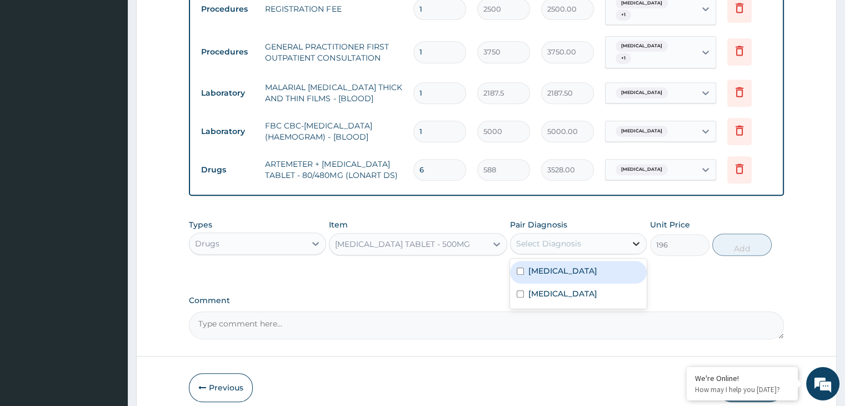
click at [629, 233] on div at bounding box center [636, 243] width 20 height 20
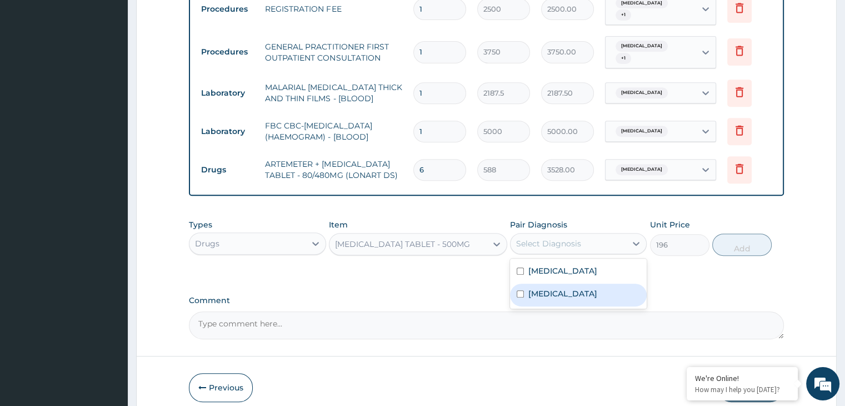
click at [533, 288] on div "Gastroenteritis" at bounding box center [578, 294] width 137 height 23
checkbox input "true"
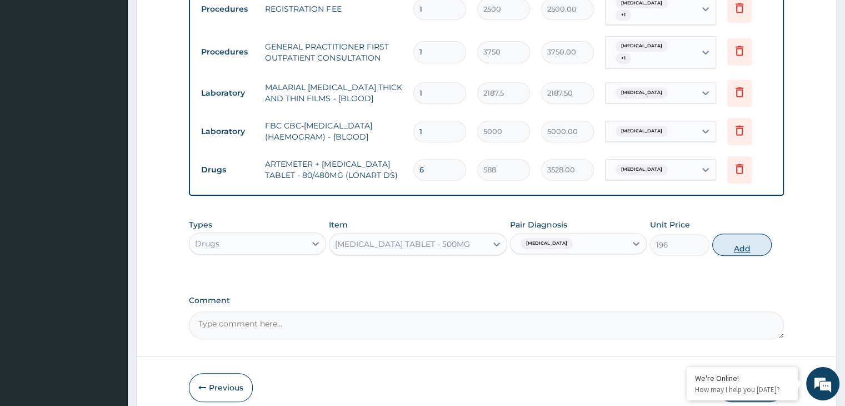
click at [742, 241] on button "Add" at bounding box center [741, 244] width 59 height 22
type input "0"
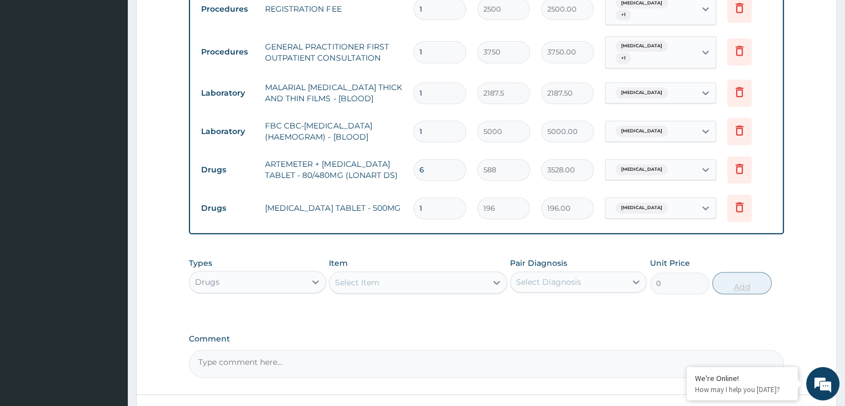
type input "0.00"
type input "2"
type input "392.00"
type input "20"
type input "3920.00"
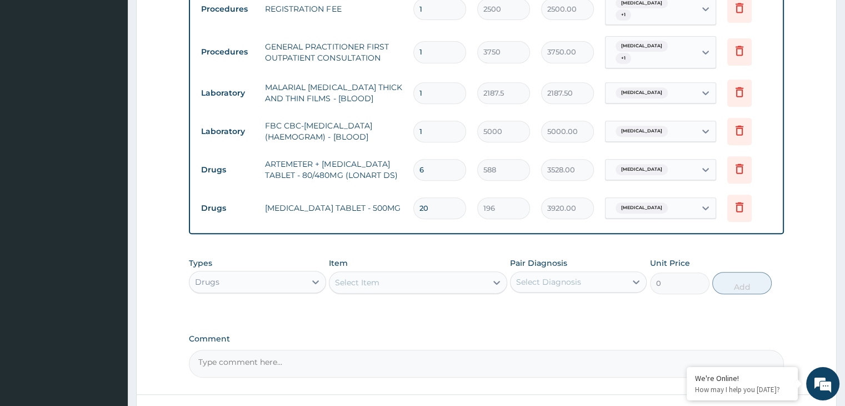
type input "20"
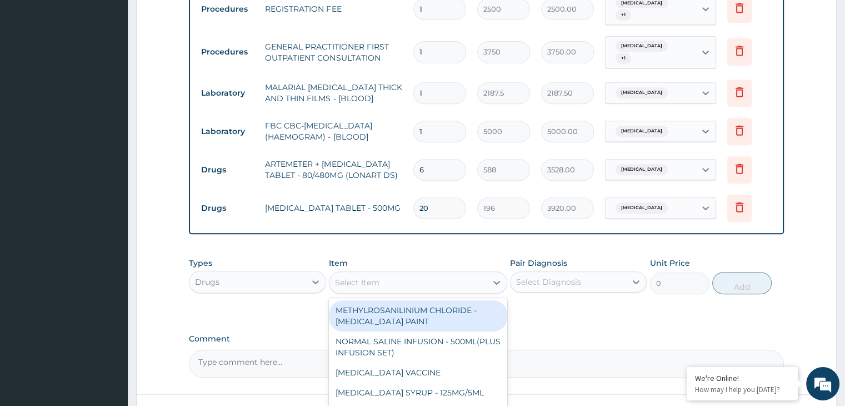
click at [413, 273] on div "Select Item" at bounding box center [407, 282] width 157 height 18
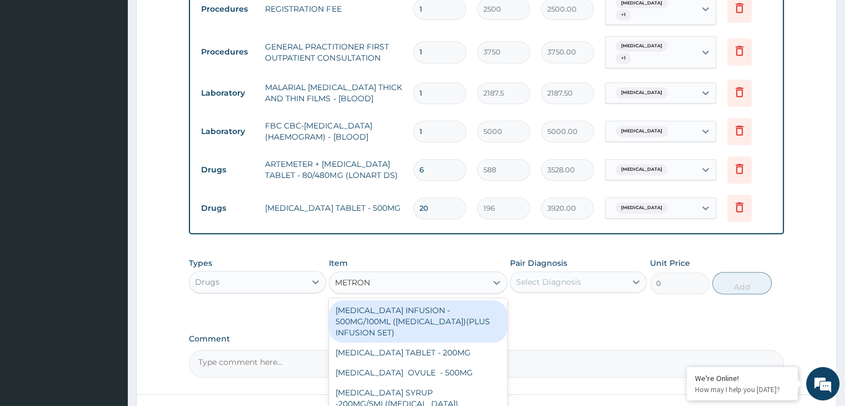
type input "METRONI"
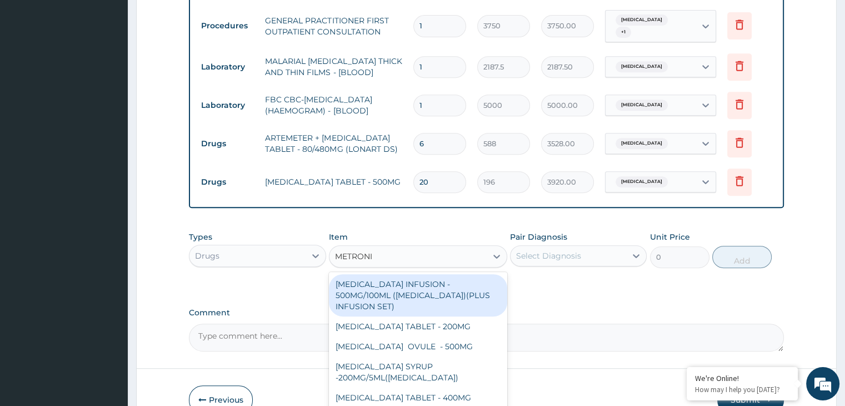
scroll to position [532, 0]
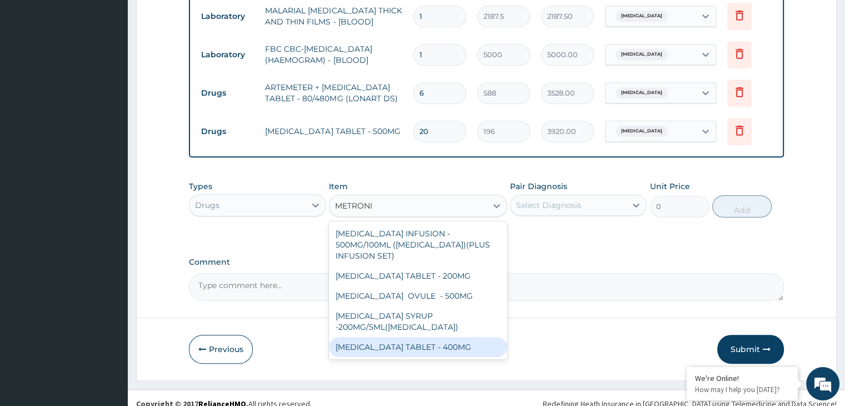
click at [418, 337] on div "METRONIDAZOLE TABLET - 400MG" at bounding box center [418, 347] width 178 height 20
type input "84"
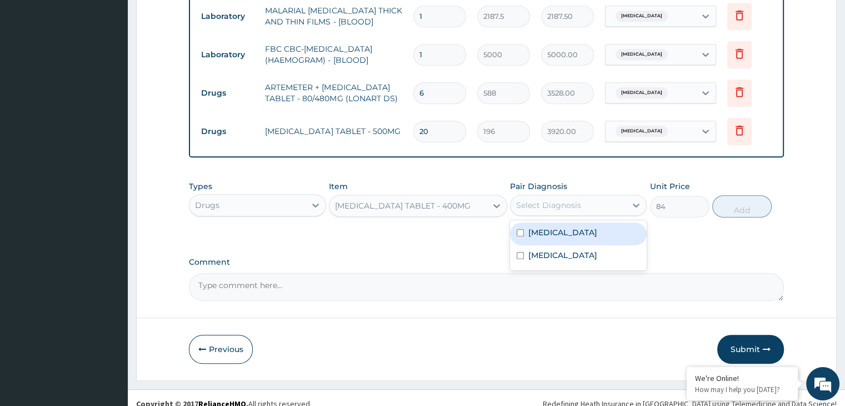
click at [599, 196] on div "Select Diagnosis" at bounding box center [569, 205] width 116 height 18
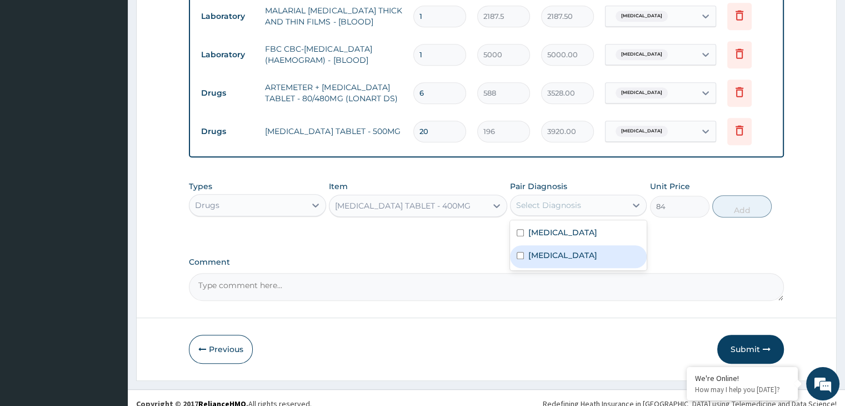
click at [557, 249] on label "Gastroenteritis" at bounding box center [562, 254] width 69 height 11
checkbox input "true"
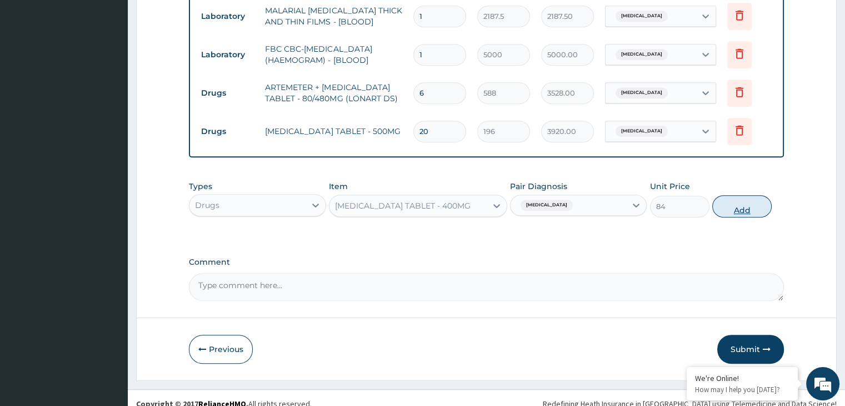
click at [749, 195] on button "Add" at bounding box center [741, 206] width 59 height 22
type input "0"
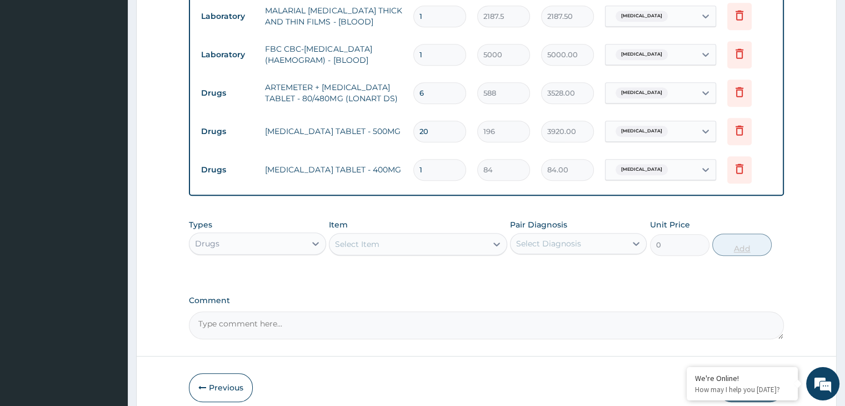
type input "0.00"
type input "2"
type input "168.00"
type input "21"
type input "1764.00"
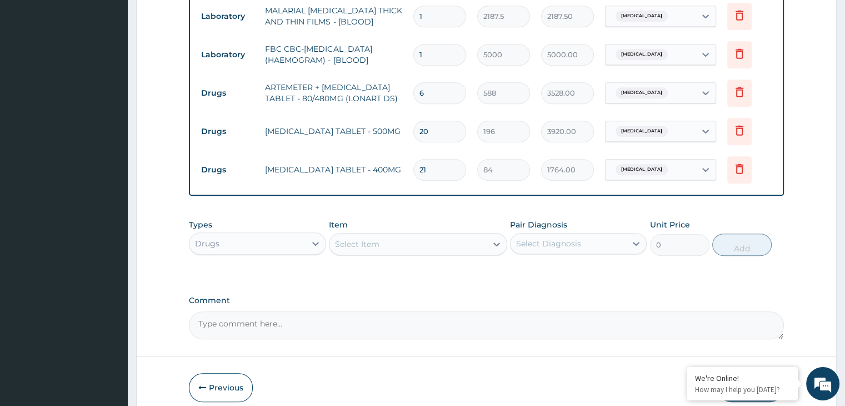
type input "21"
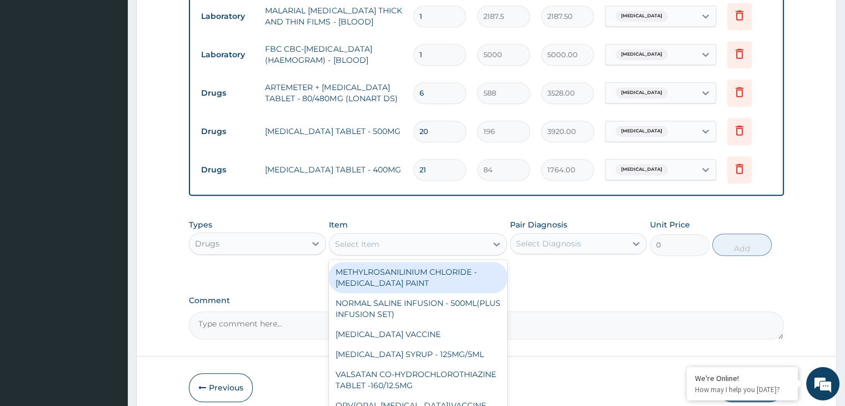
click at [486, 235] on div "Select Item" at bounding box center [407, 244] width 157 height 18
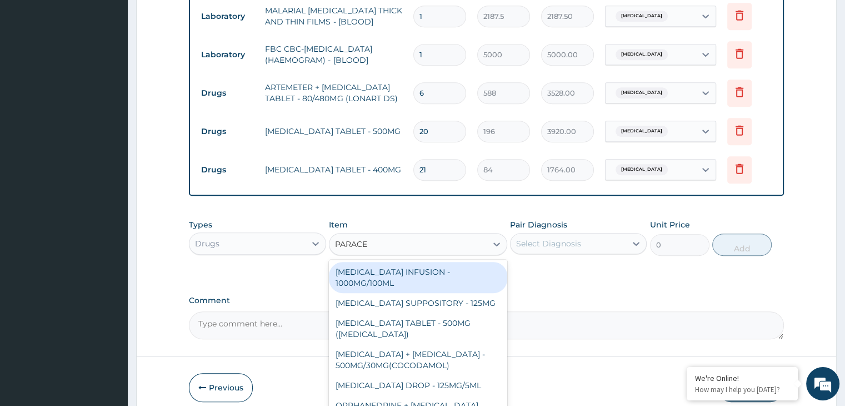
type input "PARACET"
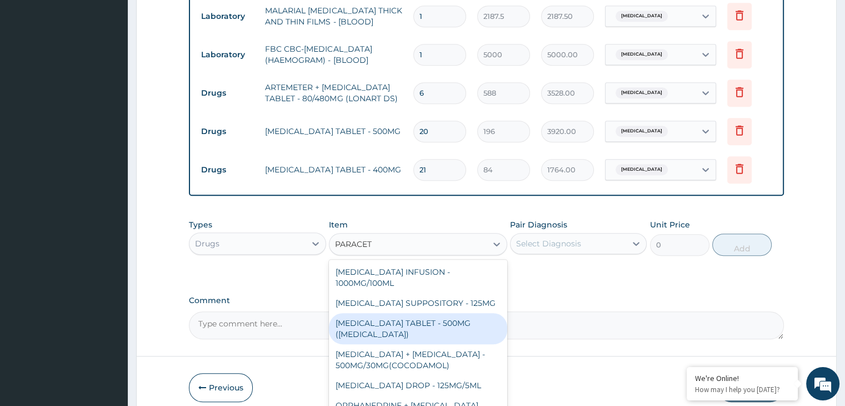
click at [459, 313] on div "PARACETAMOL TABLET - 500MG (PANADOL)" at bounding box center [418, 328] width 178 height 31
type input "42"
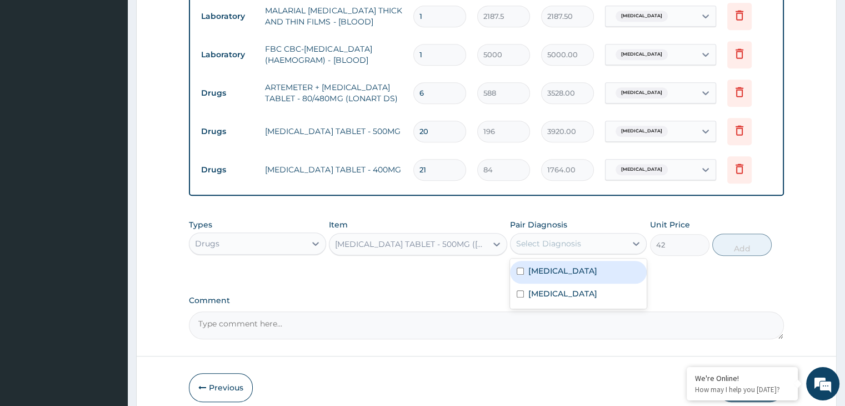
click at [599, 234] on div "Select Diagnosis" at bounding box center [569, 243] width 116 height 18
click at [568, 261] on div "Malaria" at bounding box center [578, 272] width 137 height 23
checkbox input "true"
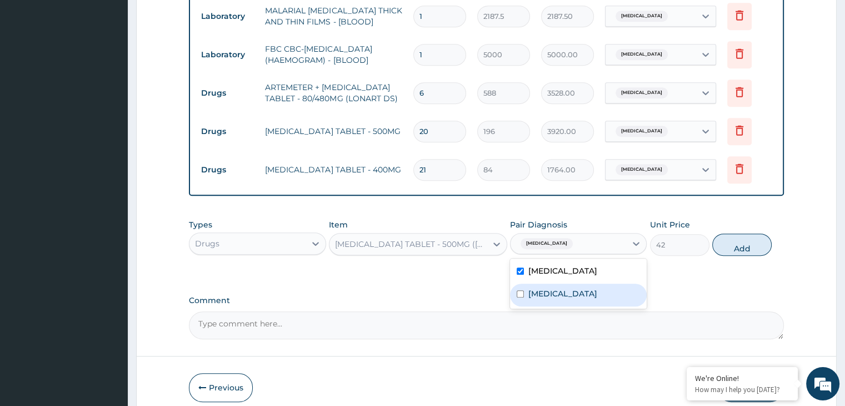
click at [553, 288] on label "Gastroenteritis" at bounding box center [562, 293] width 69 height 11
checkbox input "true"
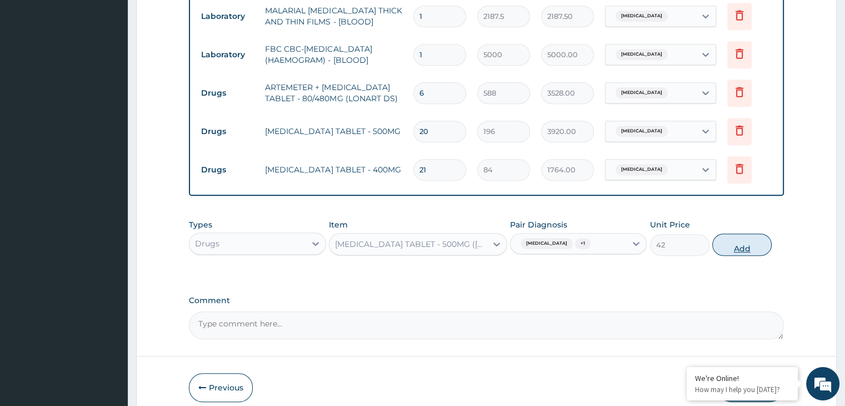
click at [721, 233] on button "Add" at bounding box center [741, 244] width 59 height 22
type input "0"
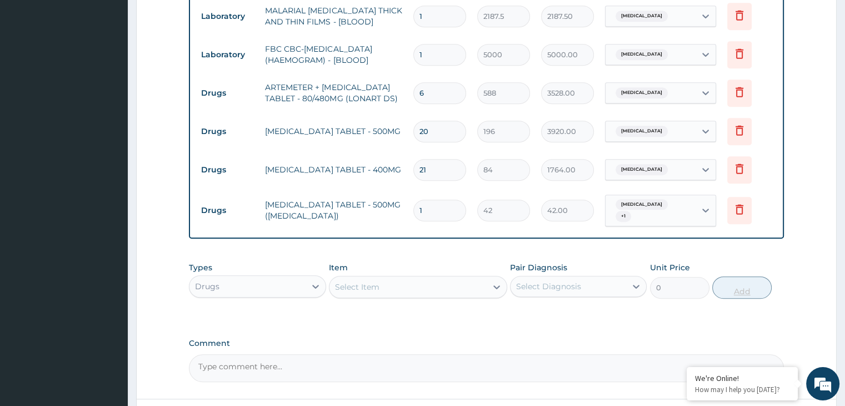
type input "18"
type input "756.00"
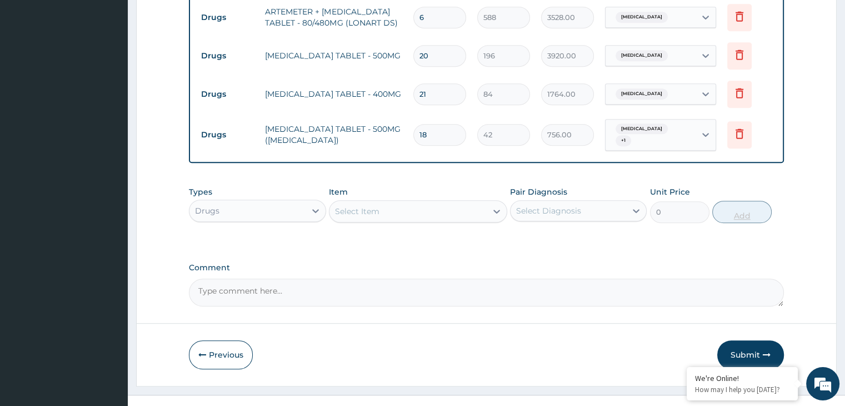
scroll to position [609, 0]
type input "18"
click at [747, 341] on button "Submit" at bounding box center [750, 353] width 67 height 29
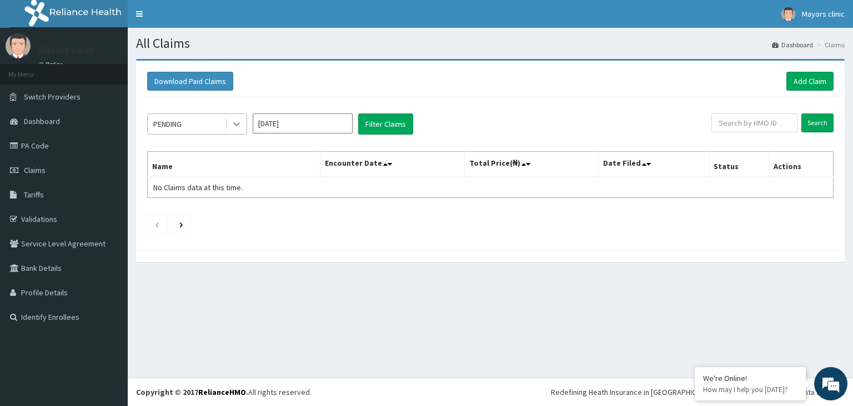
click at [234, 123] on icon at bounding box center [236, 125] width 7 height 4
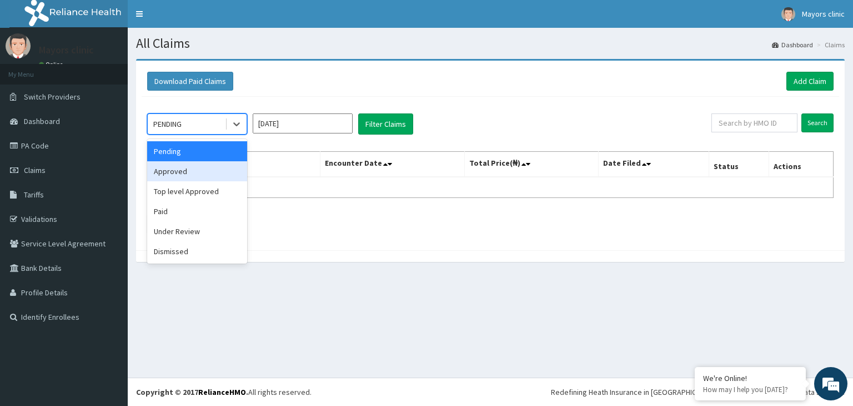
click at [191, 171] on div "Approved" at bounding box center [197, 171] width 100 height 20
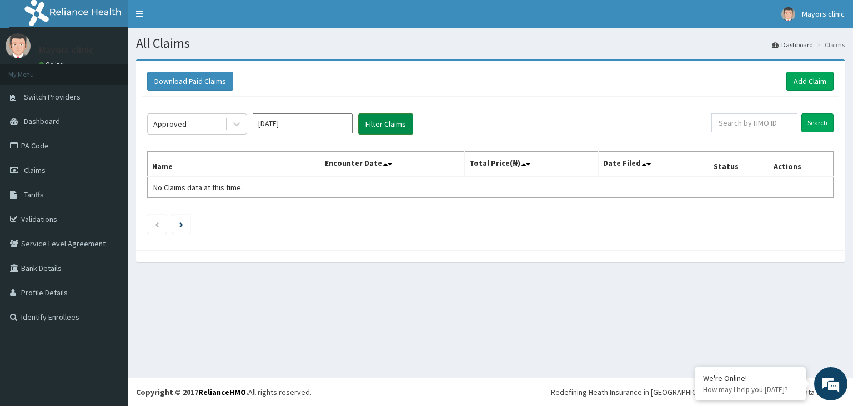
click at [386, 127] on button "Filter Claims" at bounding box center [385, 123] width 55 height 21
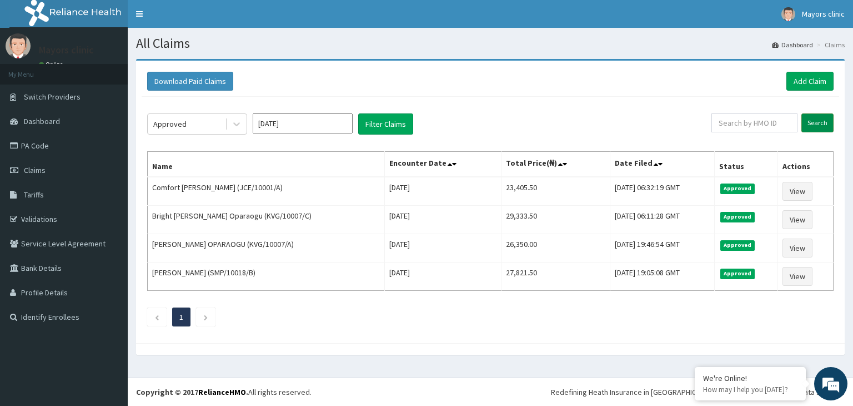
click at [832, 125] on input "Search" at bounding box center [818, 122] width 32 height 19
